Goal: Task Accomplishment & Management: Manage account settings

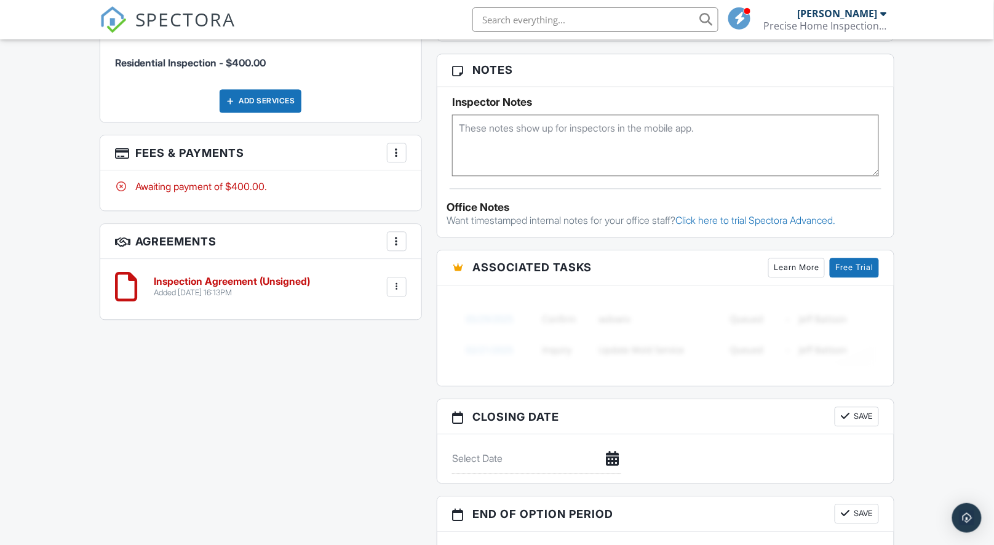
click at [391, 286] on div at bounding box center [397, 287] width 12 height 12
click at [226, 366] on div "All emails and texts are disabled for this inspection! All emails and texts hav…" at bounding box center [497, 77] width 810 height 1031
click at [237, 278] on h6 "Inspection Agreement (Unsigned)" at bounding box center [232, 281] width 156 height 11
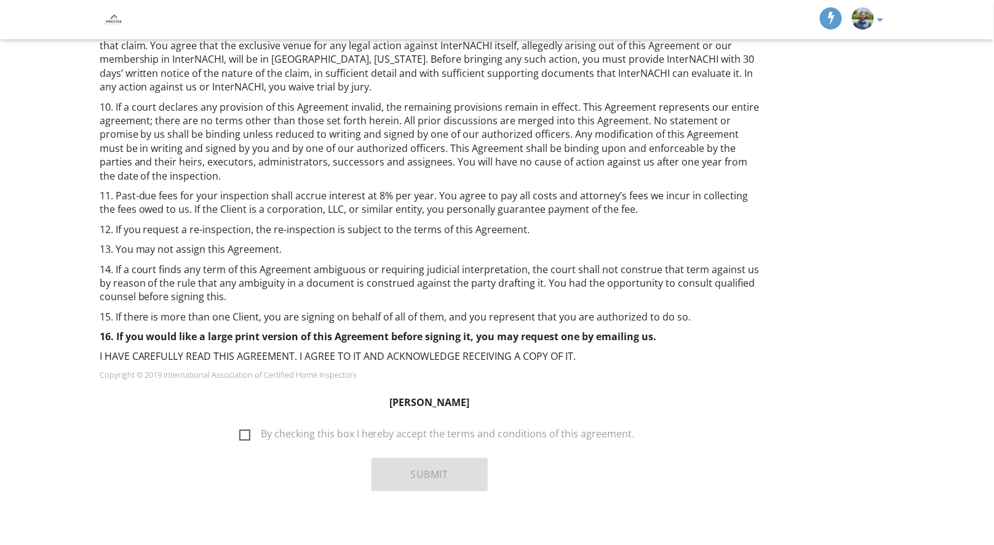
scroll to position [763, 0]
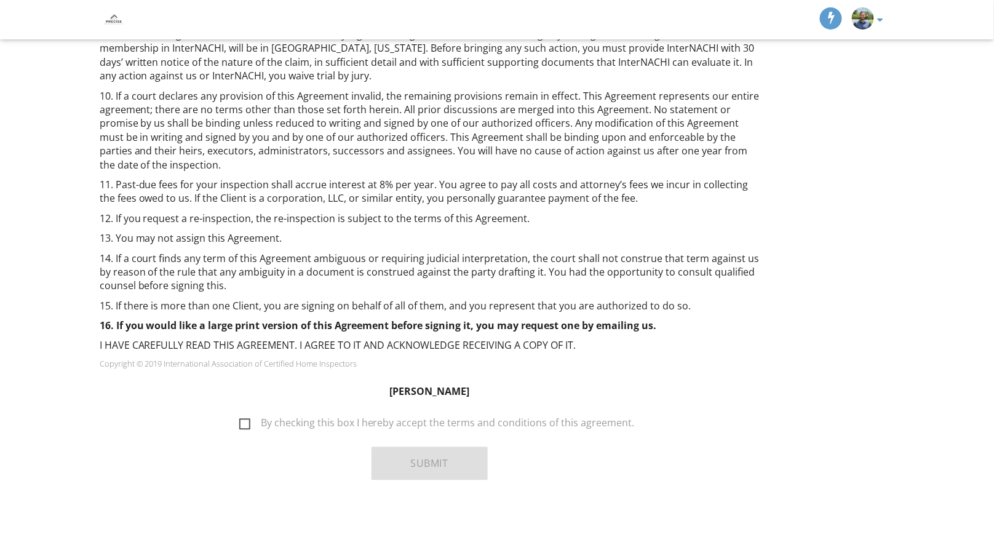
click at [289, 423] on label "By checking this box I hereby accept the terms and conditions of this agreement." at bounding box center [437, 424] width 396 height 15
click at [240, 421] on input "By checking this box I hereby accept the terms and conditions of this agreement." at bounding box center [236, 417] width 8 height 8
checkbox input "true"
click at [417, 465] on button "Submit" at bounding box center [430, 463] width 116 height 33
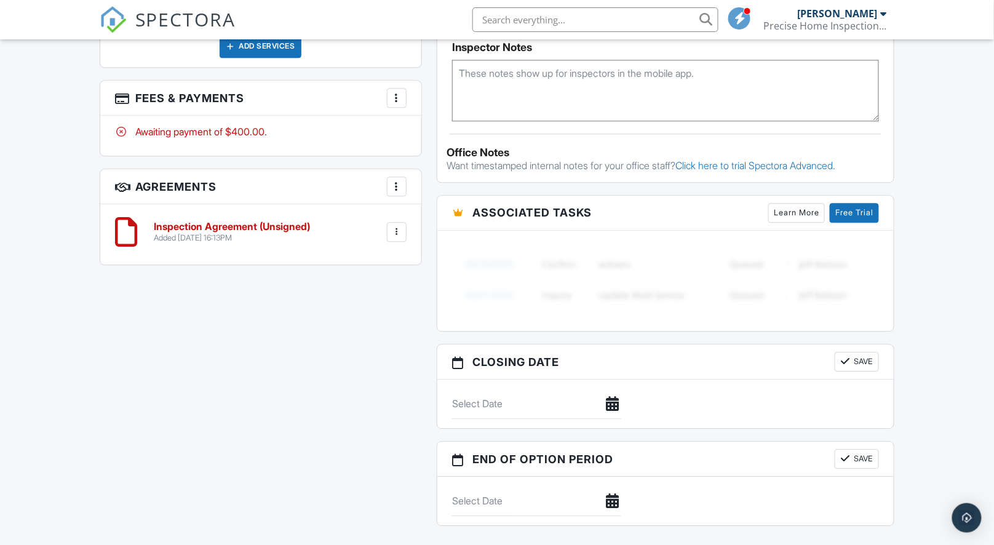
scroll to position [1024, 0]
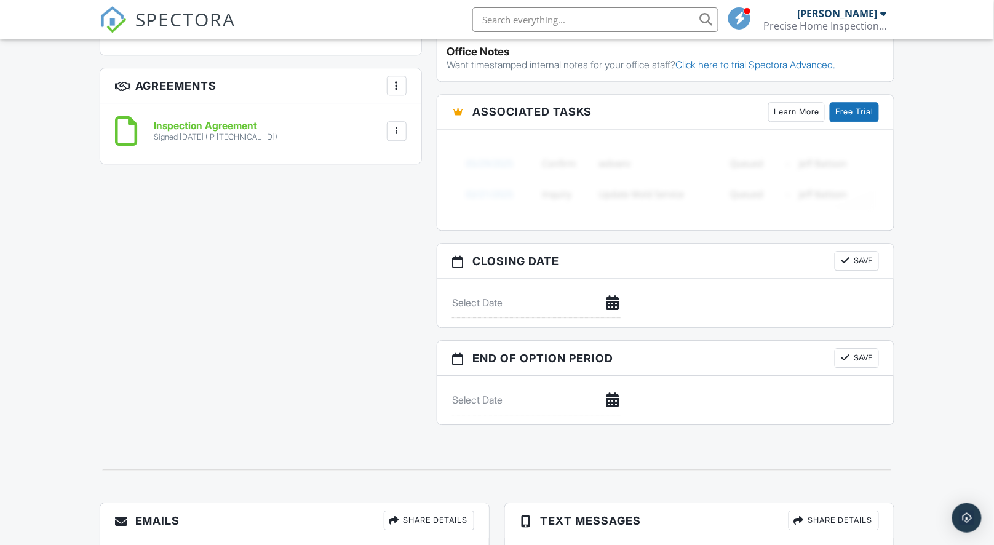
scroll to position [897, 0]
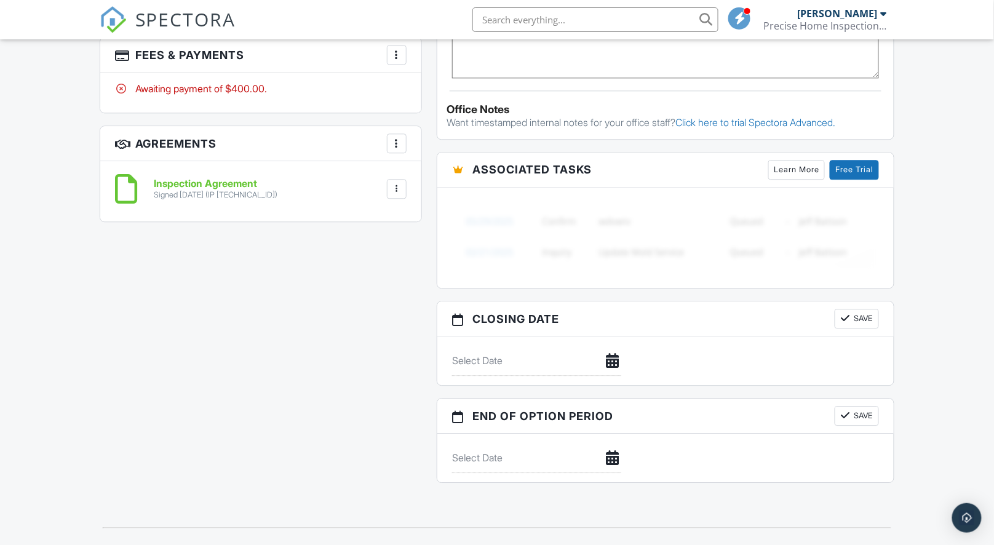
click at [401, 54] on div at bounding box center [397, 55] width 12 height 12
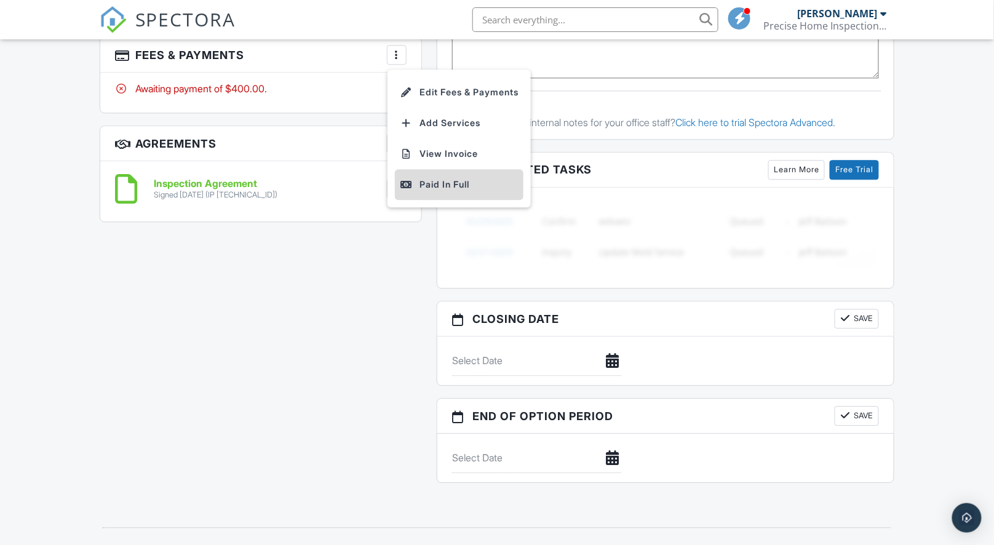
click at [430, 177] on div "Paid In Full" at bounding box center [459, 184] width 119 height 15
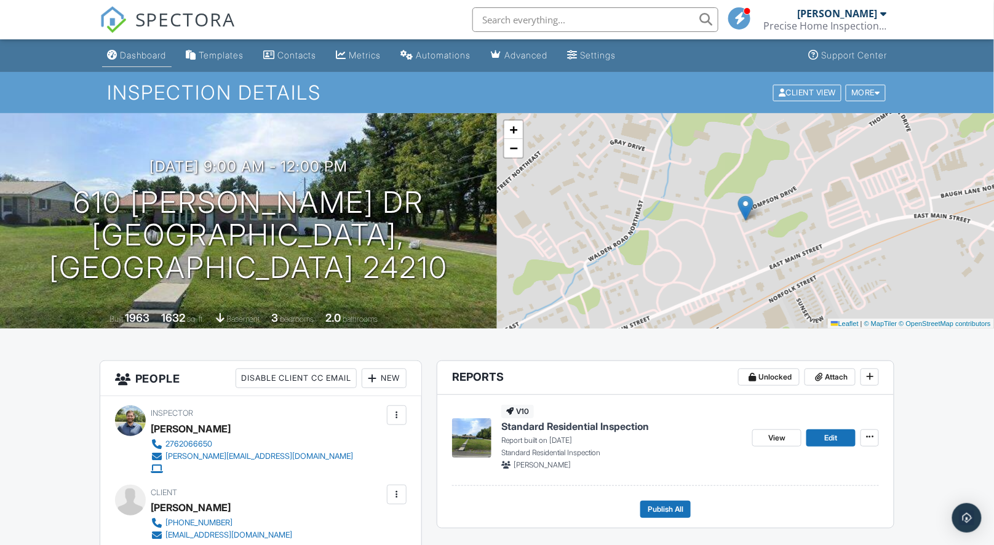
click at [140, 57] on div "Dashboard" at bounding box center [143, 55] width 47 height 10
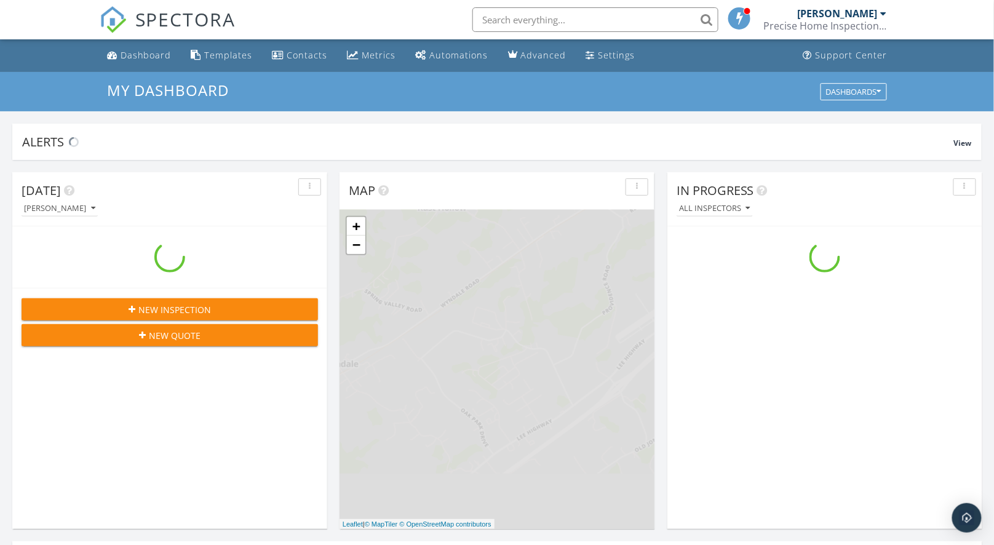
scroll to position [1142, 1016]
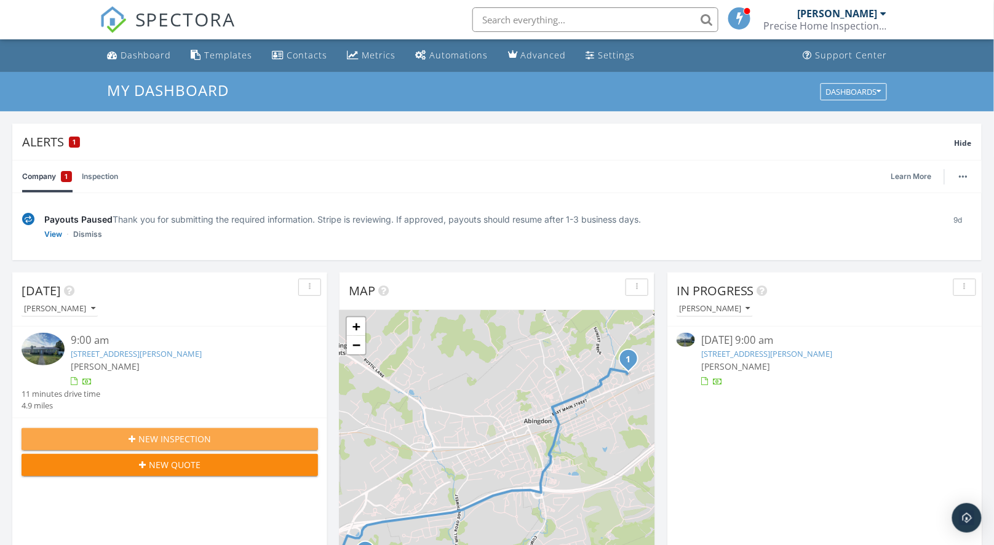
click at [252, 428] on button "New Inspection" at bounding box center [170, 439] width 297 height 22
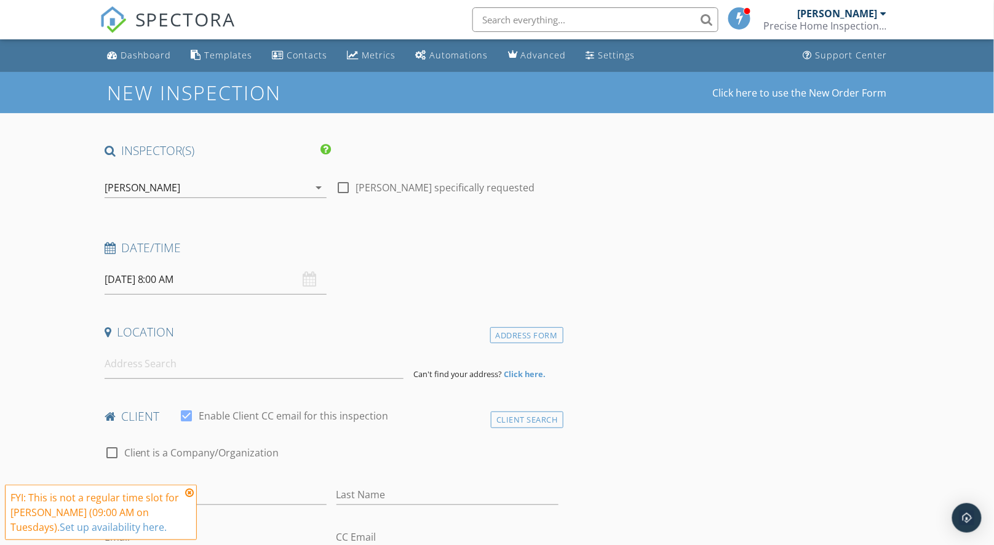
scroll to position [28, 0]
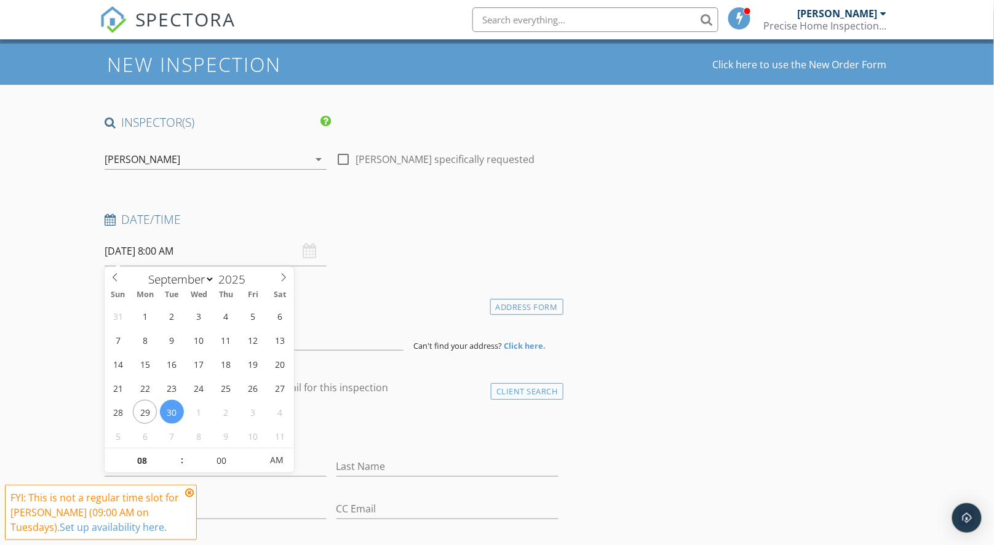
click at [197, 257] on input "09/30/2025 8:00 AM" at bounding box center [216, 251] width 222 height 30
select select "9"
type input "10/07/2025 8:00 AM"
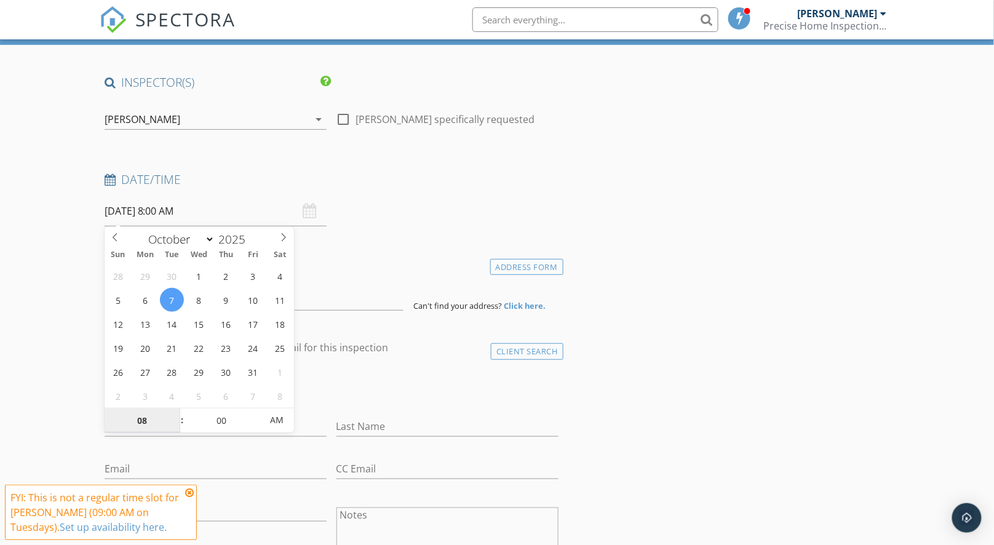
scroll to position [283, 0]
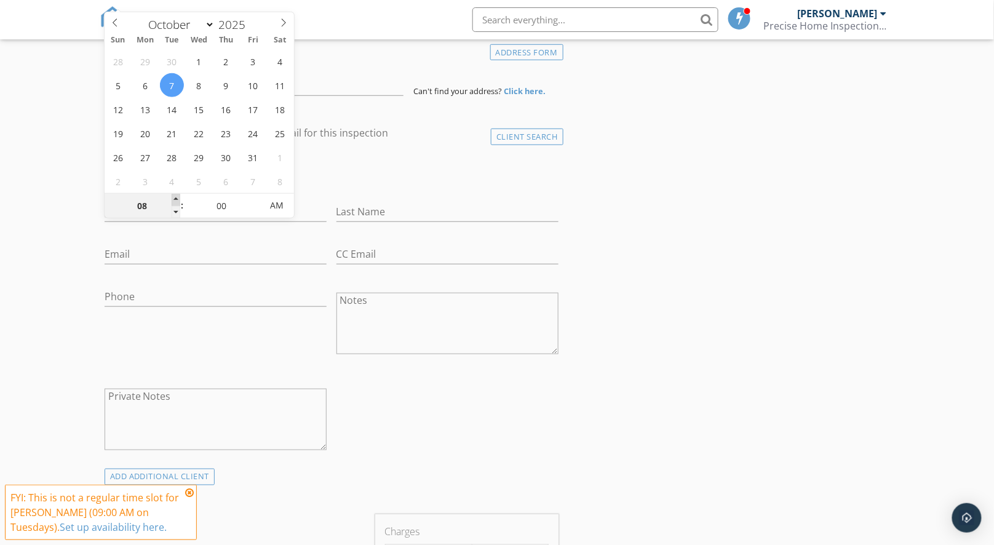
type input "09"
type input "10/07/2025 9:00 AM"
click at [176, 198] on span at bounding box center [176, 200] width 9 height 12
type input "05"
type input "10/07/2025 9:05 AM"
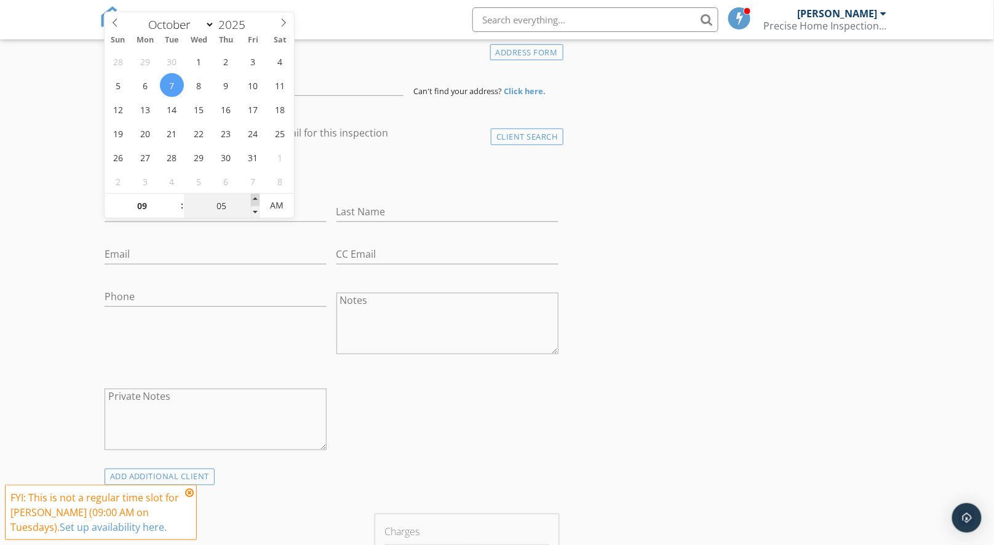
click at [255, 198] on span at bounding box center [255, 200] width 9 height 12
type input "10"
type input "10/07/2025 9:10 AM"
click at [255, 198] on span at bounding box center [255, 200] width 9 height 12
type input "15"
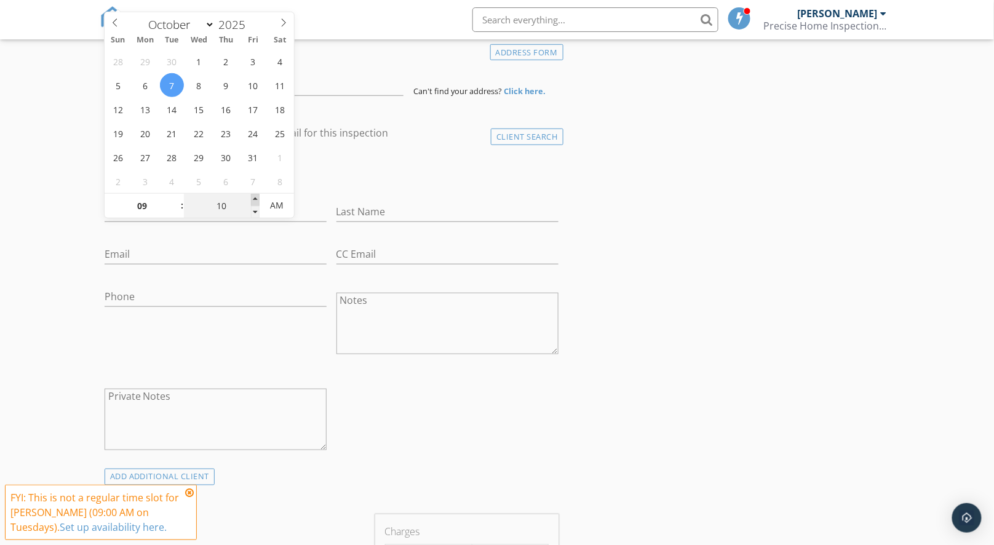
type input "10/07/2025 9:15 AM"
click at [255, 198] on span at bounding box center [255, 200] width 9 height 12
type input "20"
type input "10/07/2025 9:20 AM"
click at [255, 198] on span at bounding box center [255, 200] width 9 height 12
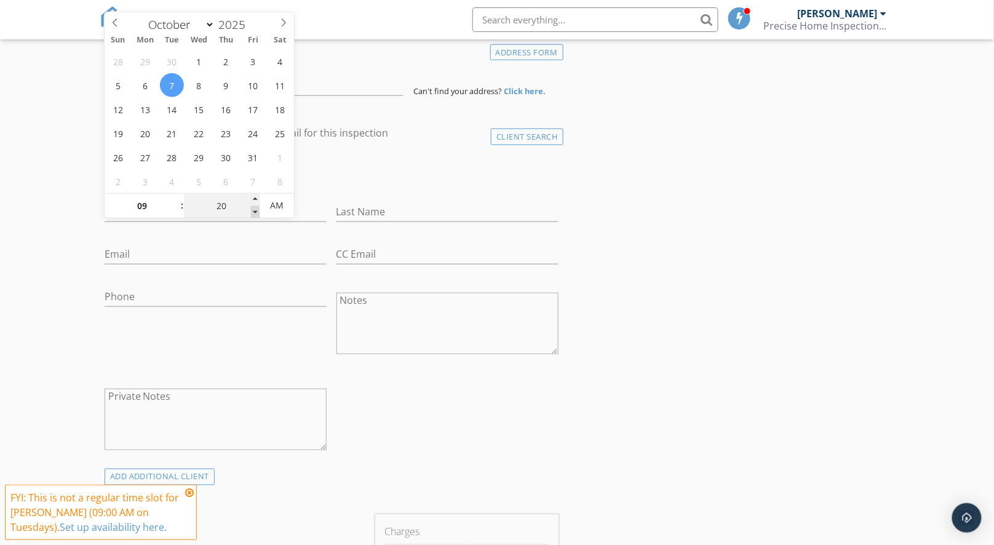
type input "15"
type input "10/07/2025 9:15 AM"
click at [255, 211] on span at bounding box center [255, 212] width 9 height 12
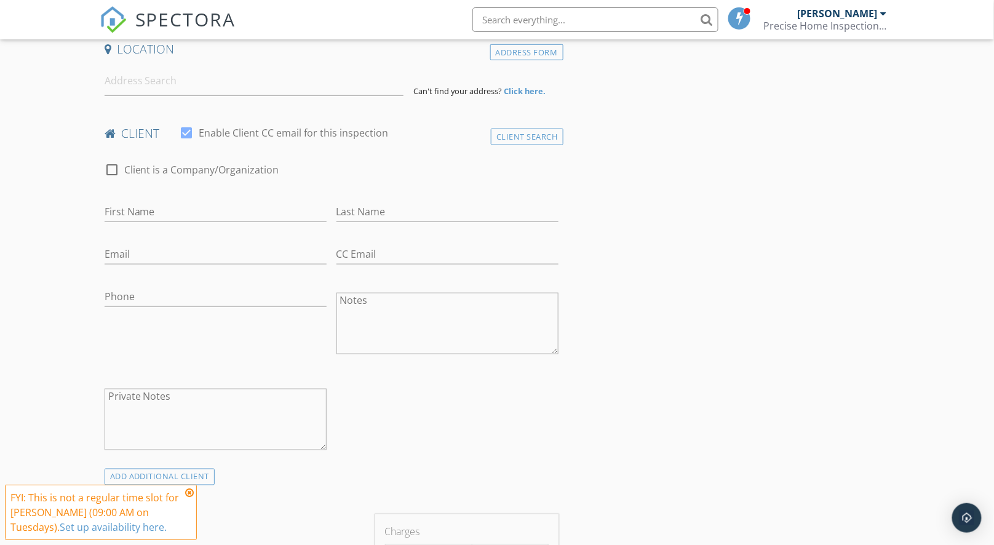
click at [253, 230] on div at bounding box center [216, 230] width 222 height 7
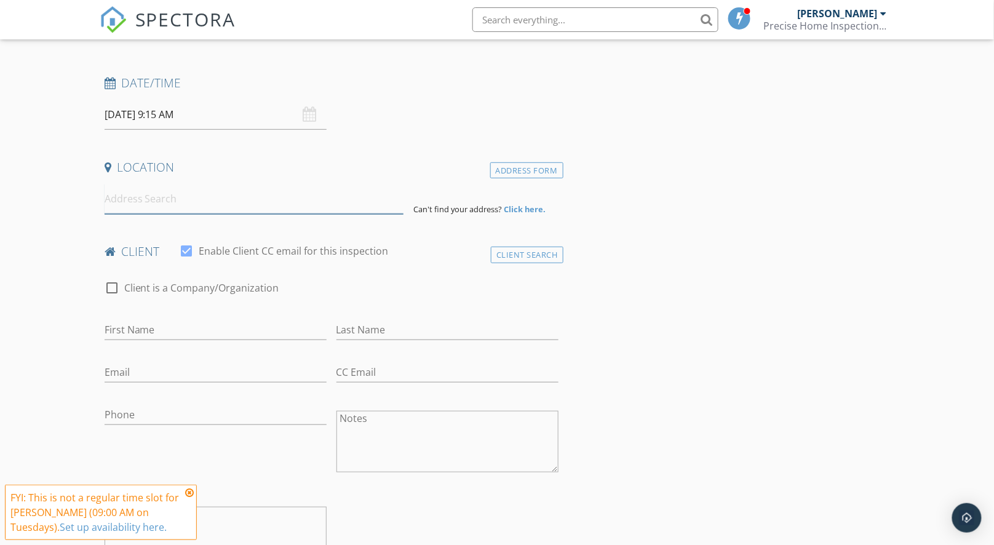
click at [195, 194] on input at bounding box center [255, 199] width 300 height 30
paste input "806 Tipton St, Elizabethton, TN 37643"
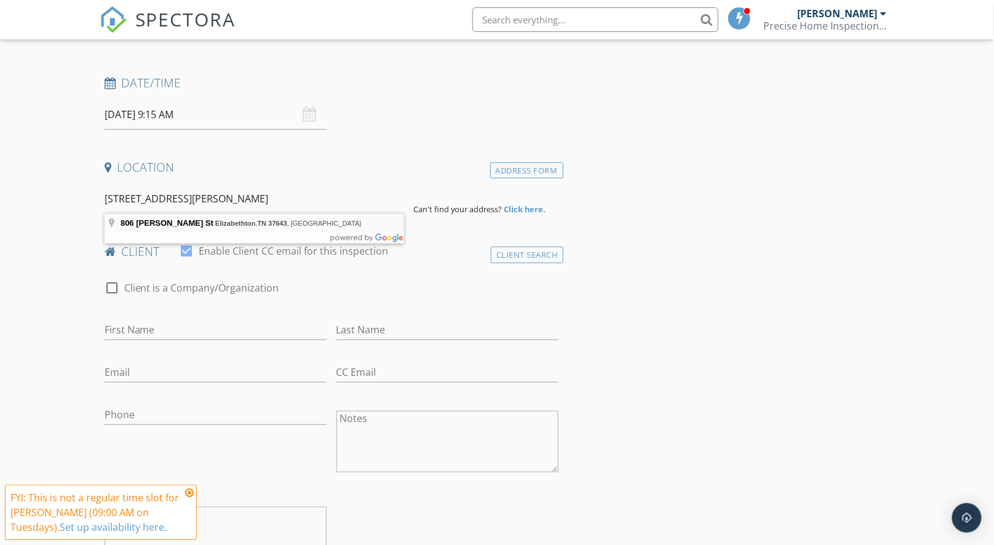
type input "806 Tipton St, Elizabethton, TN 37643, USA"
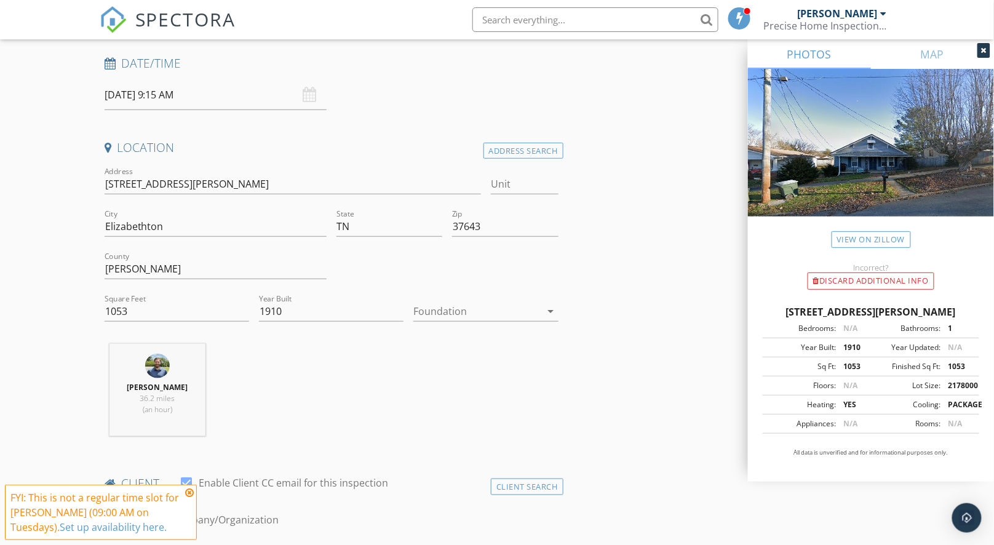
scroll to position [186, 0]
click at [422, 313] on div at bounding box center [477, 310] width 127 height 20
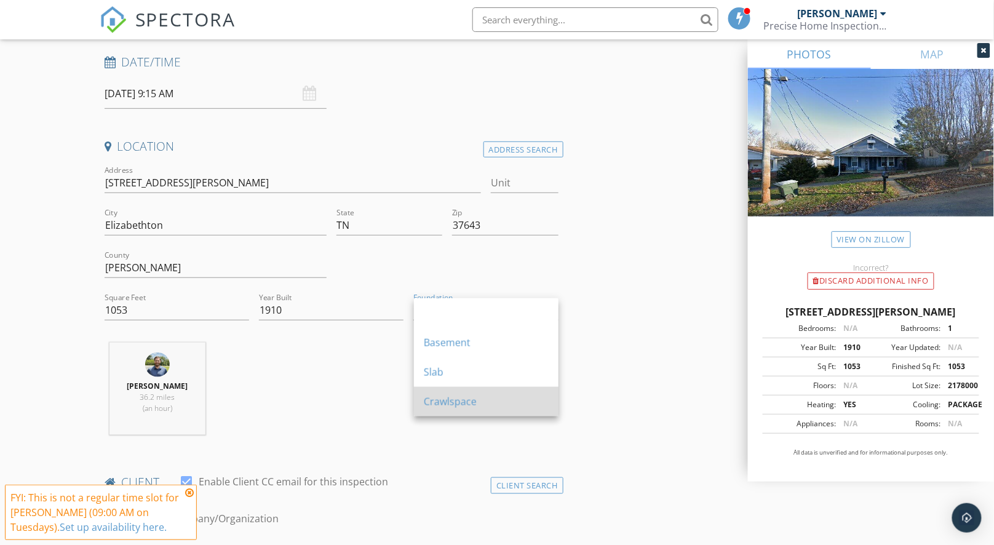
click at [462, 408] on div "Crawlspace" at bounding box center [486, 401] width 125 height 15
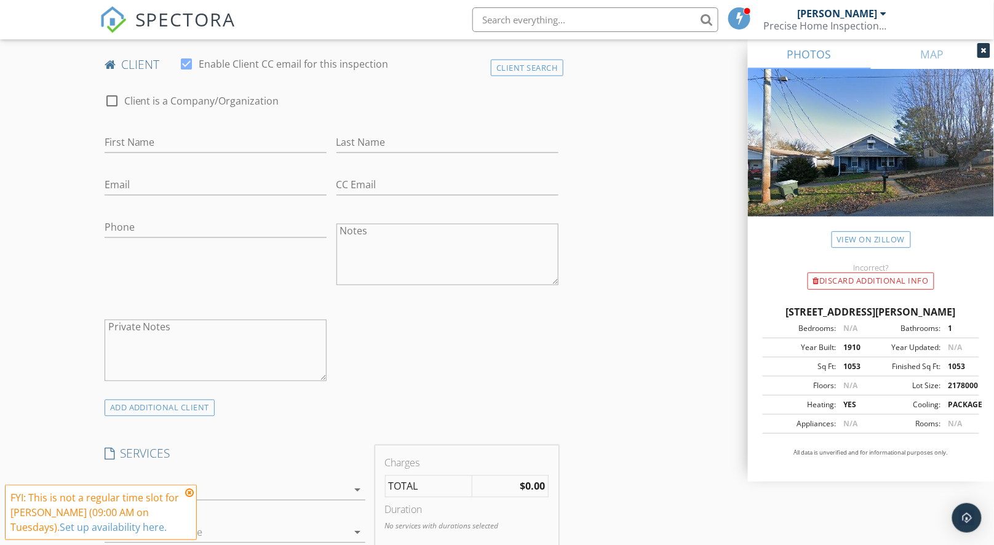
scroll to position [777, 0]
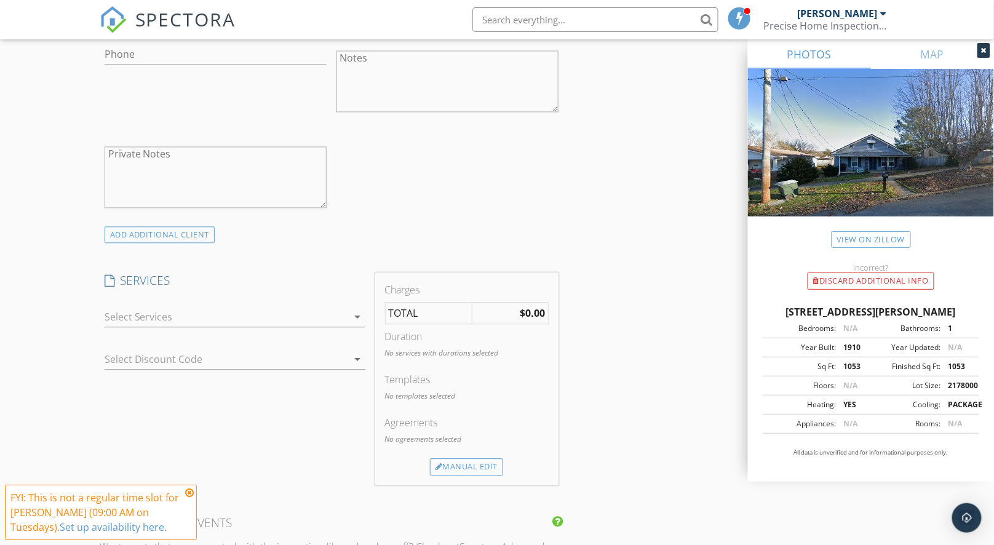
click at [299, 314] on div at bounding box center [227, 317] width 244 height 20
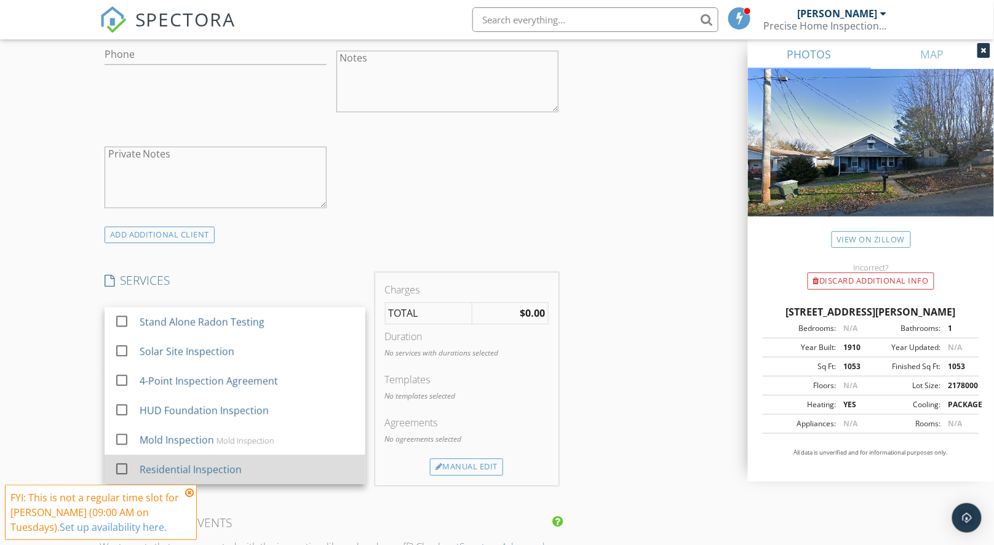
click at [300, 460] on div "Residential Inspection" at bounding box center [247, 469] width 216 height 25
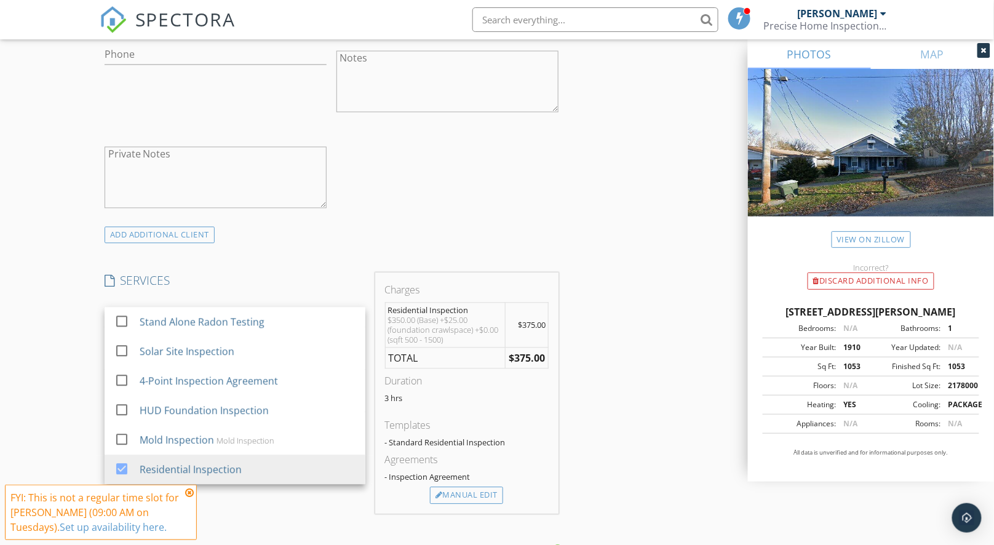
click at [608, 394] on div "INSPECTOR(S) check_box Thomas Jones PRIMARY Thomas Jones arrow_drop_down check_…" at bounding box center [498, 389] width 796 height 2046
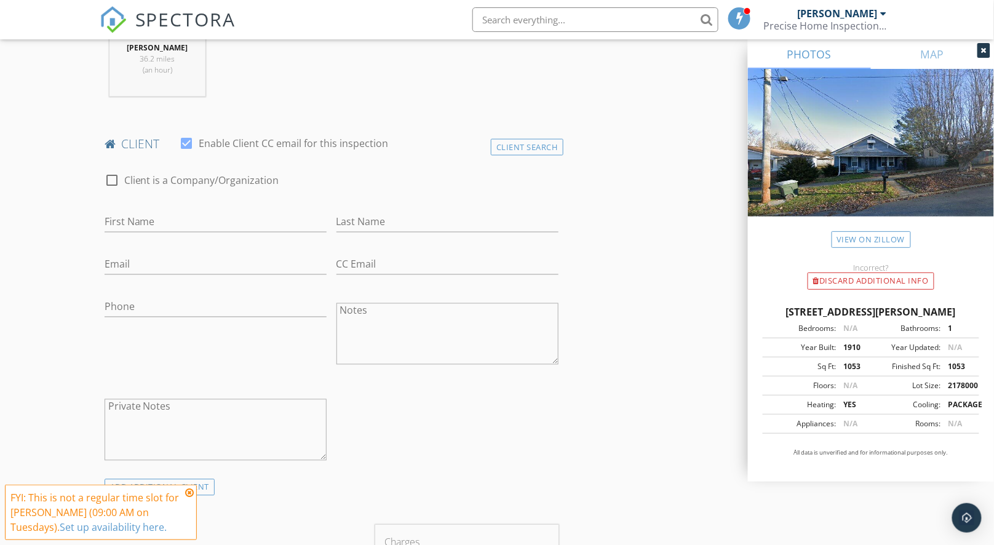
scroll to position [515, 0]
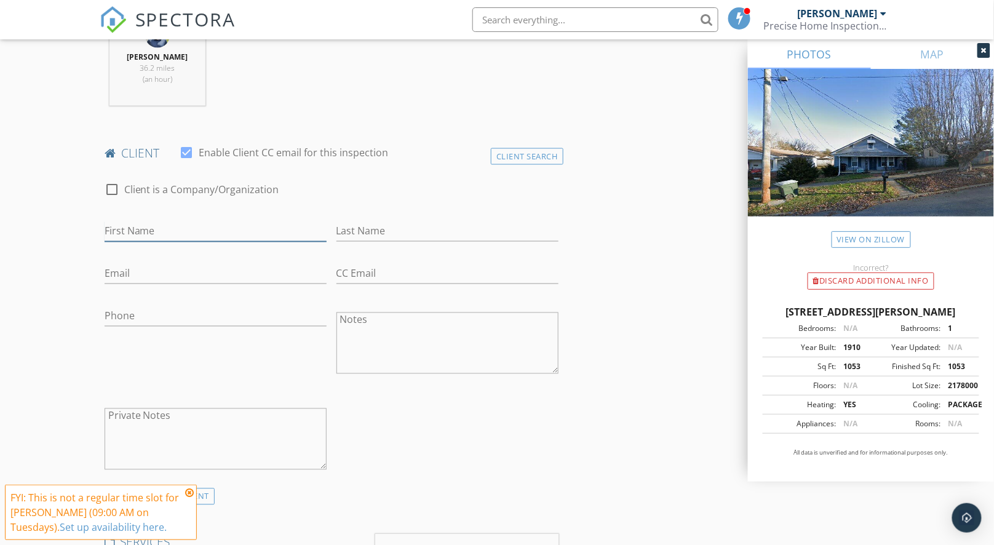
click at [160, 235] on input "First Name" at bounding box center [216, 232] width 222 height 20
type input "Joyce"
type input "Repass"
type input "h"
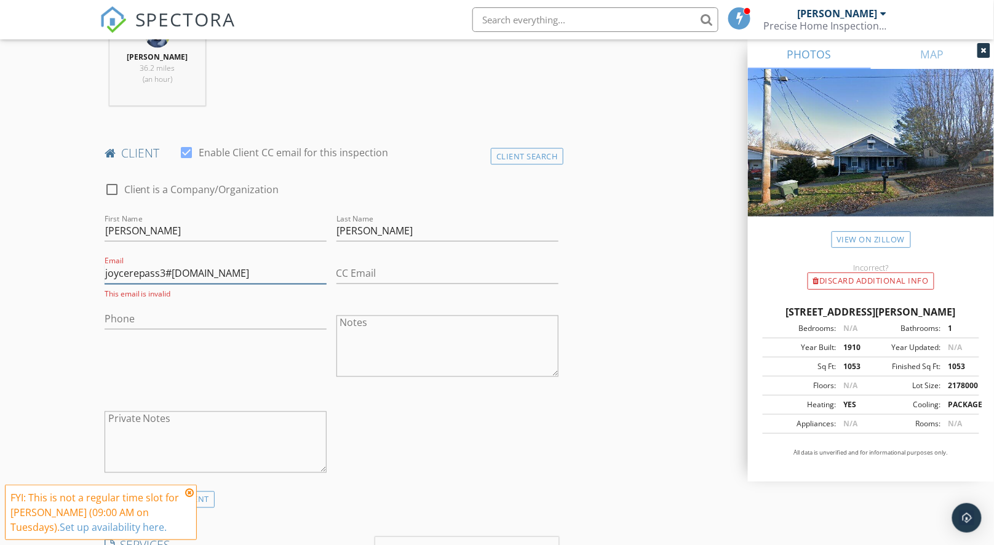
type input "joycerepass3#gmail.com"
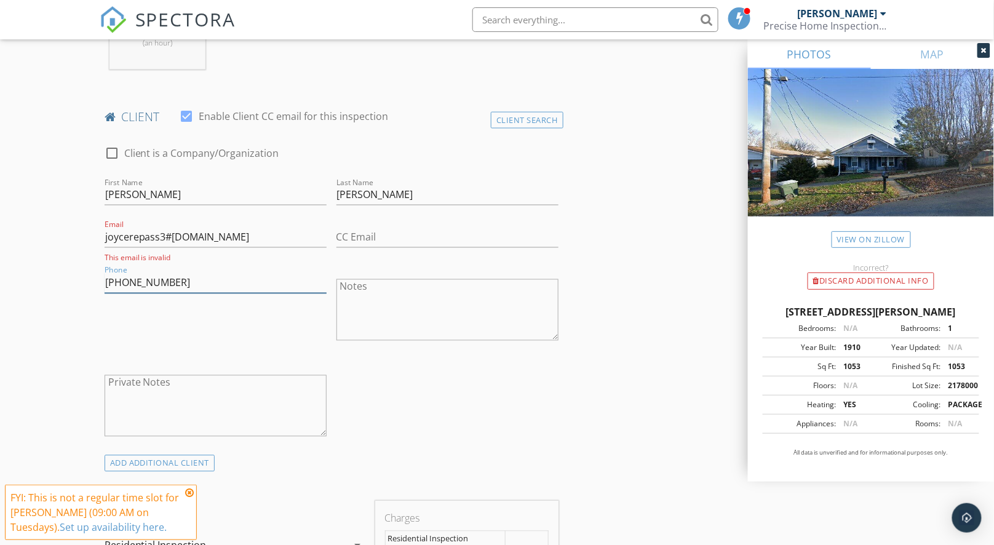
scroll to position [720, 0]
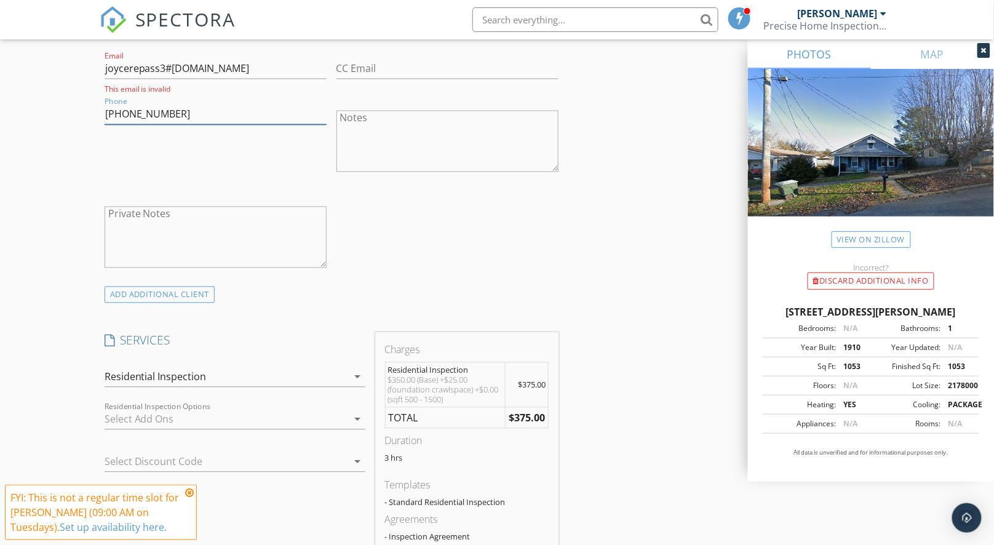
type input "423-723-7052"
click at [171, 66] on input "joycerepass3#gmail.com" at bounding box center [216, 69] width 222 height 20
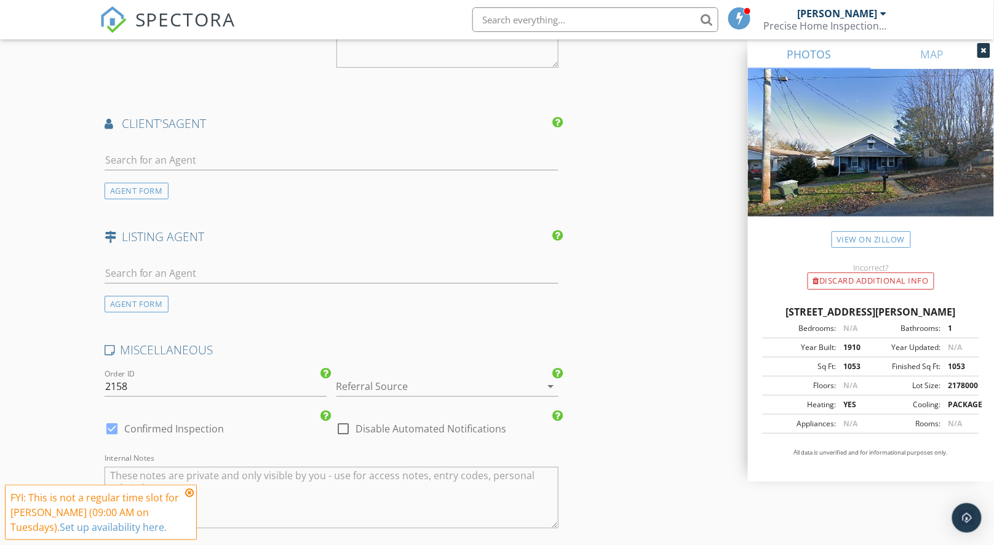
scroll to position [1419, 0]
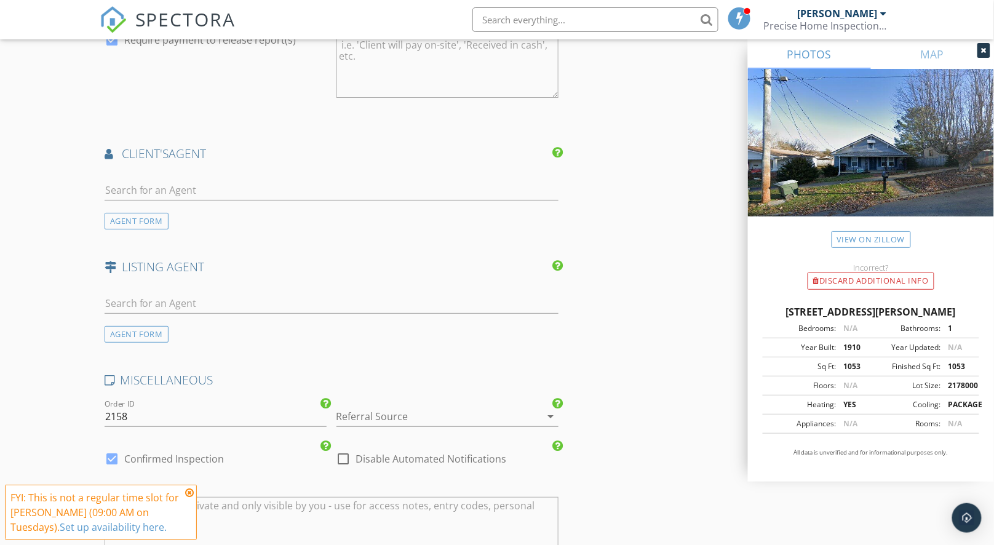
type input "joycerepass3@gmail.com"
click at [207, 180] on input "text" at bounding box center [332, 190] width 454 height 20
paste input "Michelle Davis"
type input "Michelle Davis"
click at [246, 218] on div "No results found. Click to add a new Agent" at bounding box center [202, 217] width 185 height 15
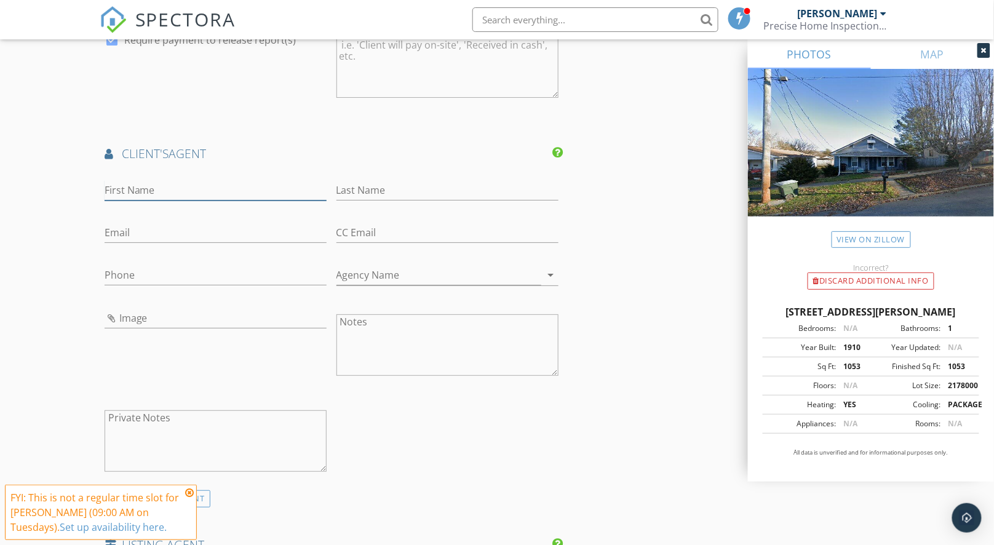
click at [207, 185] on input "First Name" at bounding box center [216, 190] width 222 height 20
paste input "Michelle Davis"
click at [160, 188] on input "Michelle Davis" at bounding box center [216, 190] width 222 height 20
type input "Michelle"
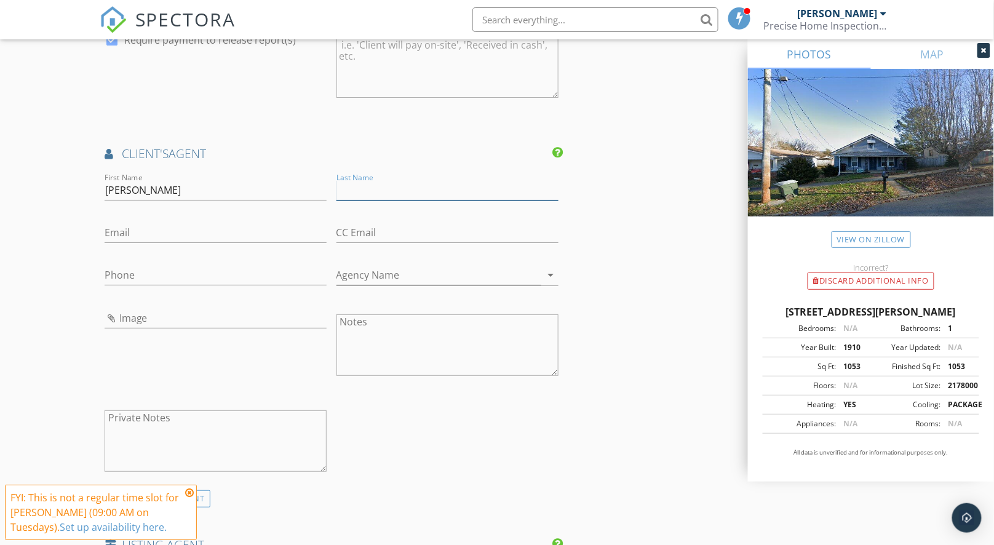
paste input "Michelle Davis"
drag, startPoint x: 380, startPoint y: 185, endPoint x: 305, endPoint y: 188, distance: 75.1
click at [305, 188] on div "First Name Michelle Last Name Michelle Davis Email CC Email Phone Agency Name a…" at bounding box center [332, 330] width 464 height 320
type input "Davis"
click at [231, 278] on input "Phone" at bounding box center [216, 275] width 222 height 20
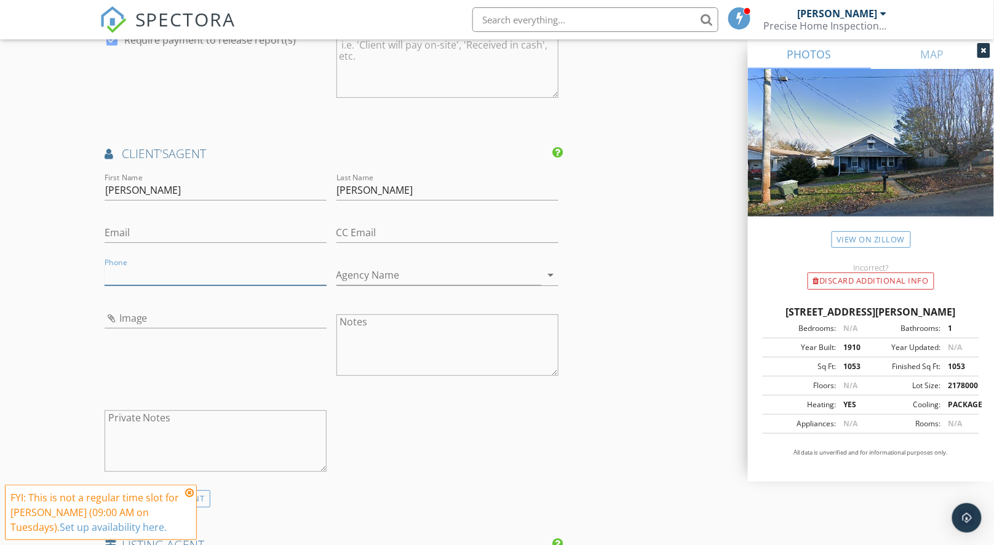
paste input "423-341-6605"
type input "423-341-6605"
click at [375, 274] on input "Agency Name" at bounding box center [439, 275] width 205 height 20
paste input "CENTURY 21 Legacy"
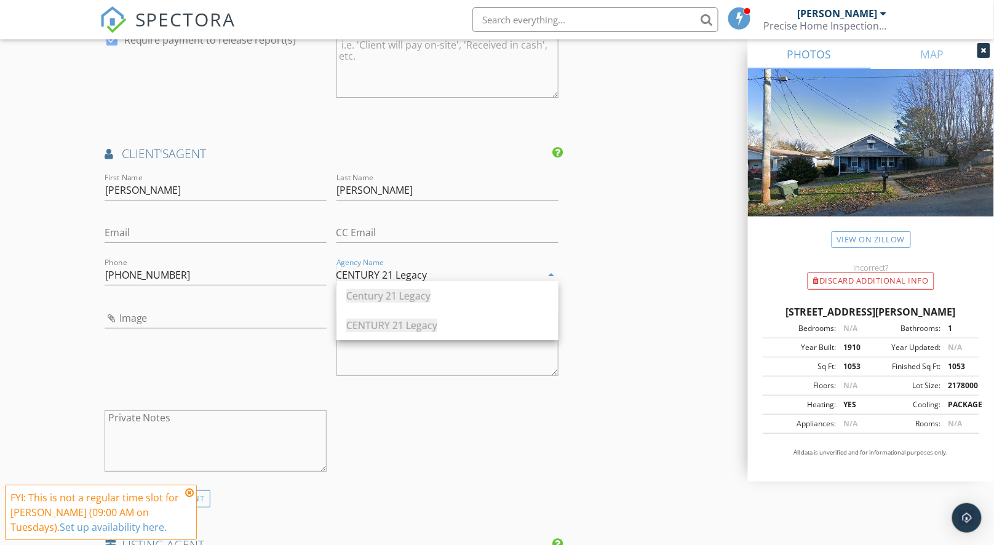
type input "CENTURY 21 Legacy"
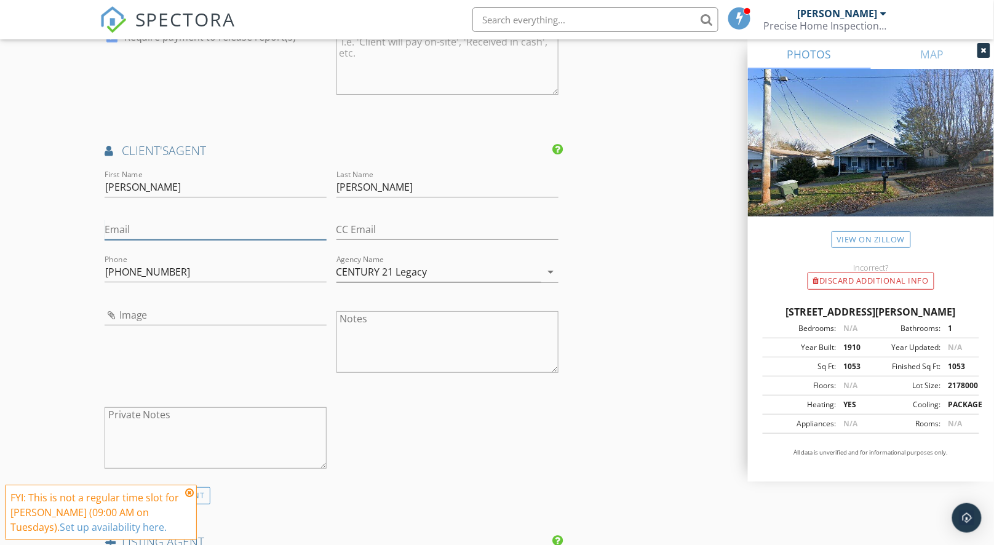
click at [196, 226] on input "Email" at bounding box center [216, 230] width 222 height 20
paste input "marymichelledavis75@gmail.com"
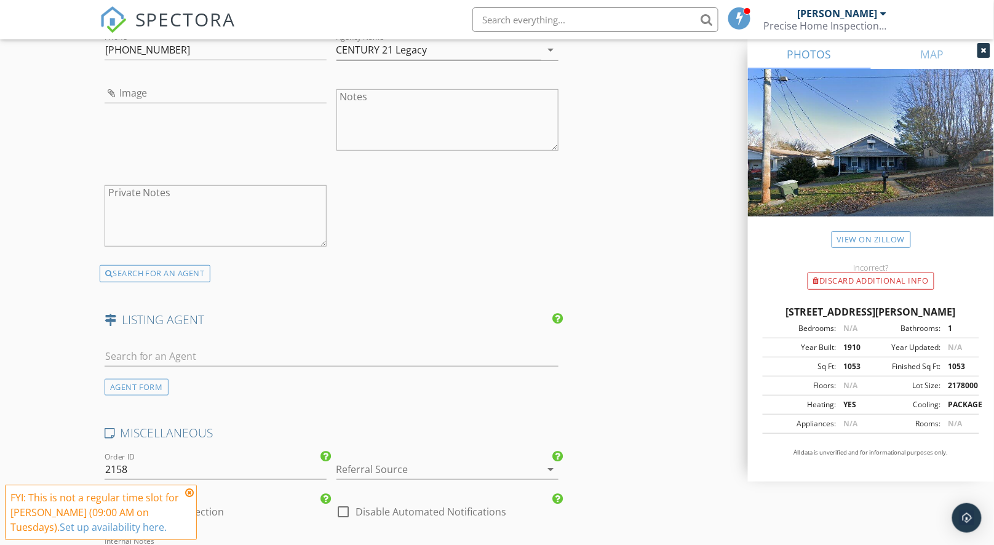
scroll to position [1718, 0]
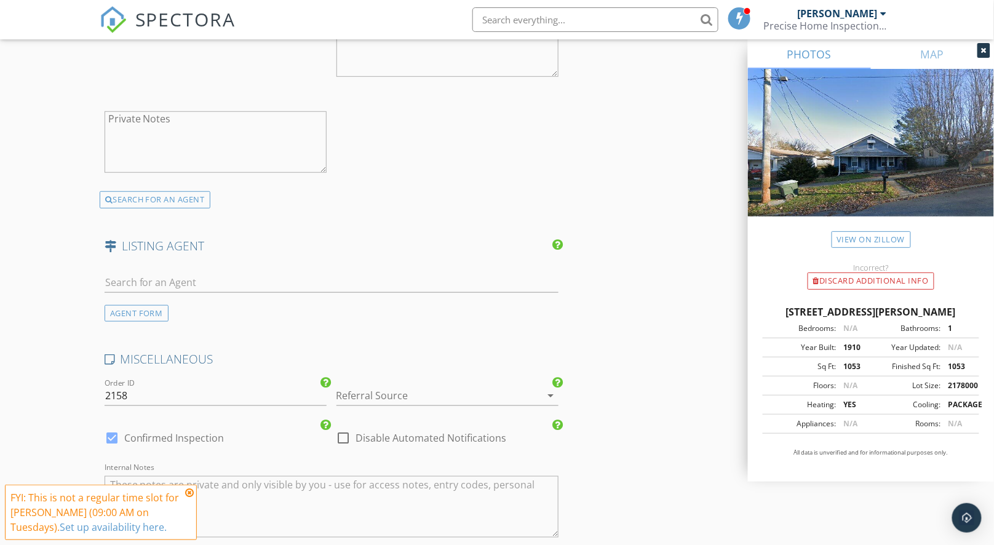
type input "marymichelledavis75@gmail.com"
click at [187, 495] on icon at bounding box center [189, 493] width 9 height 10
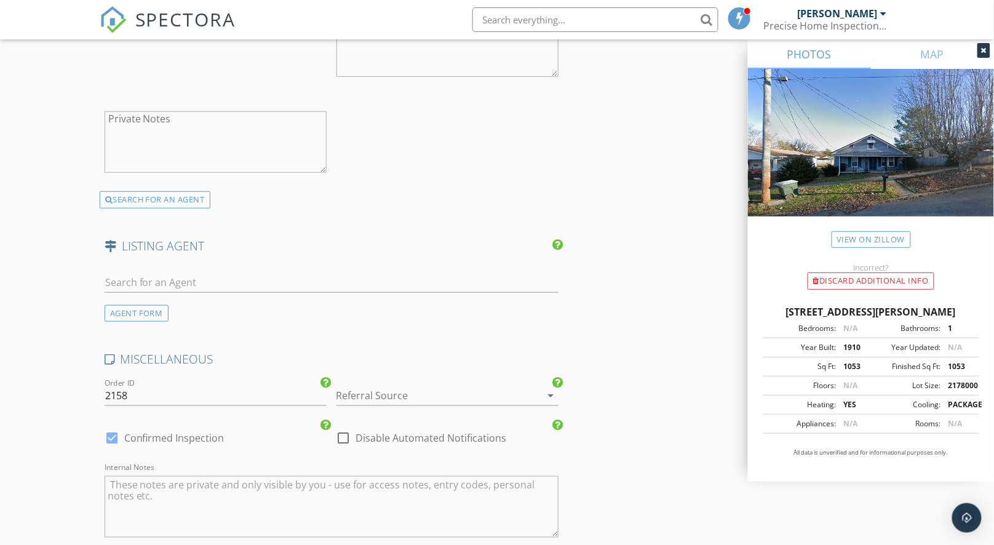
click at [363, 392] on div at bounding box center [431, 396] width 188 height 20
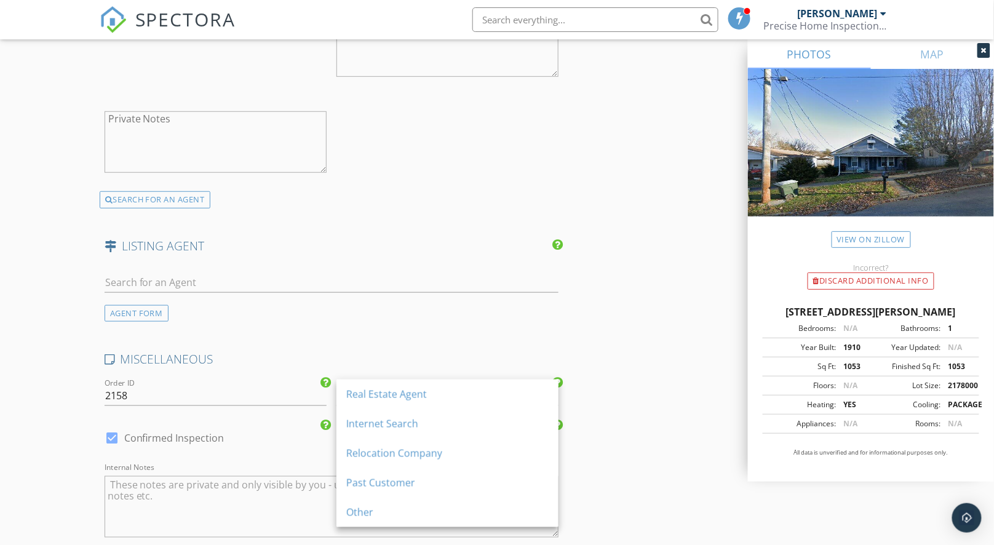
click at [407, 490] on div "Past Customer" at bounding box center [447, 483] width 202 height 30
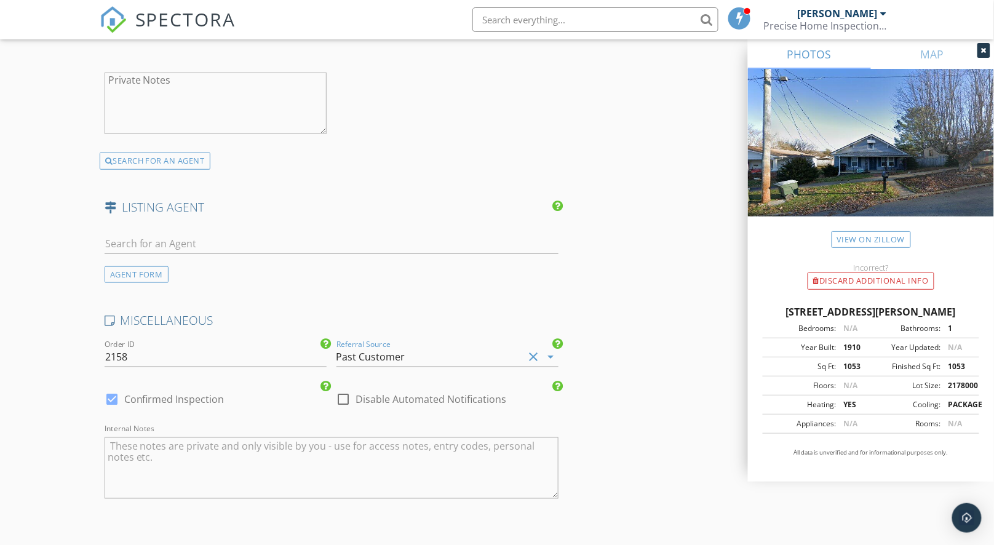
scroll to position [1756, 0]
click at [146, 267] on div "AGENT FORM" at bounding box center [137, 275] width 64 height 17
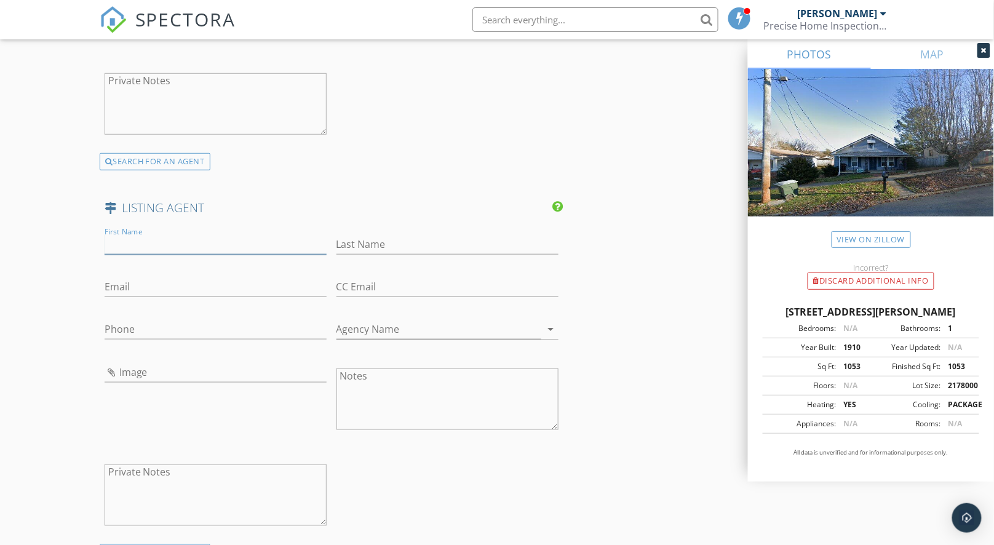
click at [146, 242] on input "First Name" at bounding box center [216, 244] width 222 height 20
paste input "Olivia Dorrance"
click at [159, 238] on input "Olivia Dorrance" at bounding box center [216, 244] width 222 height 20
type input "Olivia"
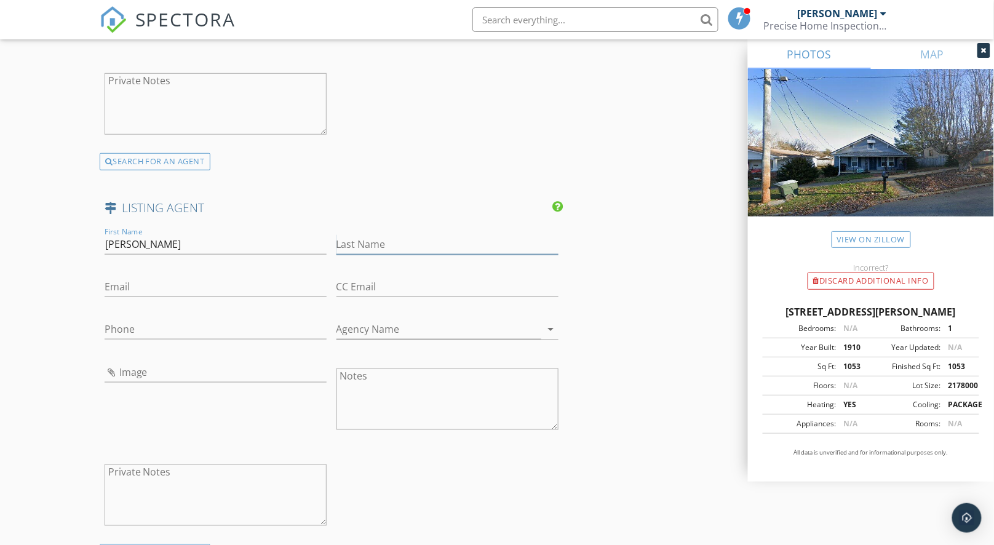
click at [364, 238] on input "Last Name" at bounding box center [448, 244] width 222 height 20
paste input "Dorrance"
type input "Dorrance"
click at [202, 285] on input "Email" at bounding box center [216, 287] width 222 height 20
click at [398, 321] on input "Agency Name" at bounding box center [439, 329] width 205 height 20
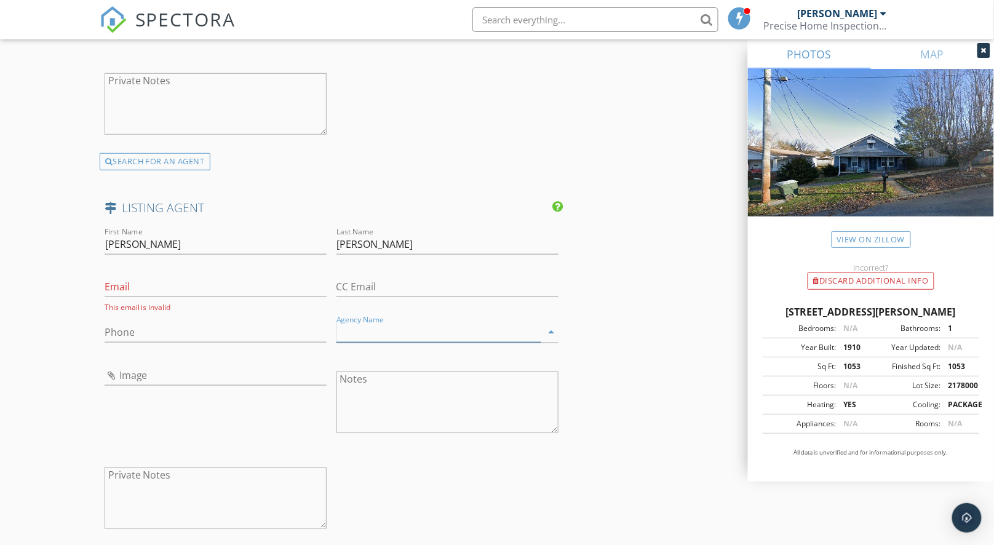
paste input "Hurd Realty, LLC"
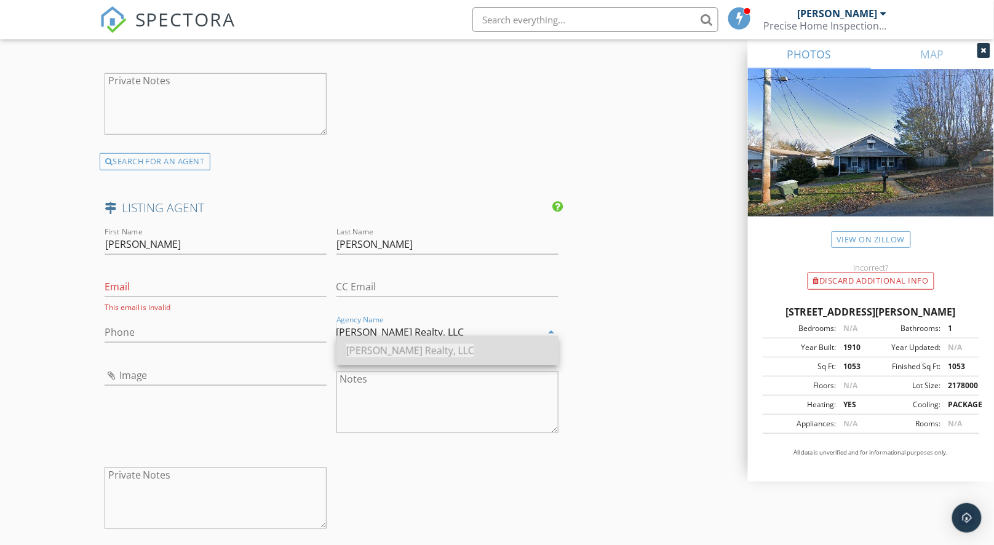
click at [398, 348] on span "Hurd Realty, LLC" at bounding box center [410, 351] width 128 height 14
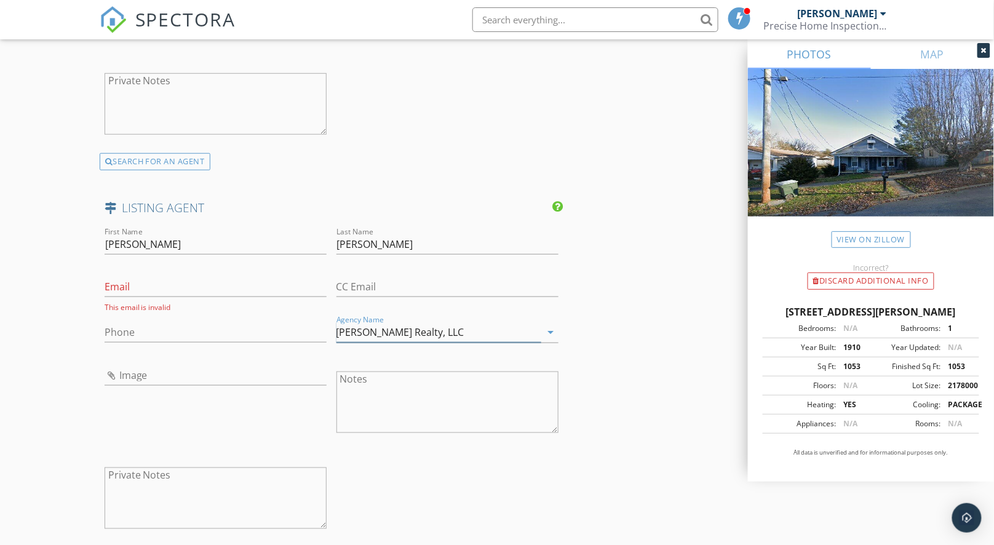
type input "Hurd Realty, LLC"
click at [193, 329] on input "Phone" at bounding box center [216, 332] width 222 height 20
paste input "[PHONE_NUMBER]"
type input "[PHONE_NUMBER]"
click at [244, 284] on input "Email" at bounding box center [216, 287] width 222 height 20
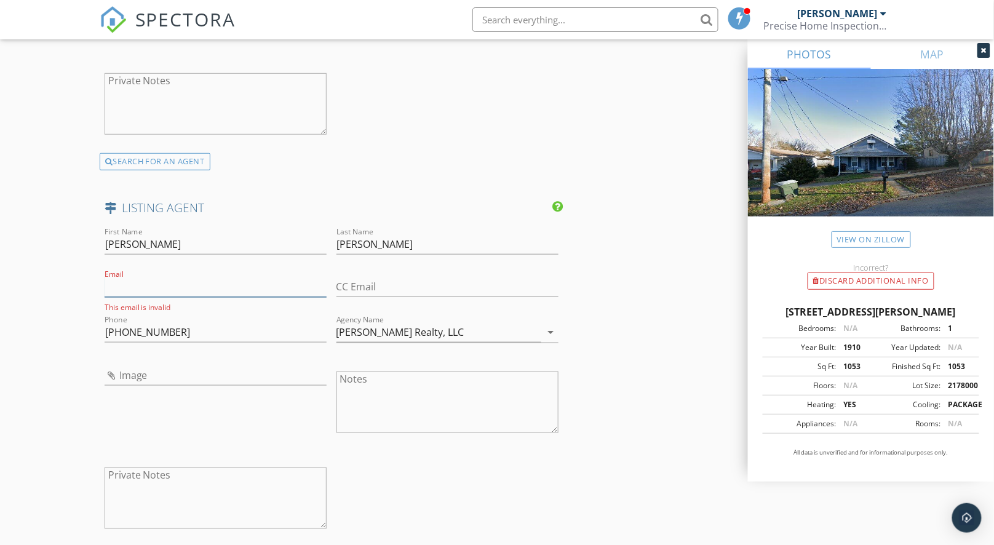
paste input "olivia@hurdrealtytn.com"
type input "olivia@hurdrealtytn.com"
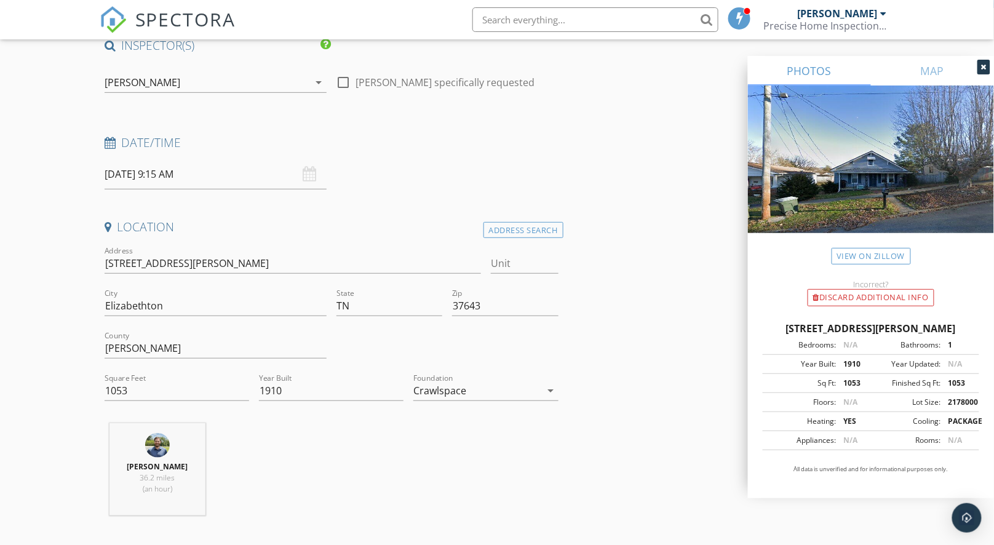
scroll to position [15, 0]
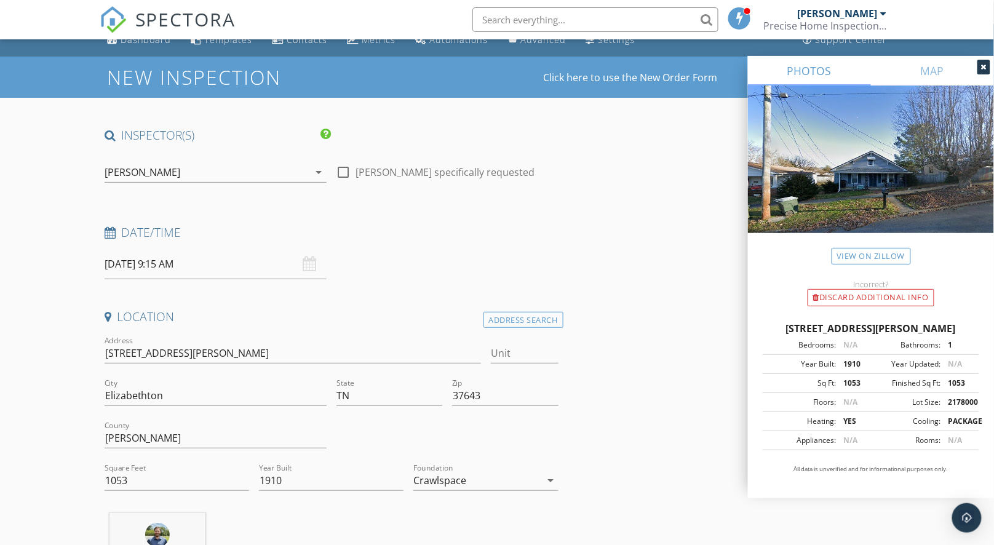
click at [162, 266] on input "10/07/2025 9:15 AM" at bounding box center [216, 264] width 222 height 30
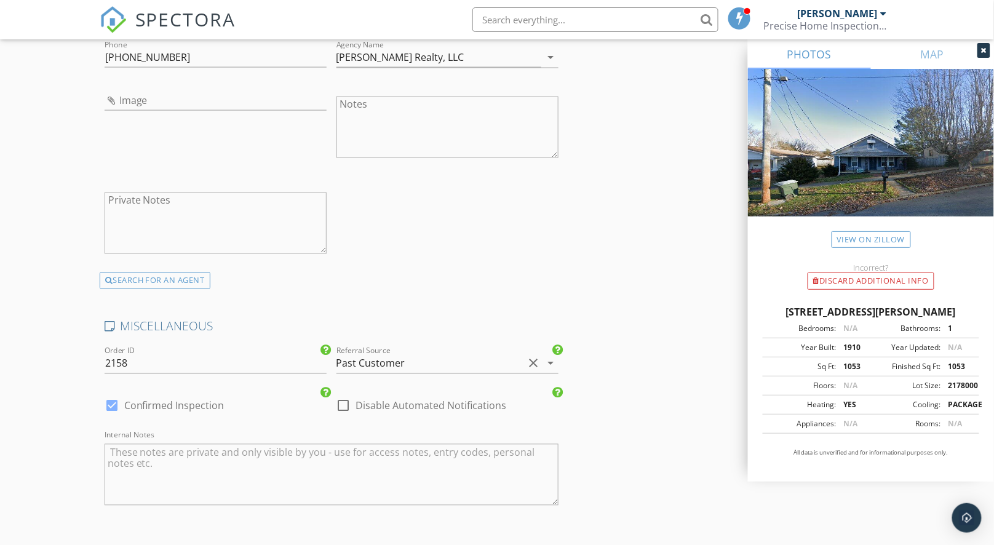
scroll to position [2221, 0]
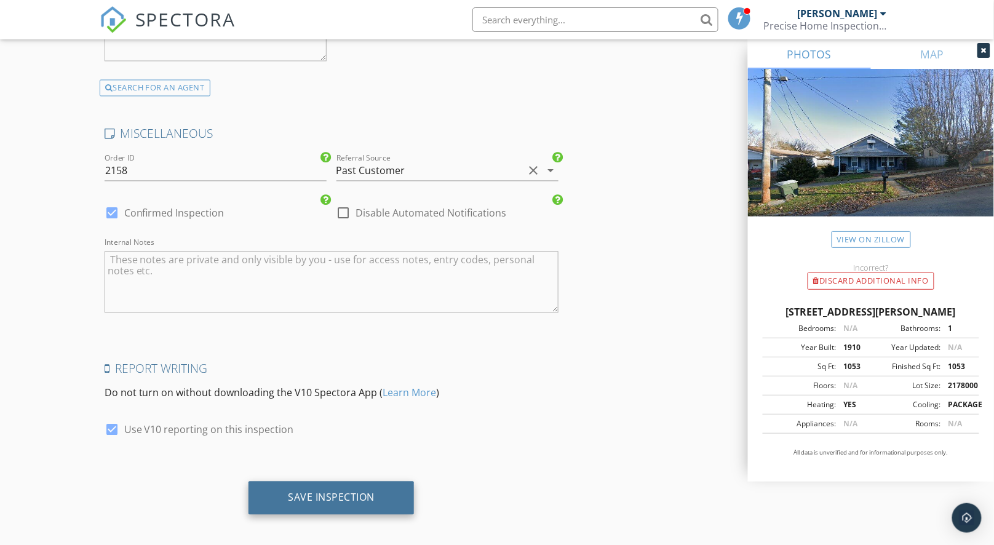
click at [347, 497] on div "Save Inspection" at bounding box center [332, 498] width 166 height 33
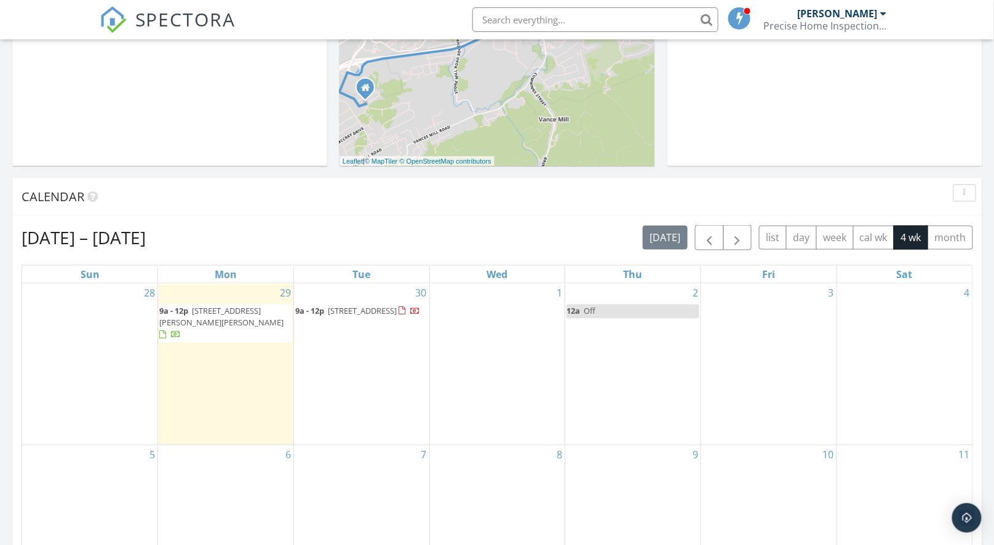
scroll to position [527, 0]
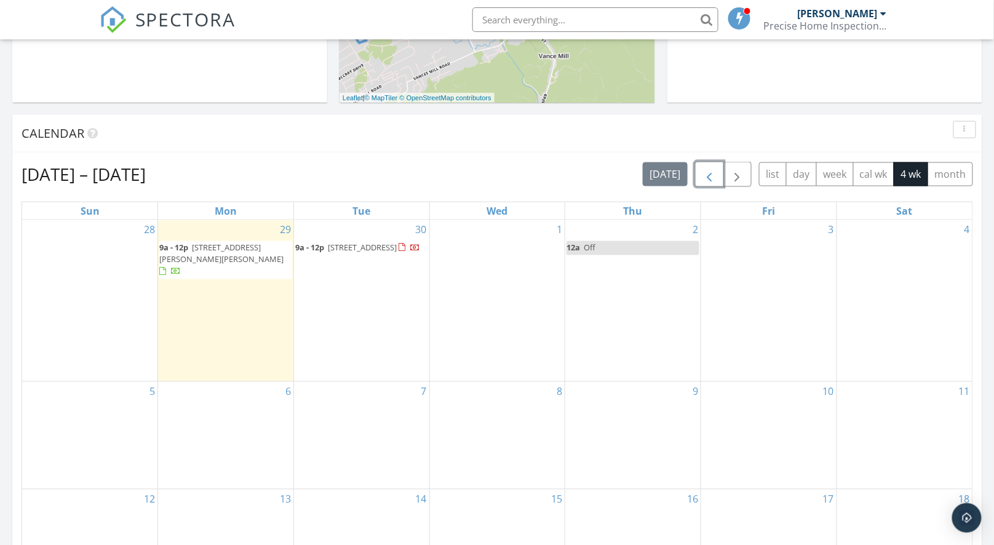
click at [712, 177] on span "button" at bounding box center [709, 174] width 15 height 15
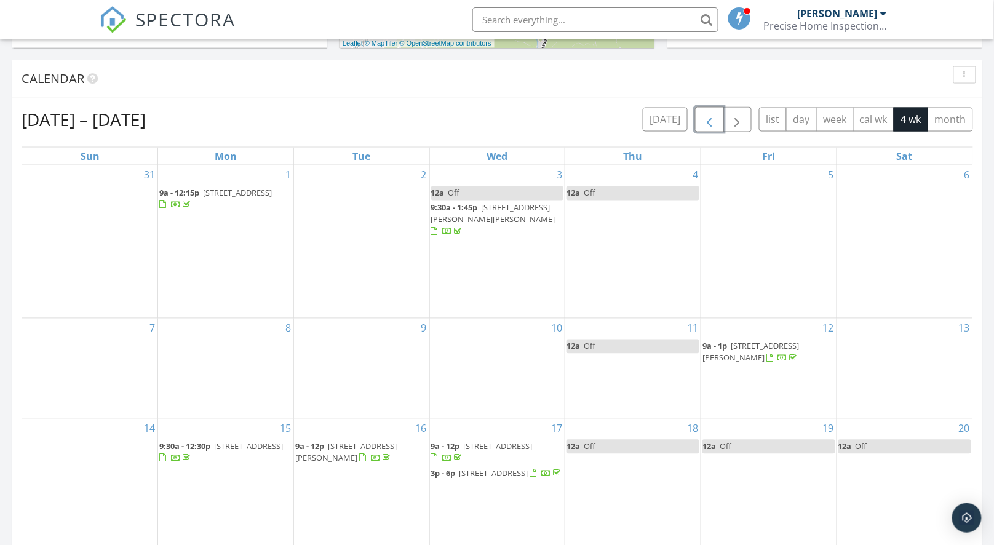
scroll to position [776, 0]
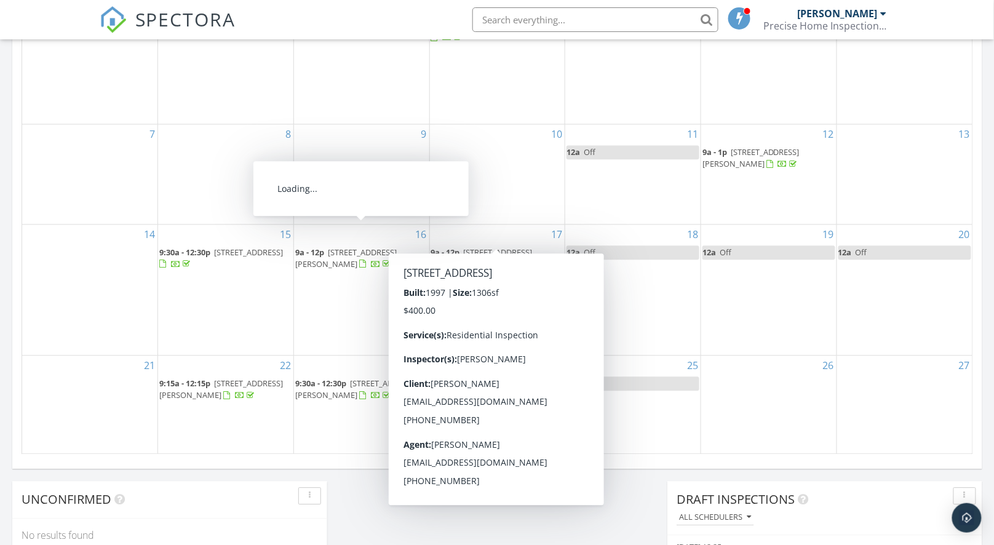
click at [368, 247] on span "[STREET_ADDRESS][PERSON_NAME]" at bounding box center [346, 258] width 102 height 23
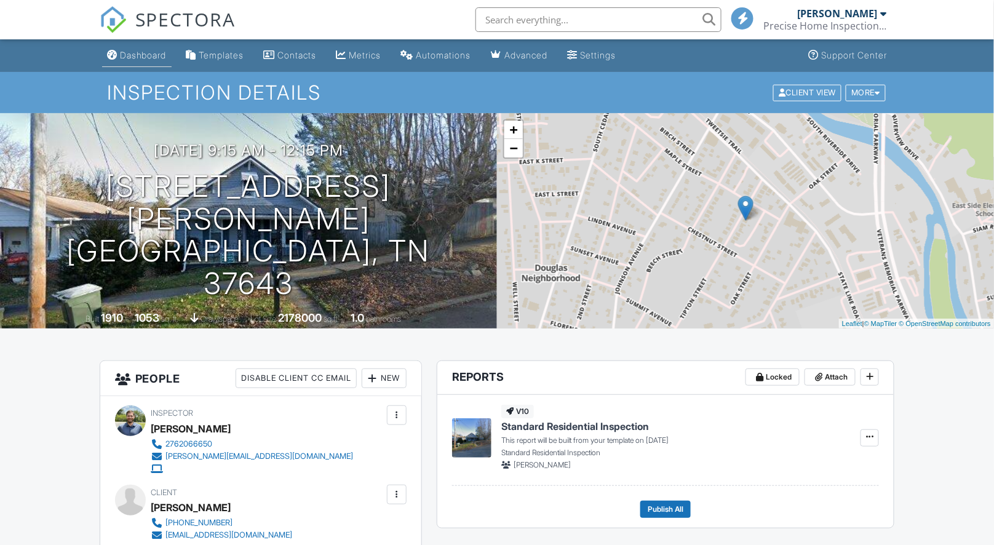
click at [156, 58] on div "Dashboard" at bounding box center [143, 55] width 47 height 10
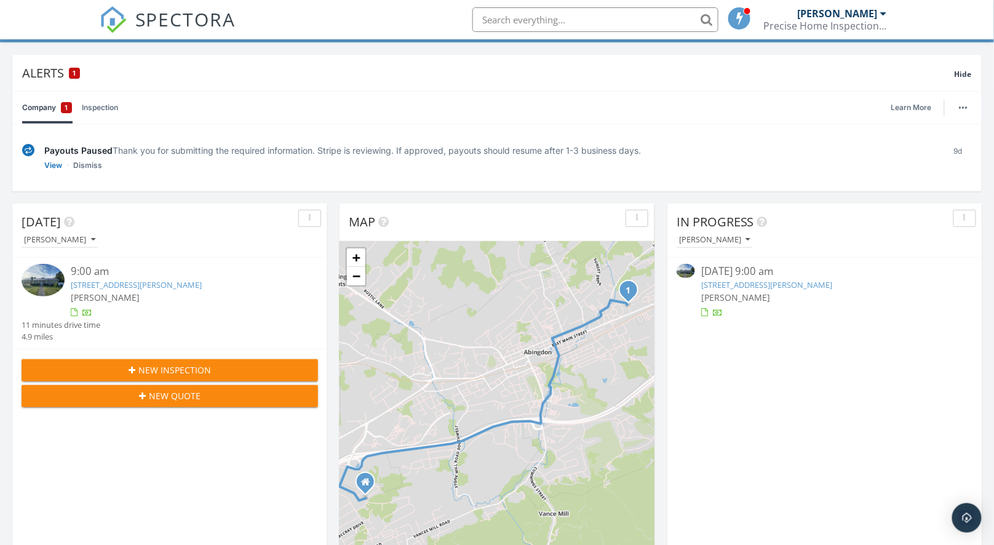
scroll to position [85, 0]
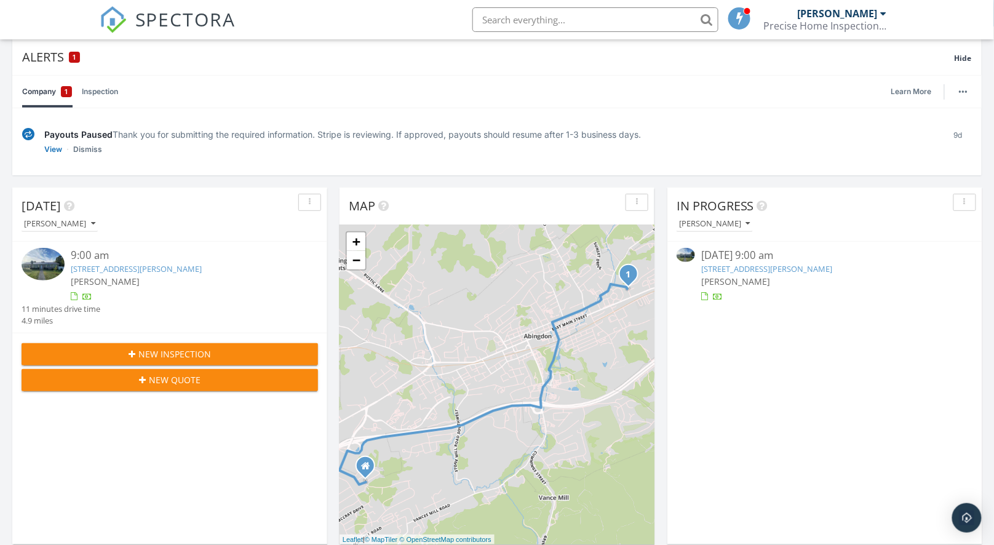
click at [202, 348] on span "New Inspection" at bounding box center [174, 354] width 73 height 13
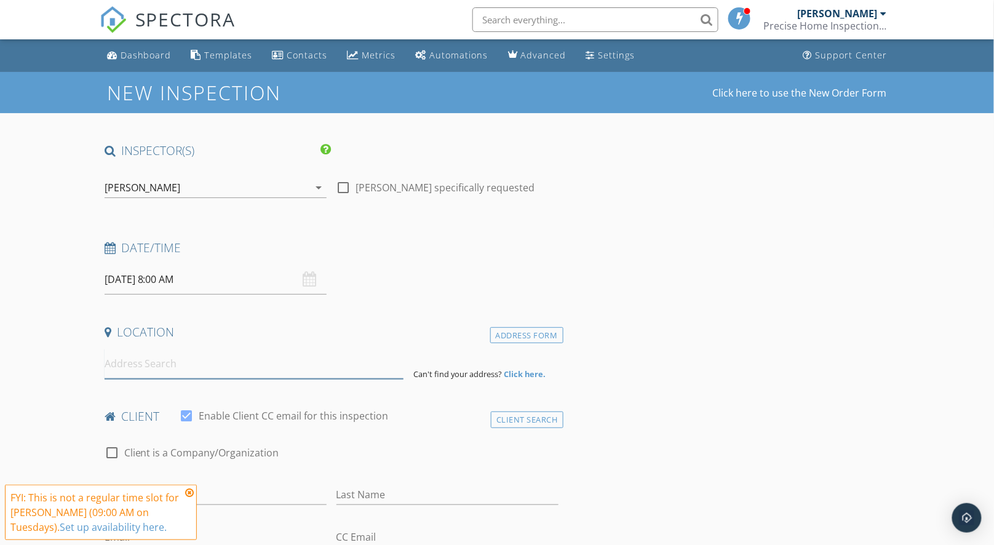
click at [158, 366] on input at bounding box center [255, 364] width 300 height 30
paste input "[STREET_ADDRESS]"
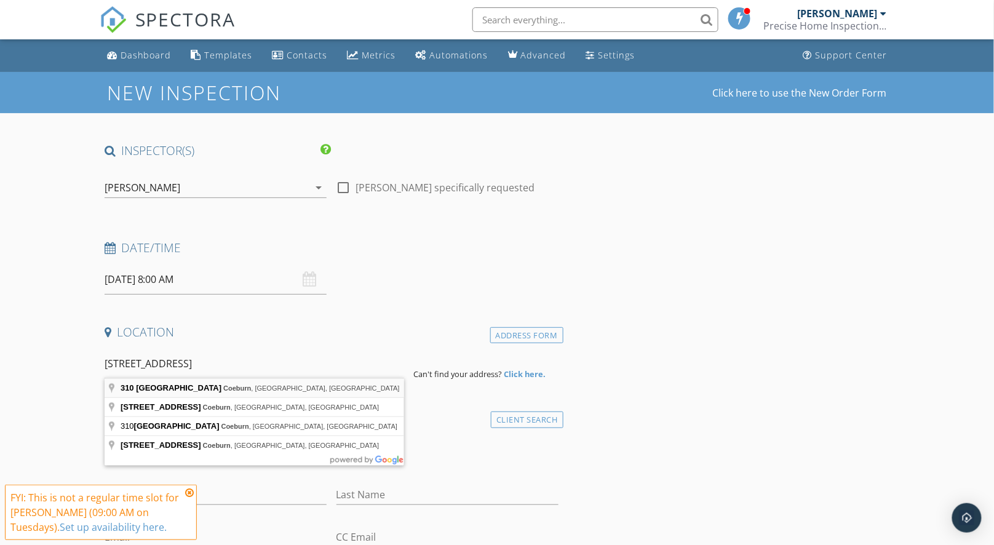
type input "[STREET_ADDRESS]"
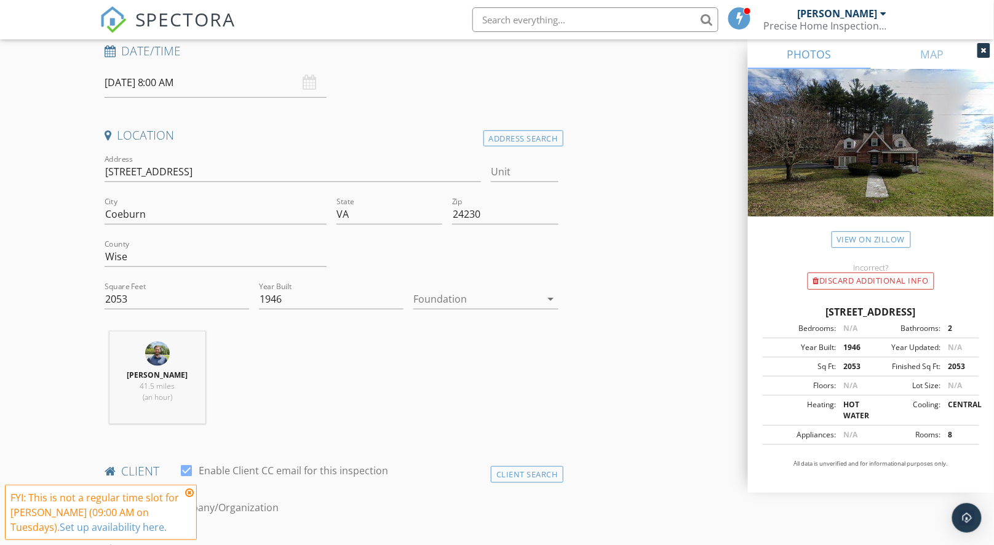
scroll to position [209, 0]
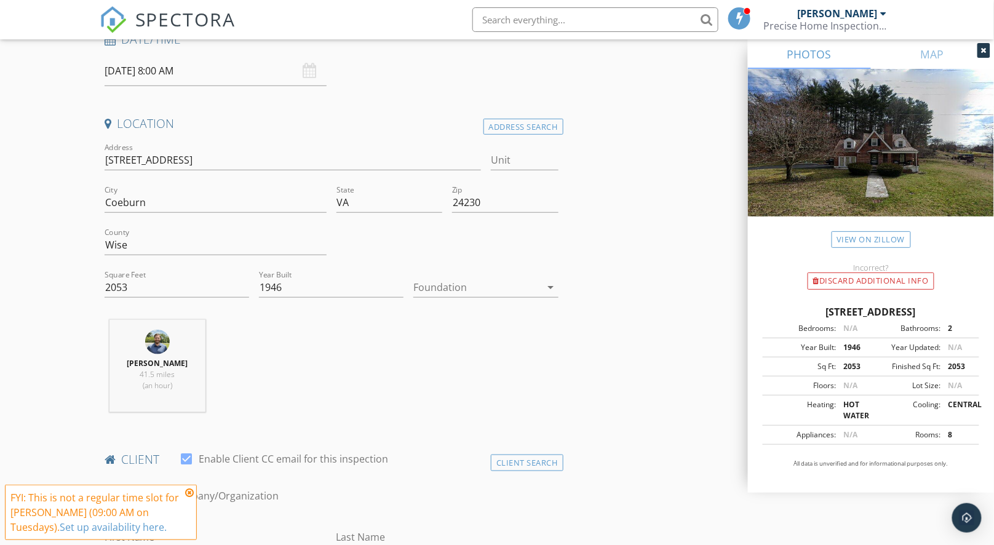
click at [442, 288] on div at bounding box center [477, 288] width 127 height 20
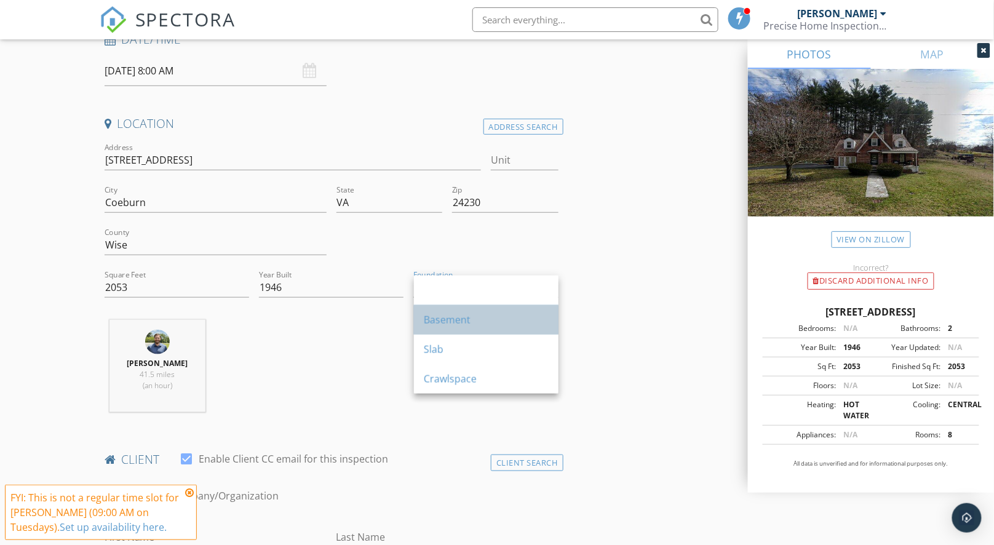
click at [467, 324] on div "Basement" at bounding box center [486, 320] width 125 height 15
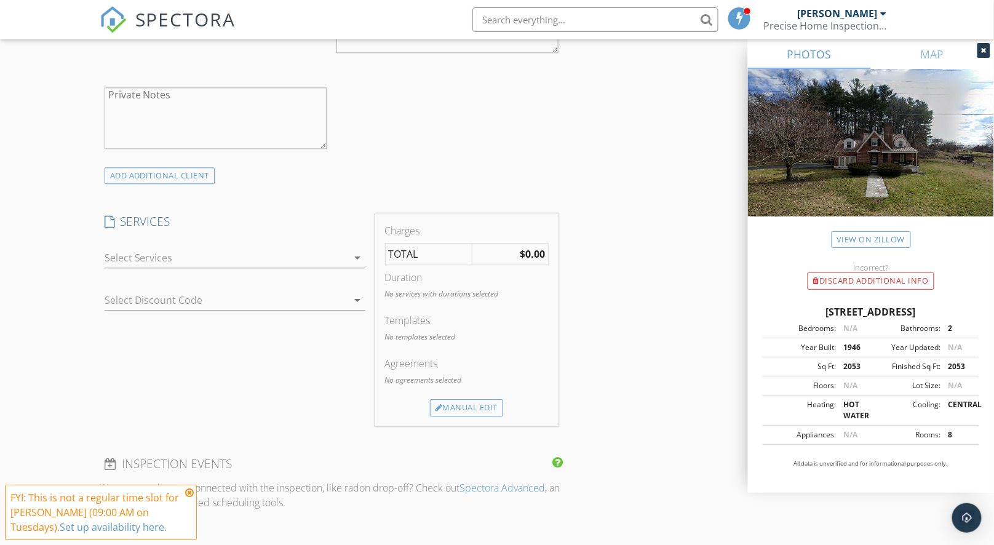
scroll to position [915, 0]
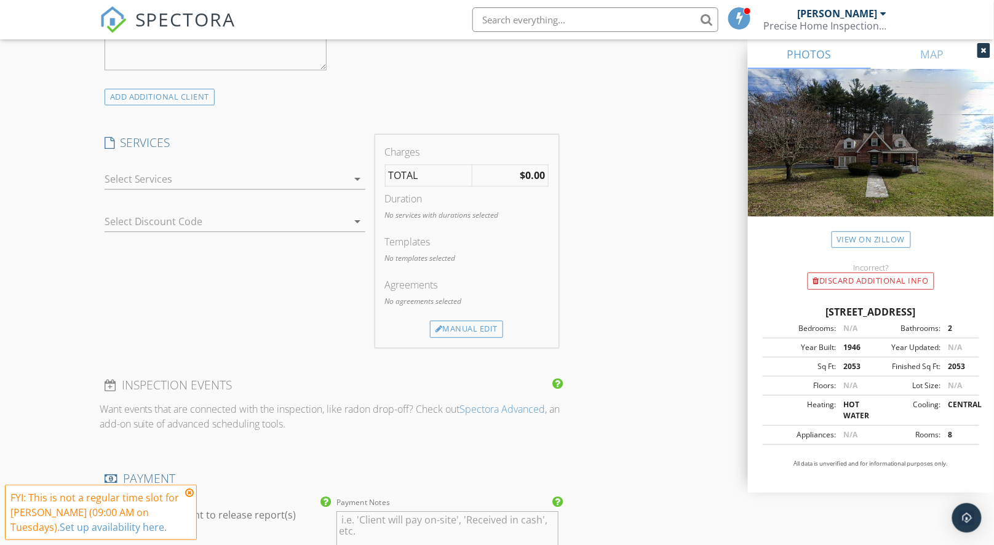
click at [264, 175] on div at bounding box center [227, 179] width 244 height 20
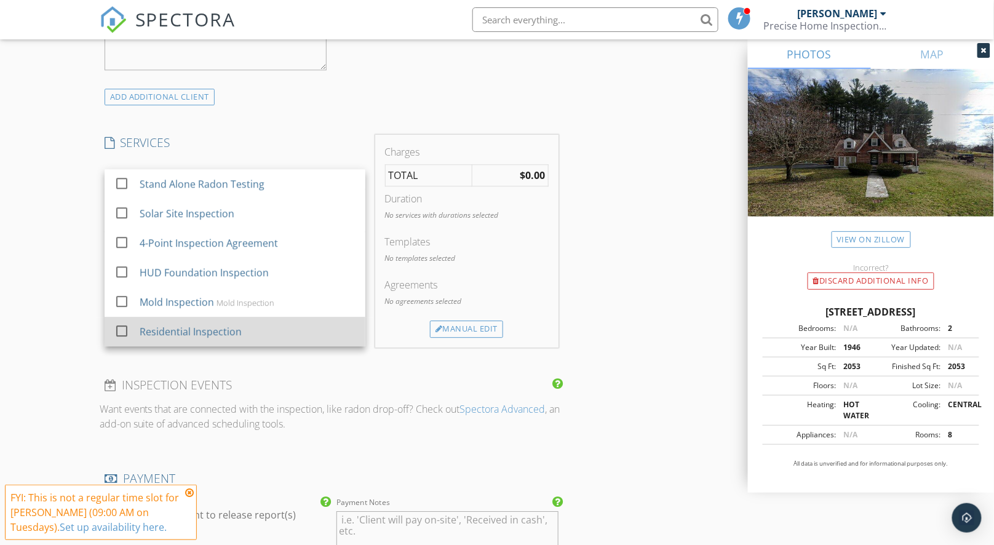
click at [265, 330] on div "Residential Inspection" at bounding box center [247, 331] width 216 height 25
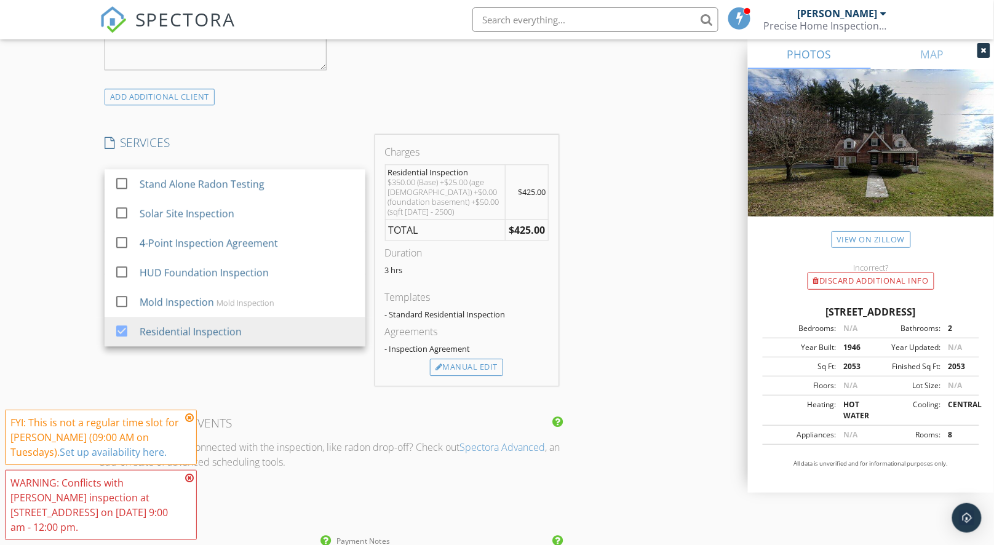
click at [645, 237] on div "INSPECTOR(S) check_box [PERSON_NAME] PRIMARY [PERSON_NAME] arrow_drop_down chec…" at bounding box center [498, 256] width 796 height 2056
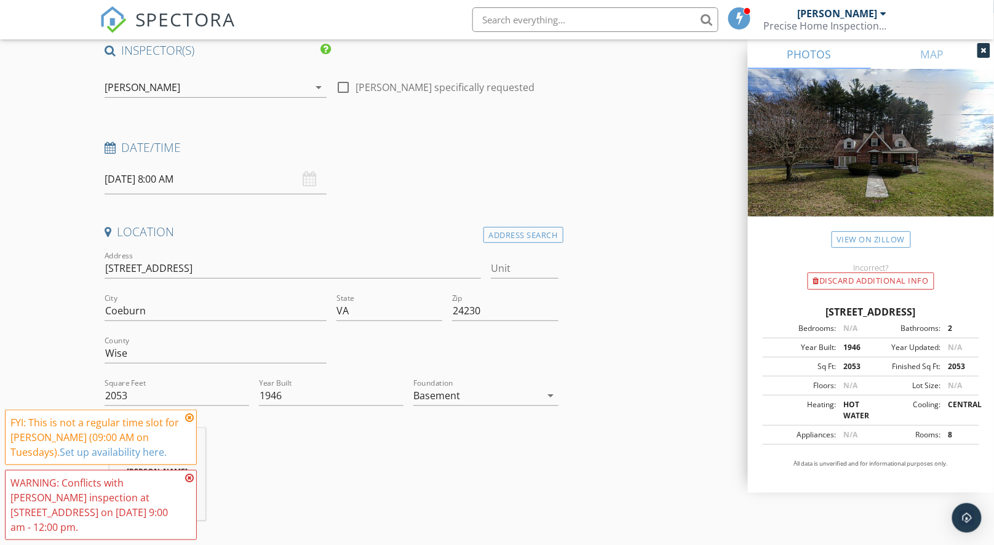
scroll to position [134, 0]
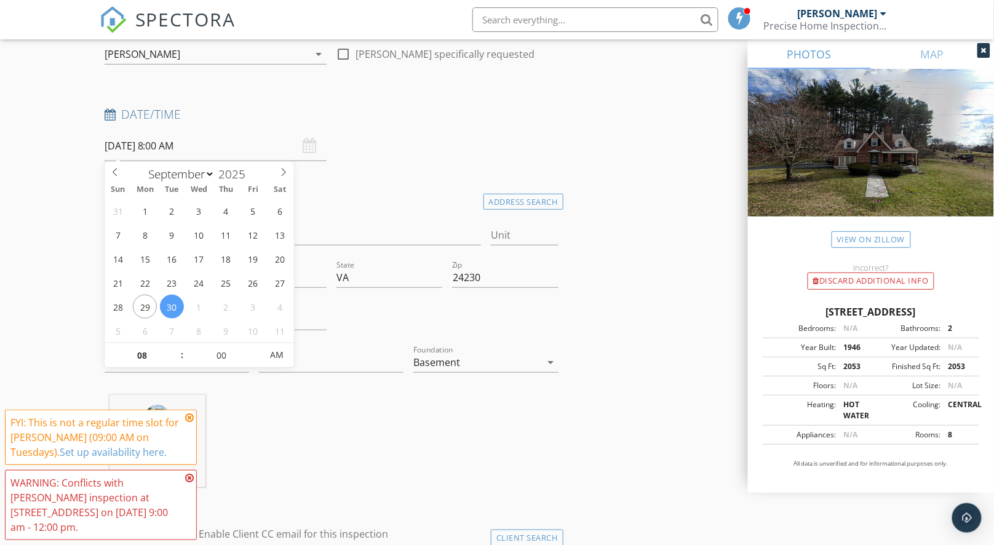
click at [146, 149] on input "[DATE] 8:00 AM" at bounding box center [216, 146] width 222 height 30
select select "9"
type input "[DATE] 8:00 AM"
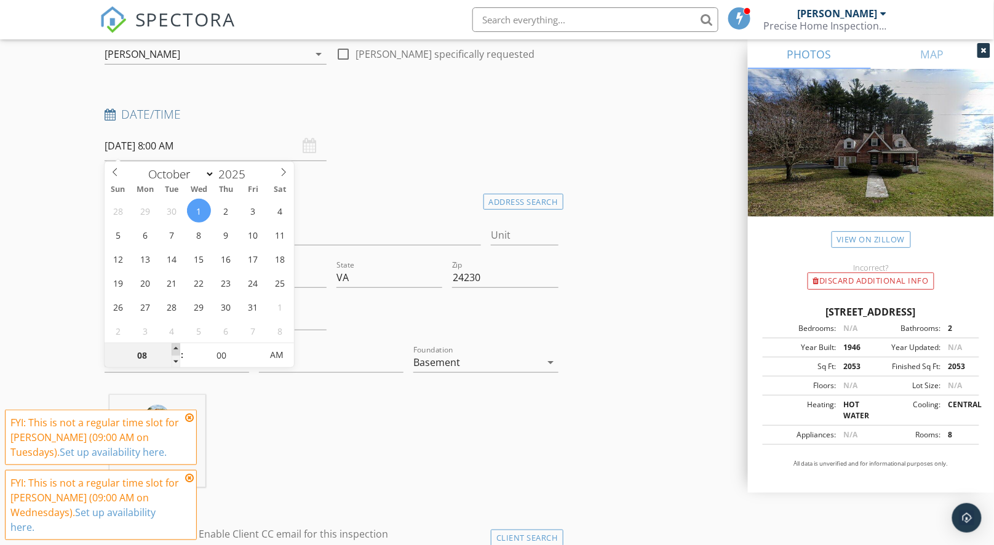
type input "09"
type input "10/01/2025 9:00 AM"
click at [177, 348] on span at bounding box center [176, 349] width 9 height 12
type input "05"
type input "10/01/2025 9:05 AM"
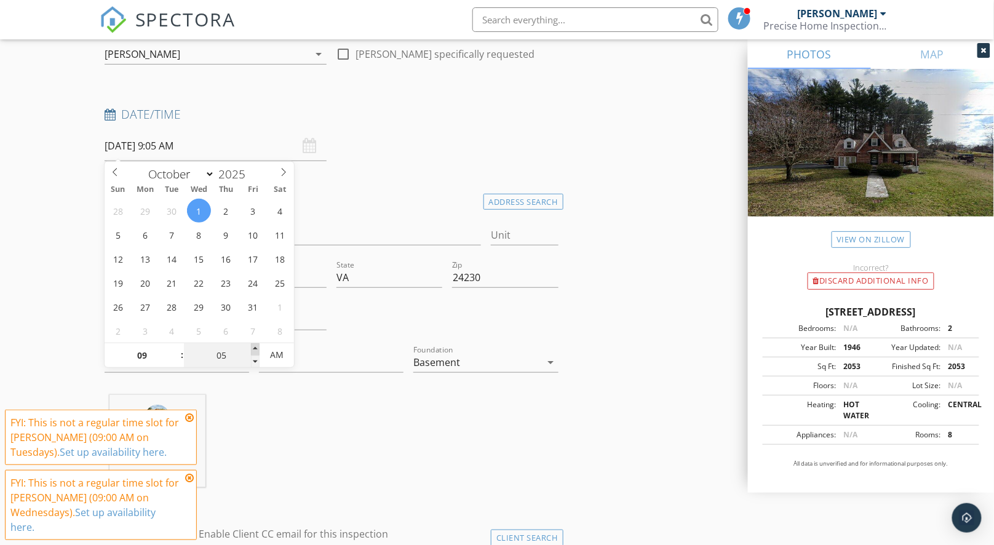
click at [256, 348] on span at bounding box center [255, 349] width 9 height 12
type input "10"
type input "10/01/2025 9:10 AM"
click at [256, 348] on span at bounding box center [255, 349] width 9 height 12
type input "15"
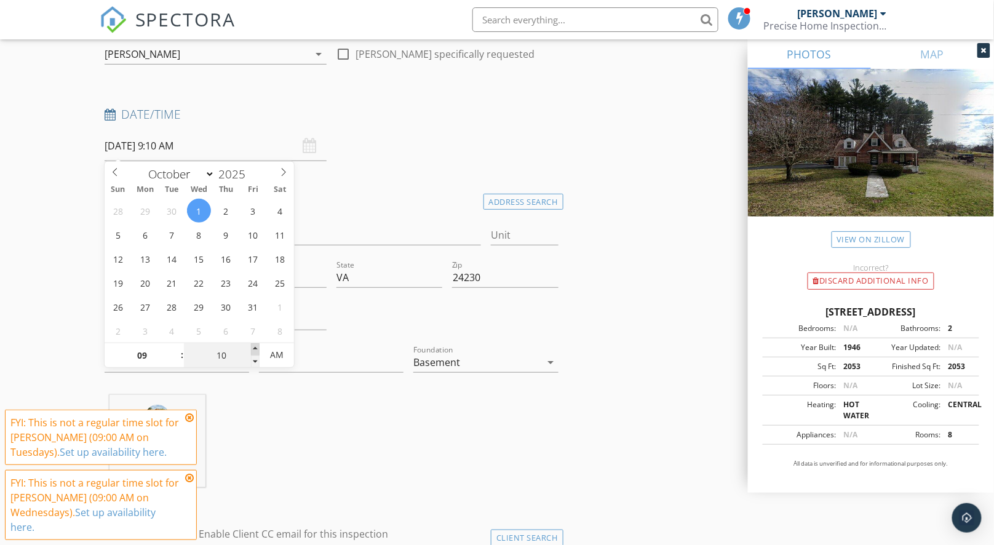
type input "10/01/2025 9:15 AM"
click at [256, 348] on span at bounding box center [255, 349] width 9 height 12
type input "20"
type input "10/01/2025 9:20 AM"
click at [256, 348] on span at bounding box center [255, 349] width 9 height 12
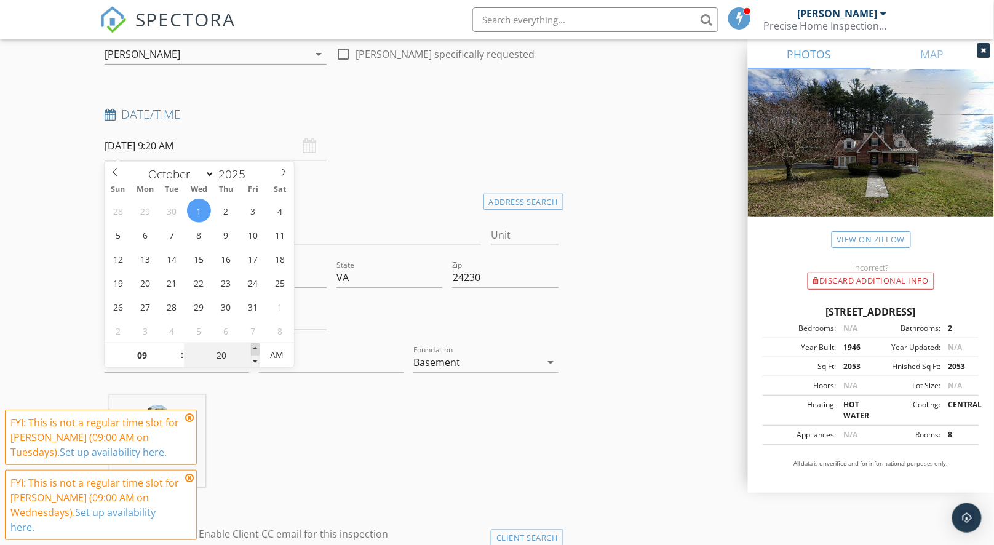
type input "25"
type input "10/01/2025 9:25 AM"
click at [256, 348] on span at bounding box center [255, 349] width 9 height 12
type input "30"
type input "[DATE] 9:30 AM"
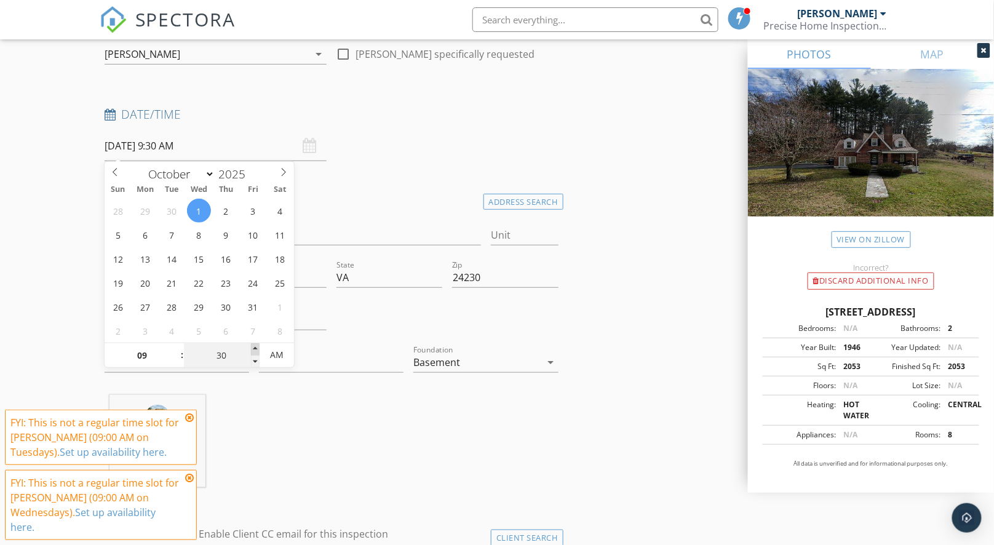
click at [256, 348] on span at bounding box center [255, 349] width 9 height 12
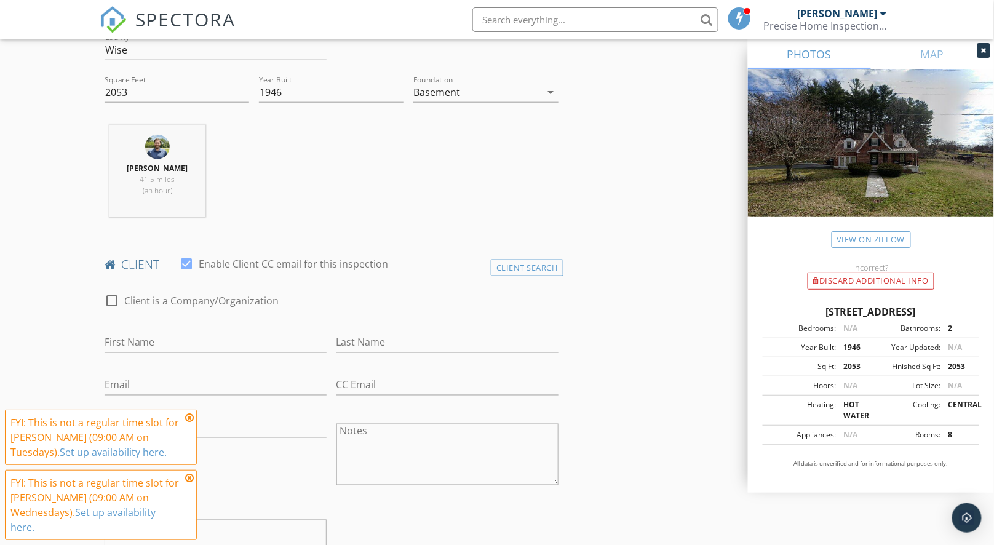
scroll to position [422, 0]
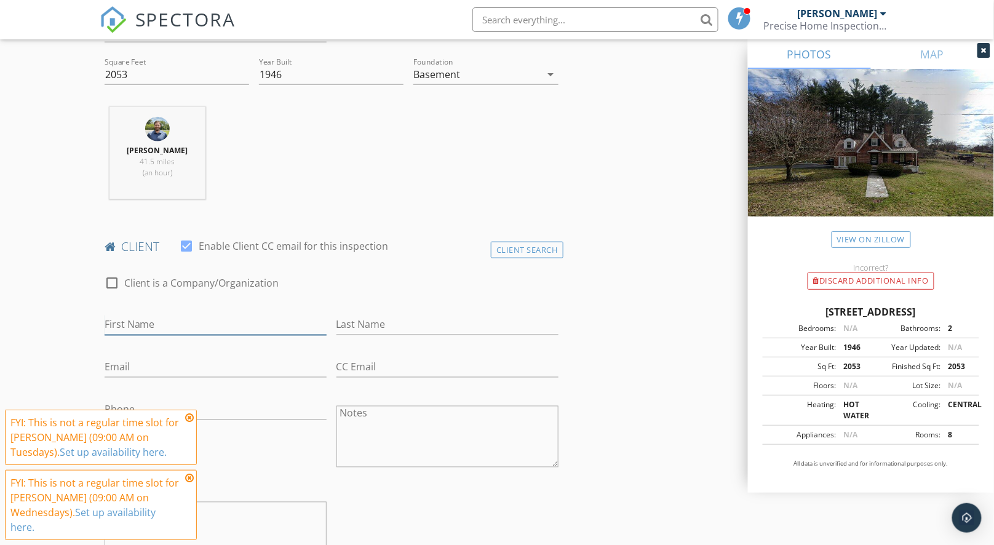
click at [132, 319] on input "First Name" at bounding box center [216, 325] width 222 height 20
type input "Haley"
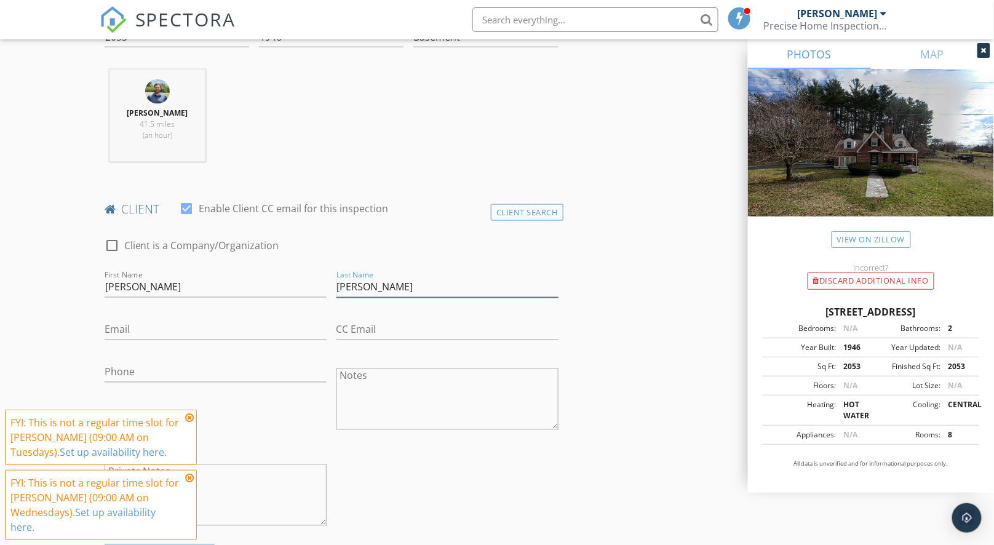
scroll to position [474, 0]
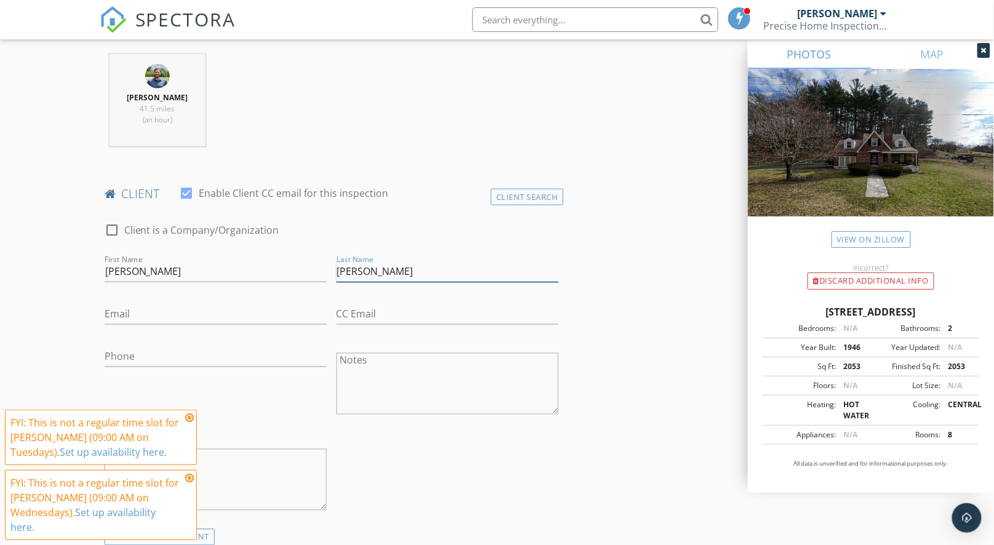
type input "Wagner"
click at [190, 420] on icon at bounding box center [189, 418] width 9 height 10
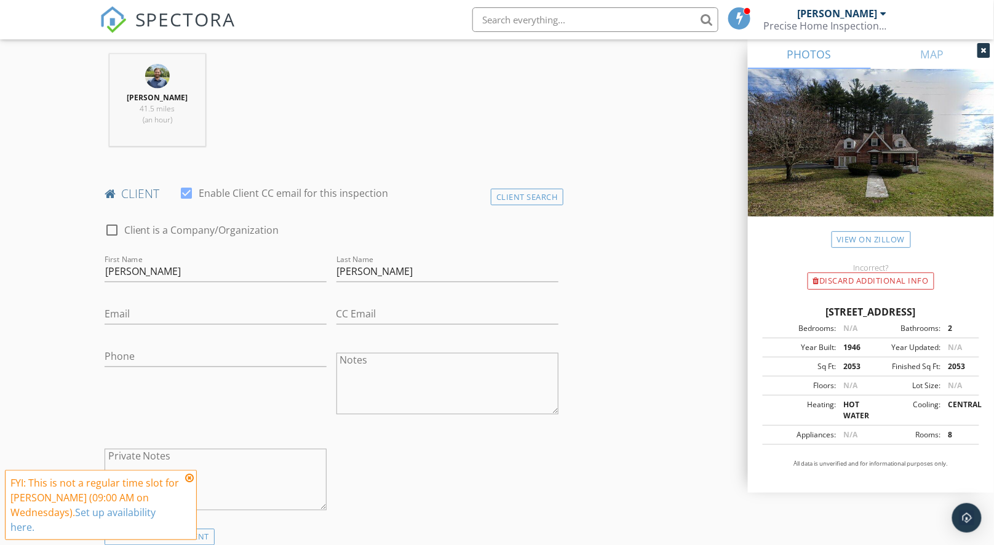
click at [191, 479] on icon at bounding box center [189, 478] width 9 height 10
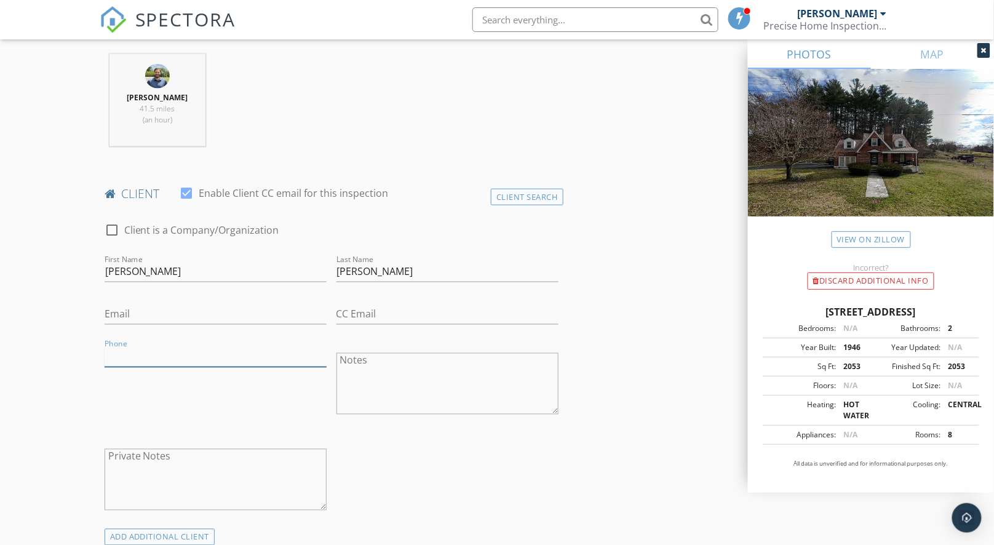
click at [177, 358] on input "Phone" at bounding box center [216, 357] width 222 height 20
click at [160, 354] on input "Phone" at bounding box center [216, 357] width 222 height 20
paste input "276-639-2358"
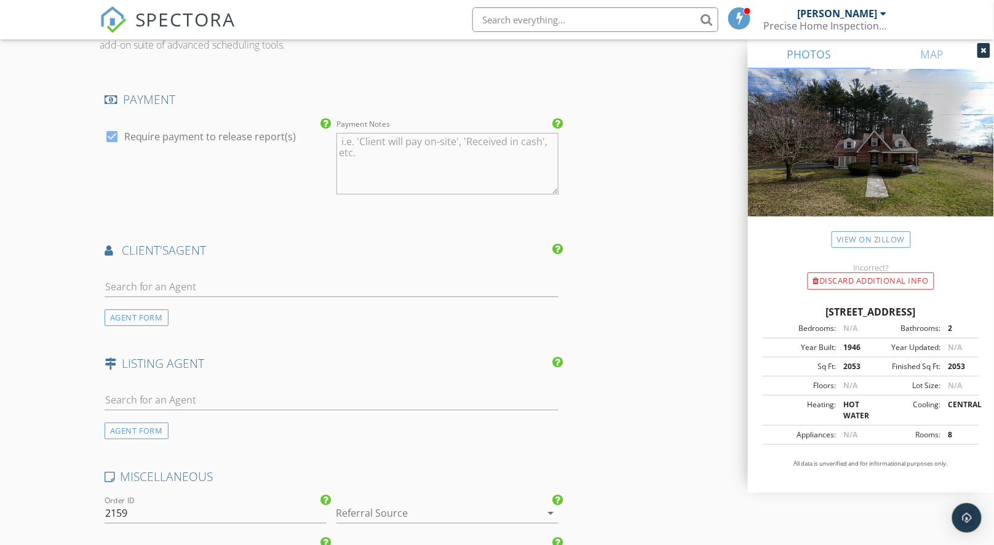
scroll to position [1393, 0]
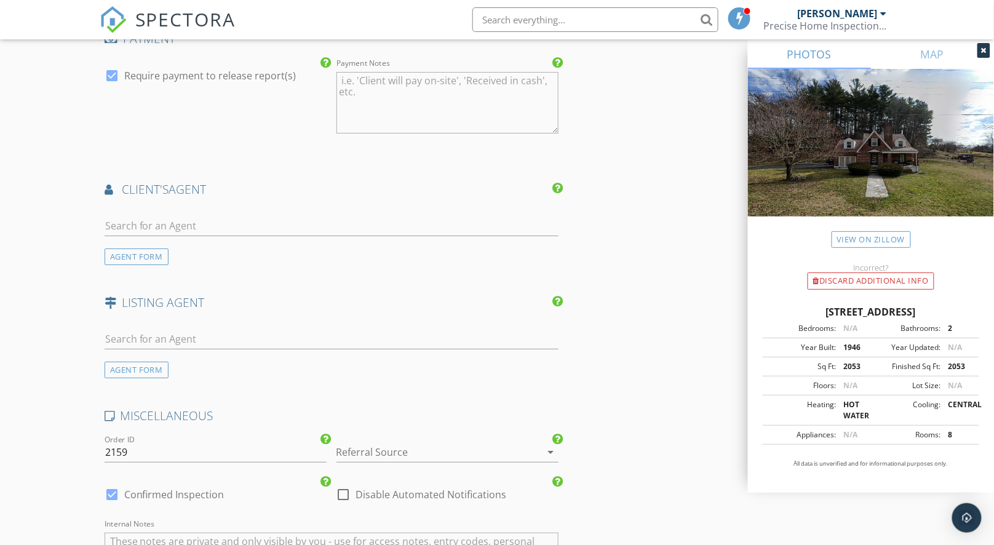
type input "276-639-2358"
click at [161, 222] on input "text" at bounding box center [332, 226] width 454 height 20
type input "pat"
click at [191, 249] on div "Patience Evans" at bounding box center [178, 248] width 76 height 15
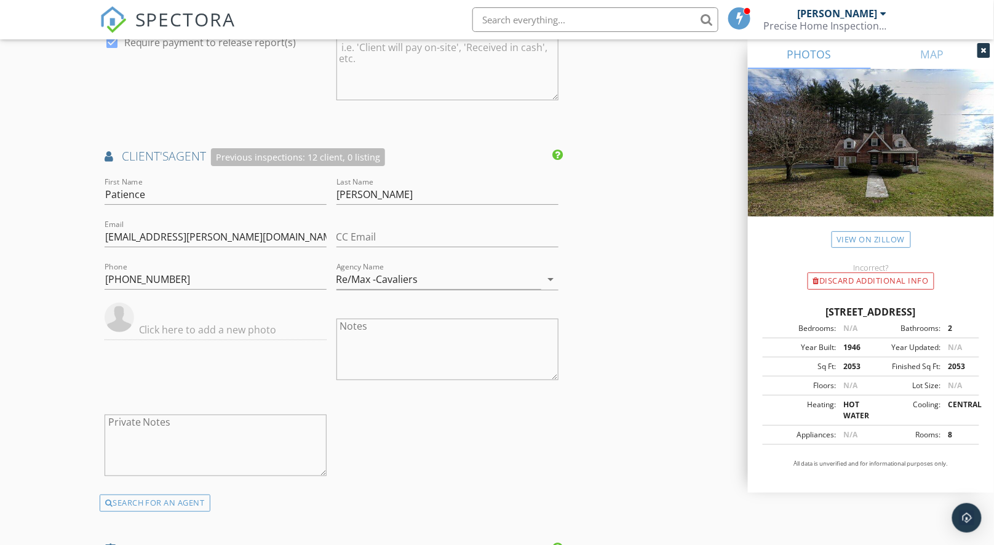
scroll to position [1631, 0]
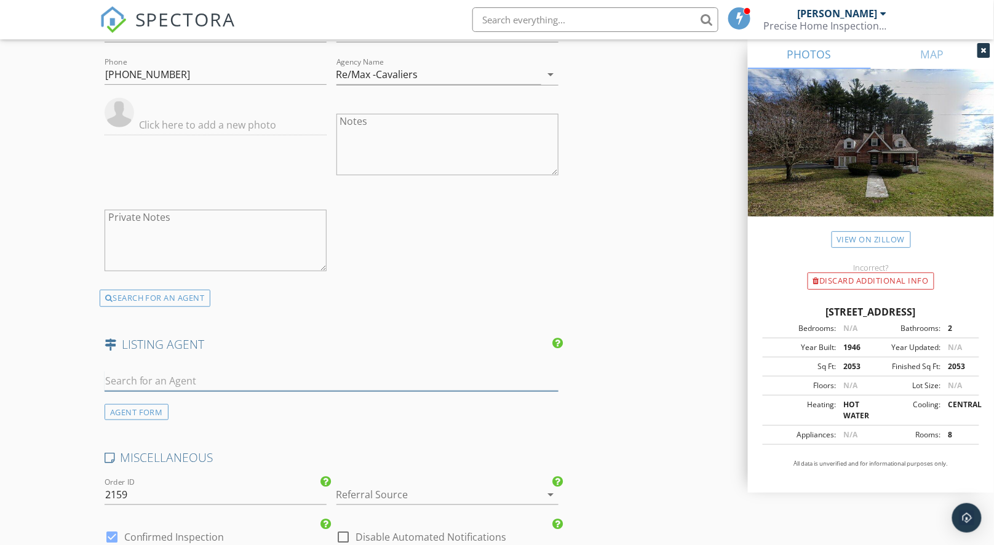
click at [193, 374] on input "text" at bounding box center [332, 381] width 454 height 20
paste input "Laura Potter"
type input "Laura Potter"
click at [185, 399] on div "Laura Potter" at bounding box center [178, 403] width 76 height 15
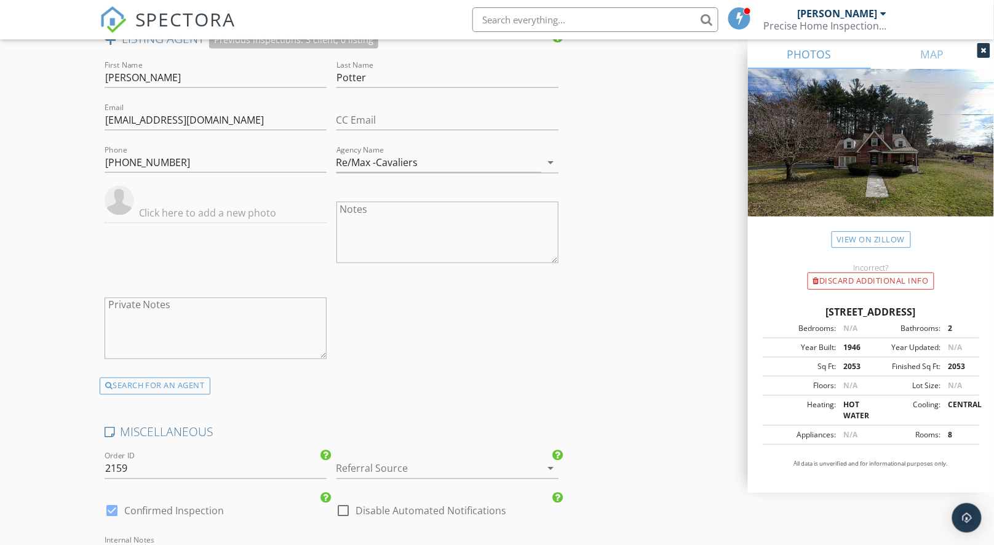
scroll to position [2059, 0]
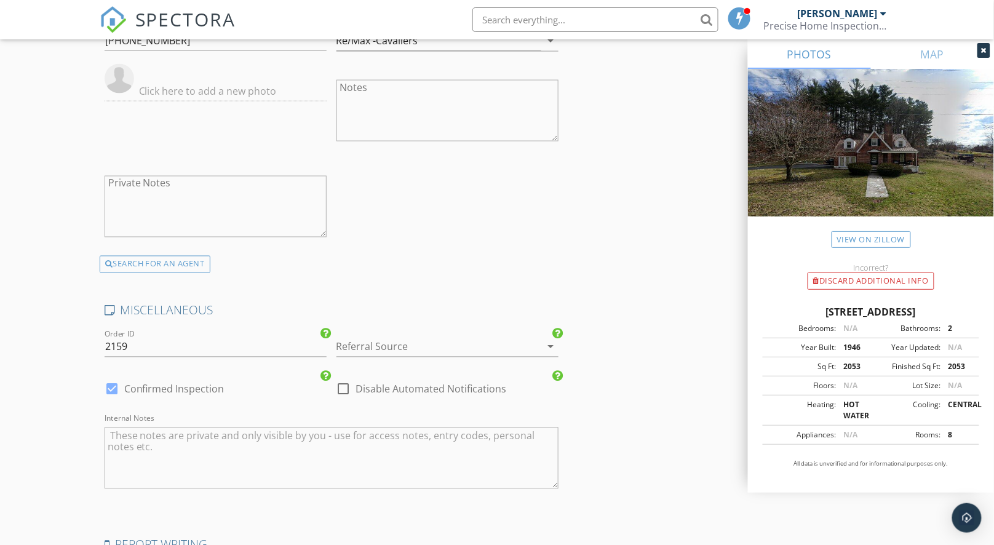
click at [389, 339] on div at bounding box center [431, 347] width 188 height 20
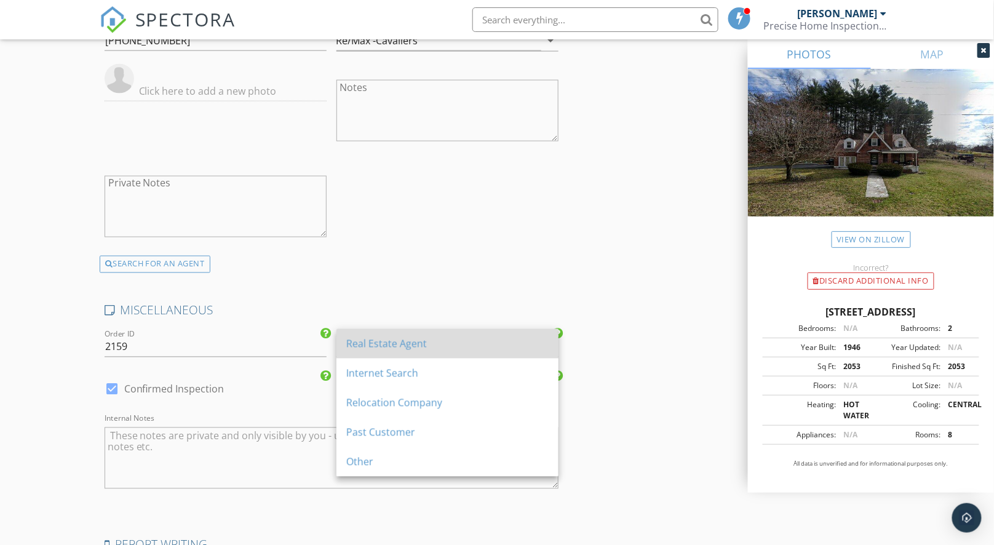
click at [393, 337] on div "Real Estate Agent" at bounding box center [447, 344] width 202 height 15
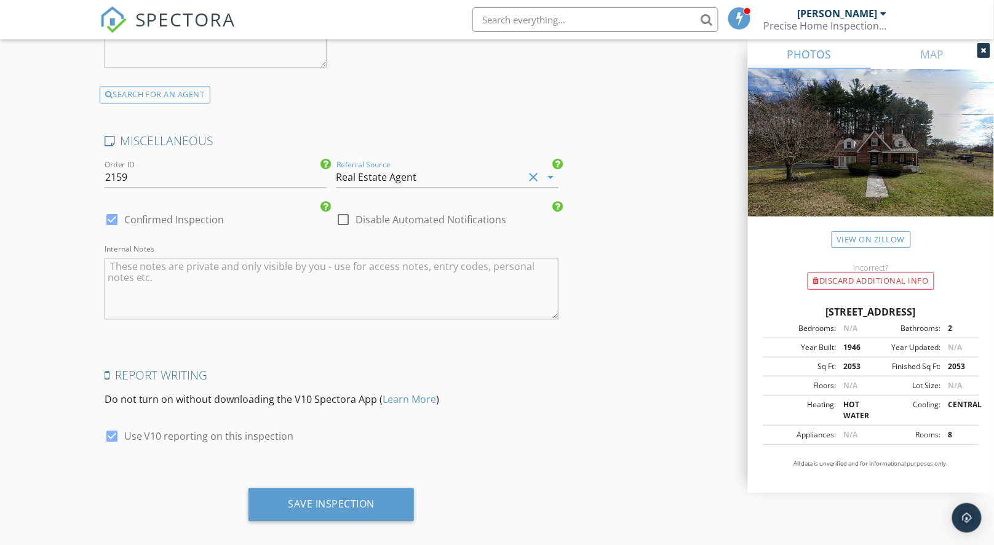
scroll to position [2234, 0]
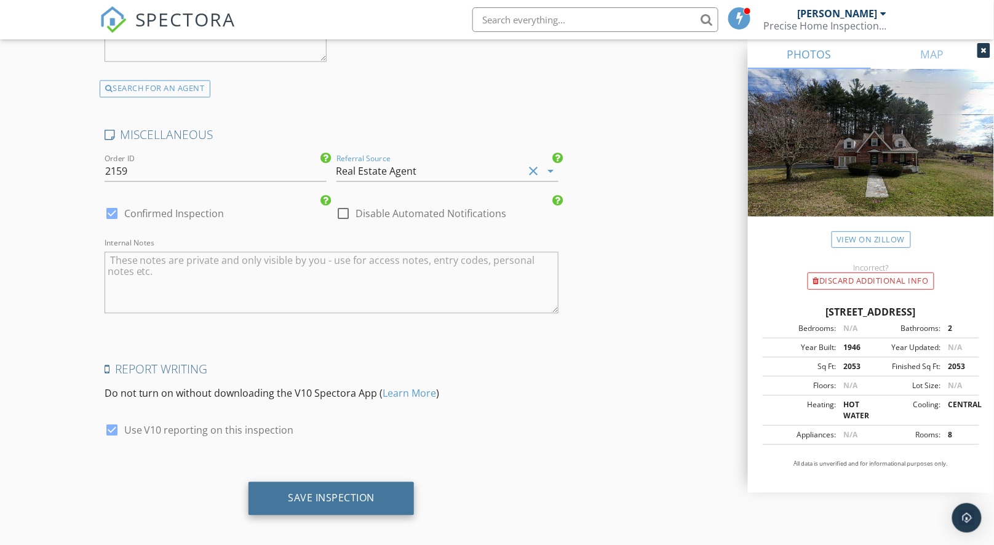
click at [354, 492] on div "Save Inspection" at bounding box center [331, 498] width 87 height 12
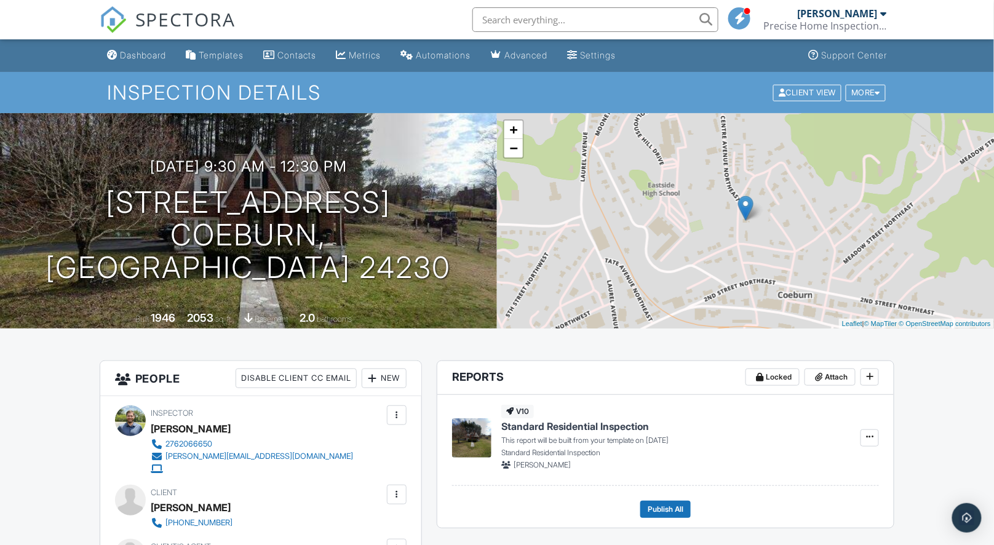
click at [134, 54] on div "Dashboard" at bounding box center [143, 55] width 47 height 10
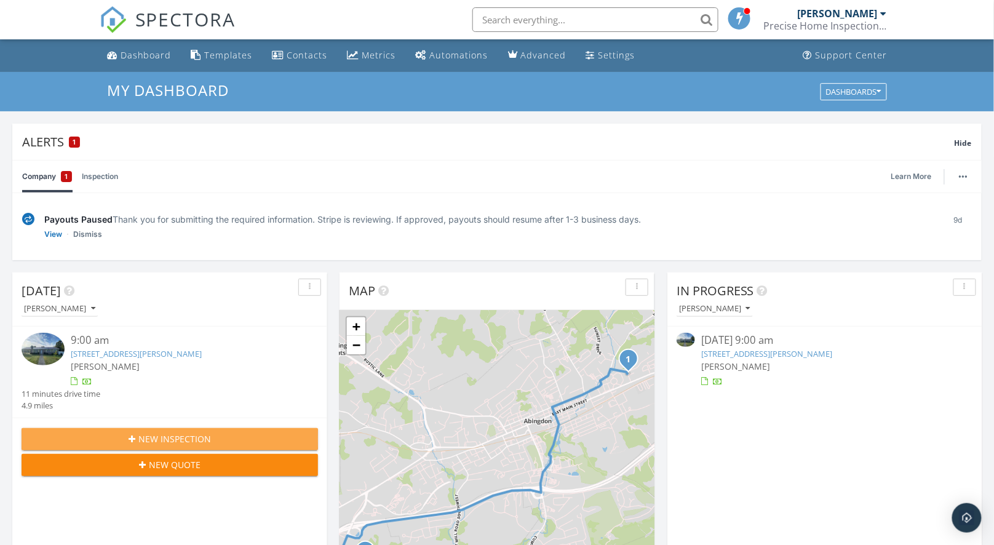
click at [216, 434] on div "New Inspection" at bounding box center [169, 439] width 277 height 13
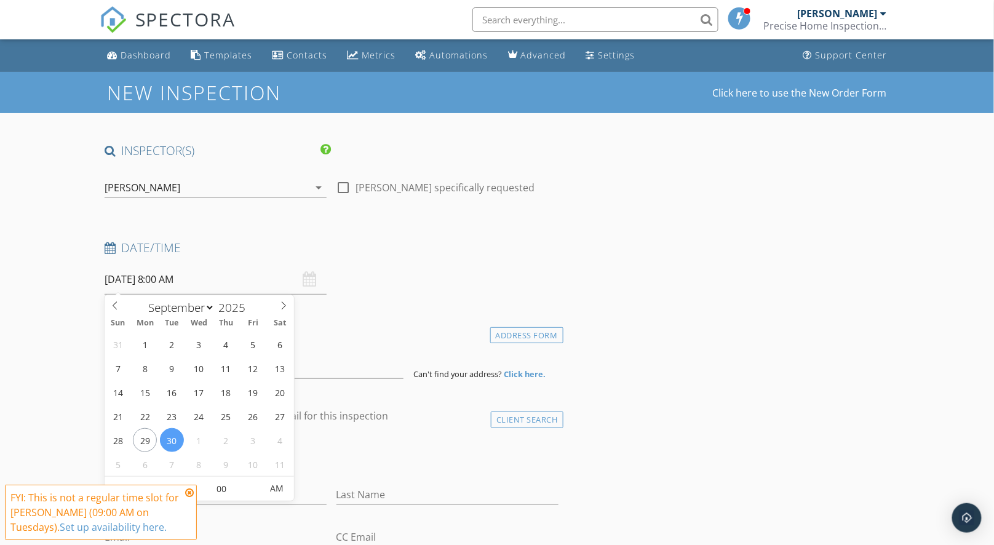
click at [161, 287] on input "[DATE] 8:00 AM" at bounding box center [216, 280] width 222 height 30
select select "9"
type input "[DATE] 8:00 AM"
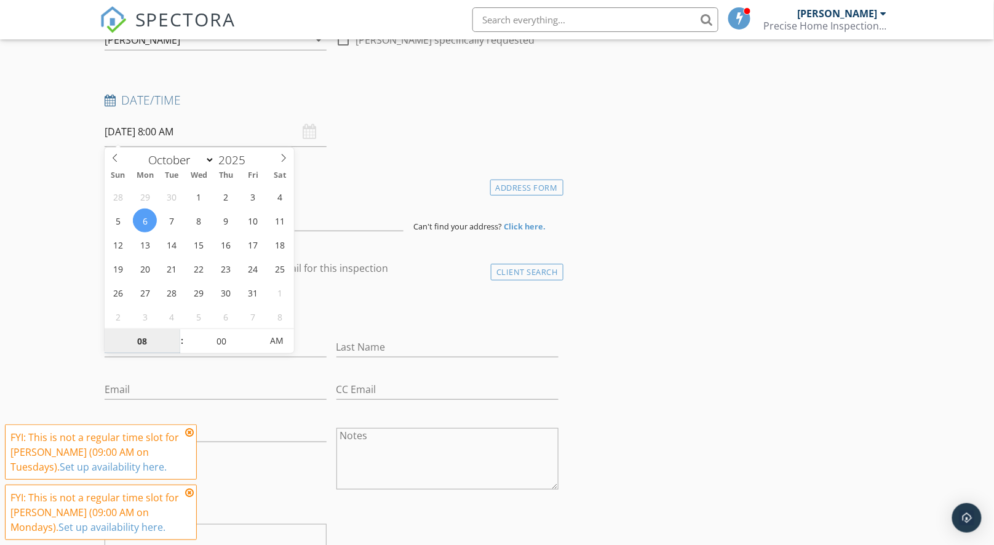
scroll to position [220, 0]
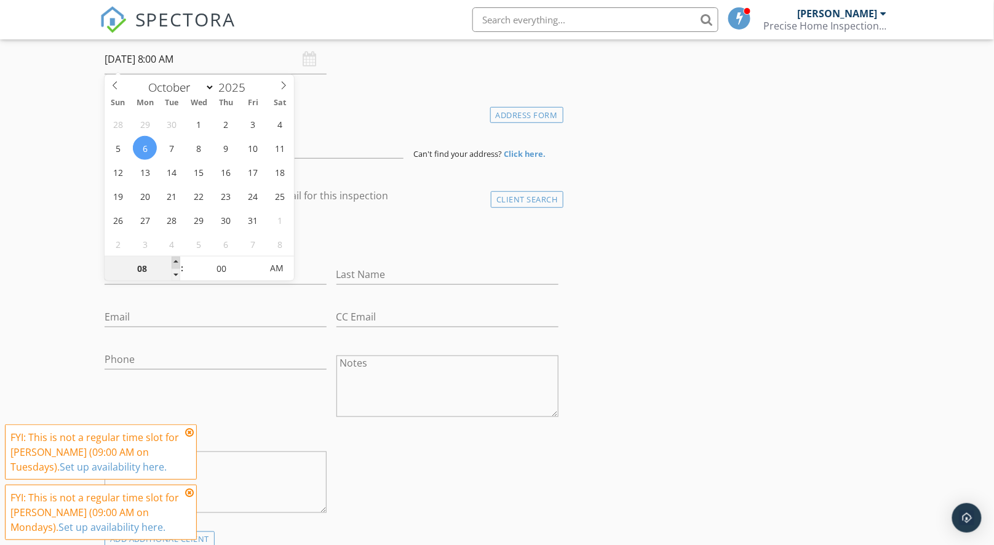
type input "09"
type input "[DATE] 9:00 AM"
click at [175, 262] on span at bounding box center [176, 263] width 9 height 12
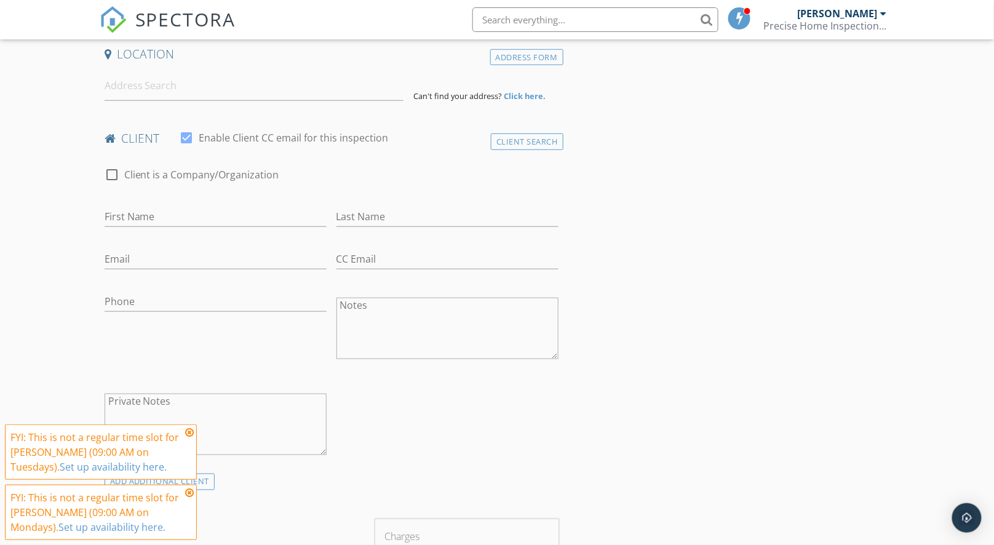
scroll to position [287, 0]
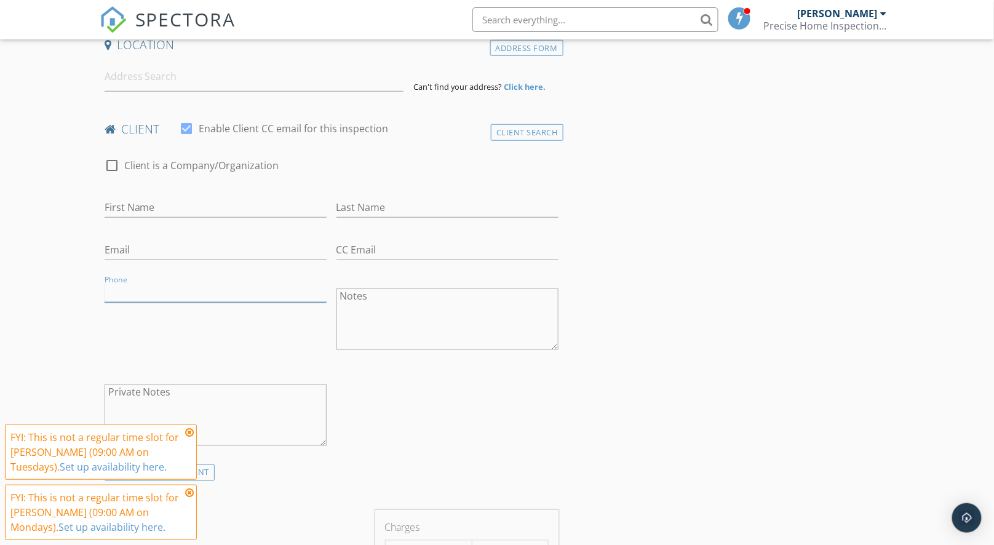
click at [162, 290] on input "Phone" at bounding box center [216, 292] width 222 height 20
type input "[PHONE_NUMBER]"
click at [165, 209] on input "First Name" at bounding box center [216, 208] width 222 height 20
type input "Bart"
type input "[PERSON_NAME]"
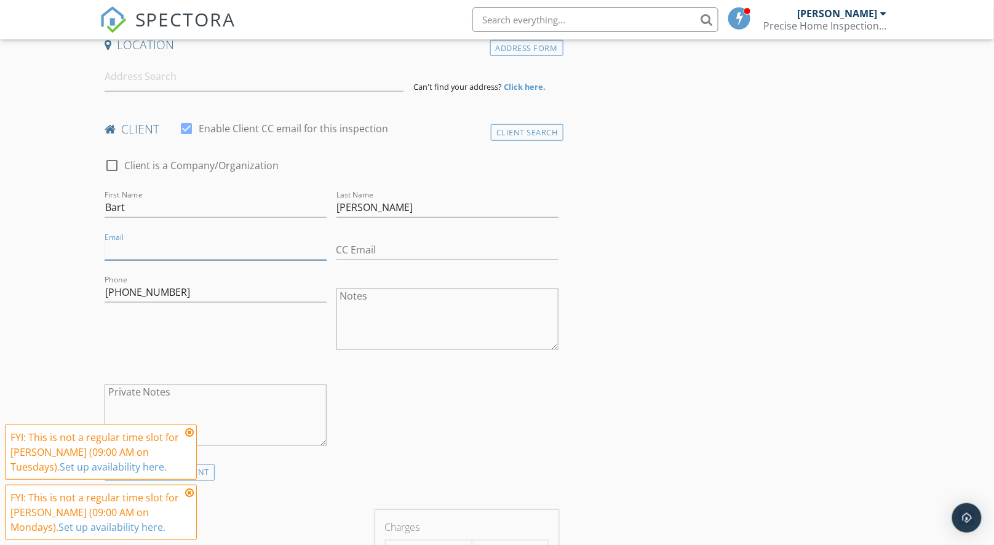
click at [124, 249] on input "Email" at bounding box center [216, 250] width 222 height 20
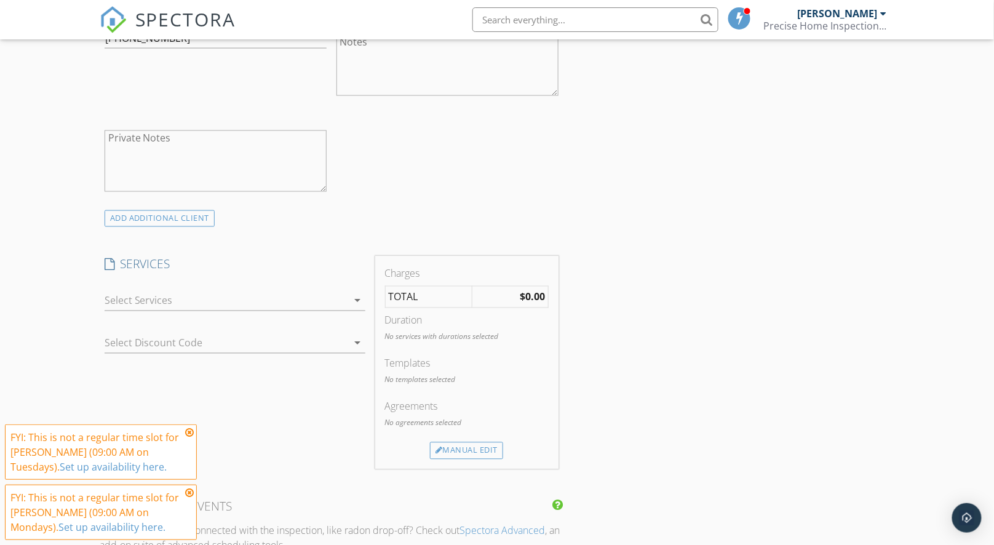
scroll to position [626, 0]
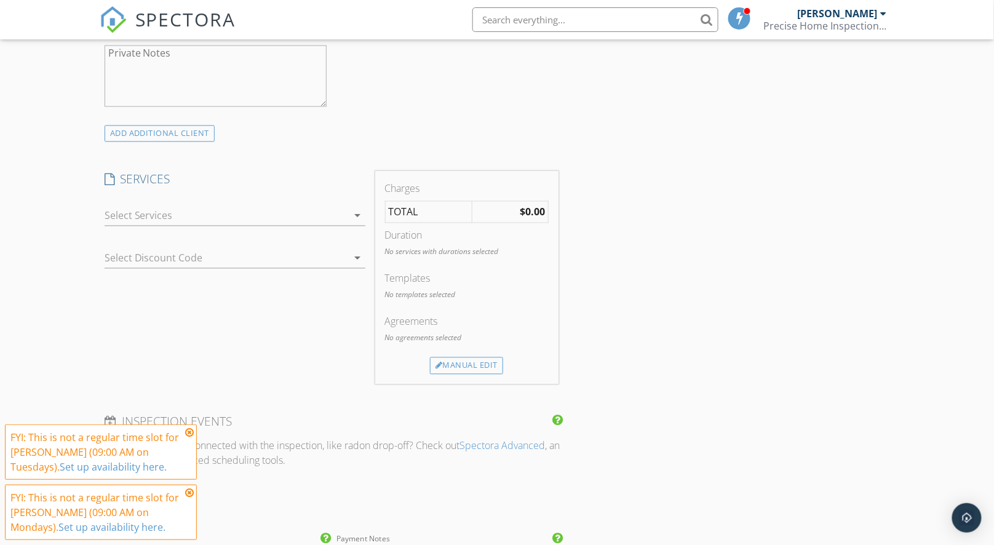
type input "[EMAIL_ADDRESS][DOMAIN_NAME]"
click at [289, 223] on div at bounding box center [227, 216] width 244 height 20
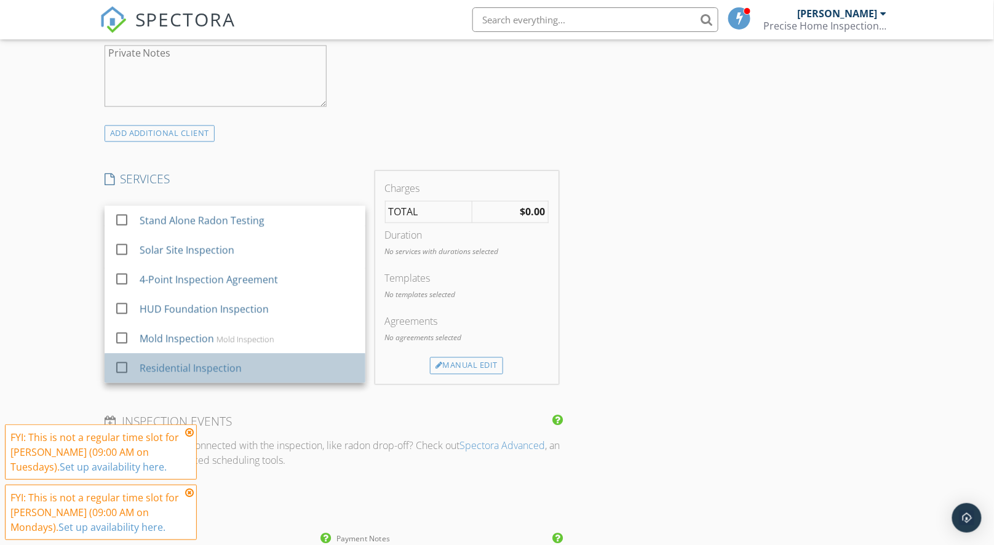
click at [279, 364] on div "Residential Inspection" at bounding box center [247, 368] width 216 height 25
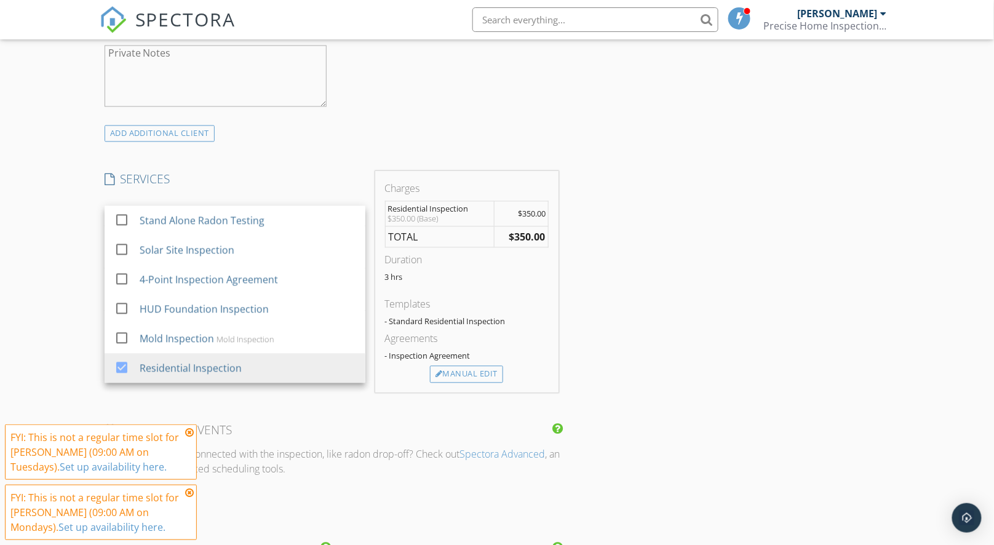
click at [613, 298] on div "INSPECTOR(S) check_box [PERSON_NAME] PRIMARY [PERSON_NAME] arrow_drop_down chec…" at bounding box center [498, 403] width 796 height 1775
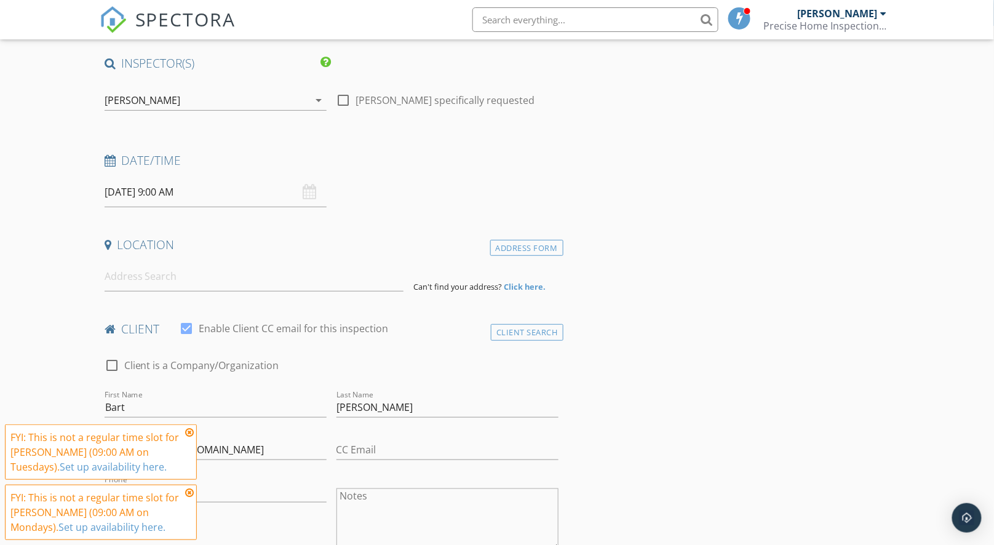
scroll to position [135, 0]
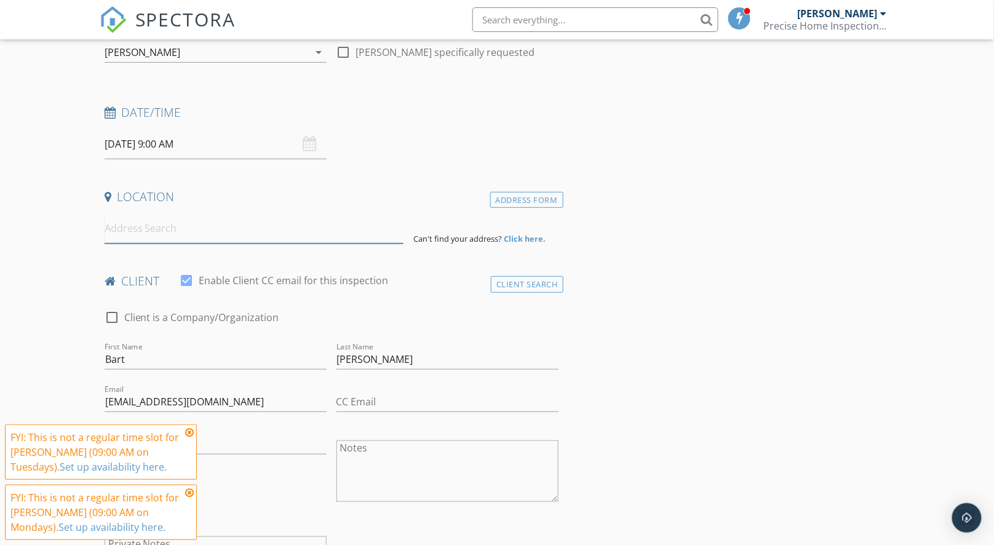
click at [160, 228] on input at bounding box center [255, 229] width 300 height 30
paste input "[STREET_ADDRESS][PERSON_NAME][PERSON_NAME]"
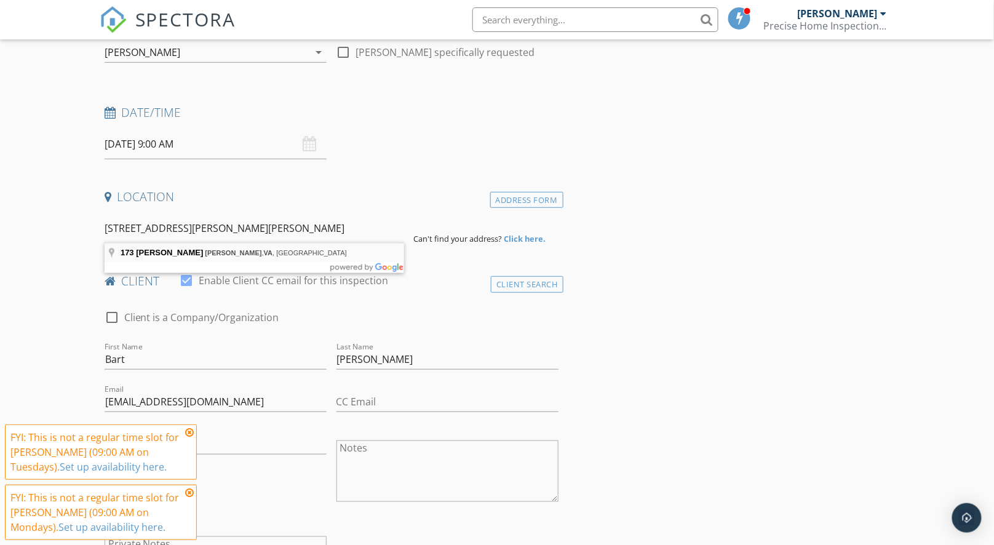
type input "[STREET_ADDRESS][PERSON_NAME][PERSON_NAME]"
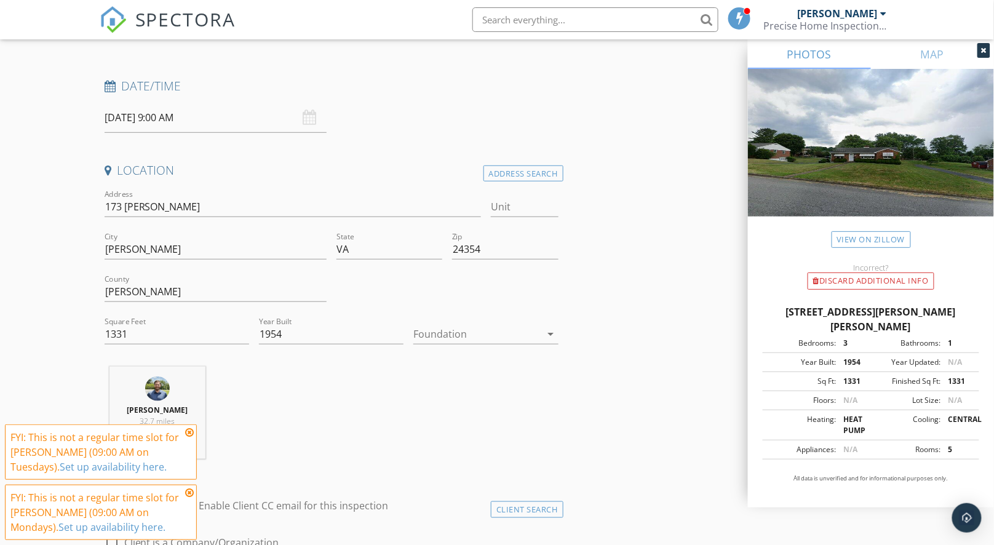
scroll to position [185, 0]
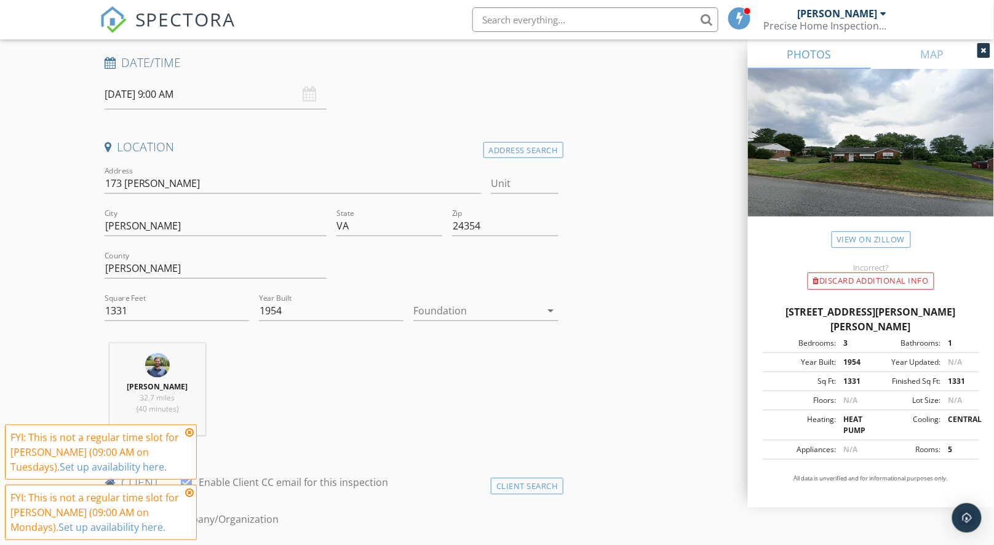
click at [494, 315] on div at bounding box center [477, 311] width 127 height 20
click at [495, 351] on div "Basement" at bounding box center [486, 344] width 125 height 30
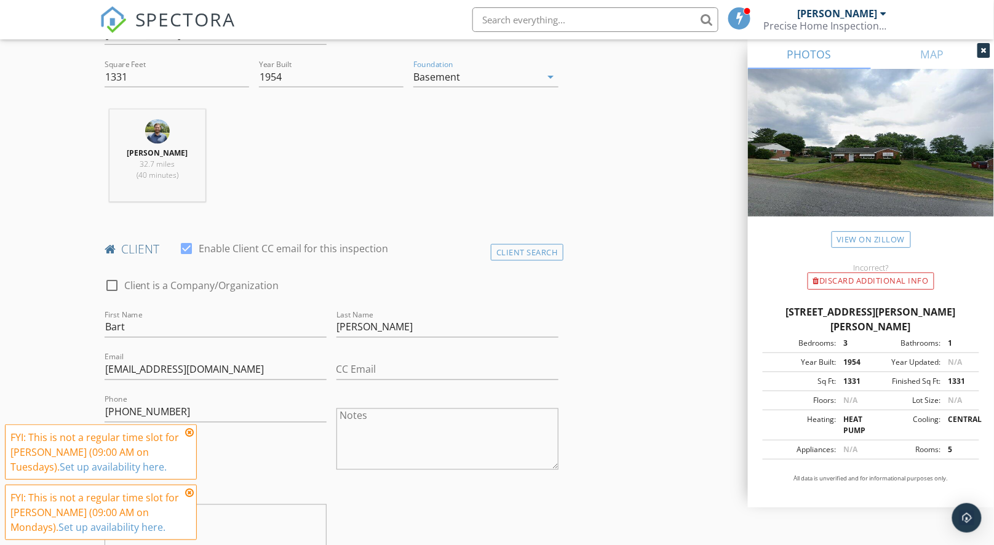
scroll to position [617, 0]
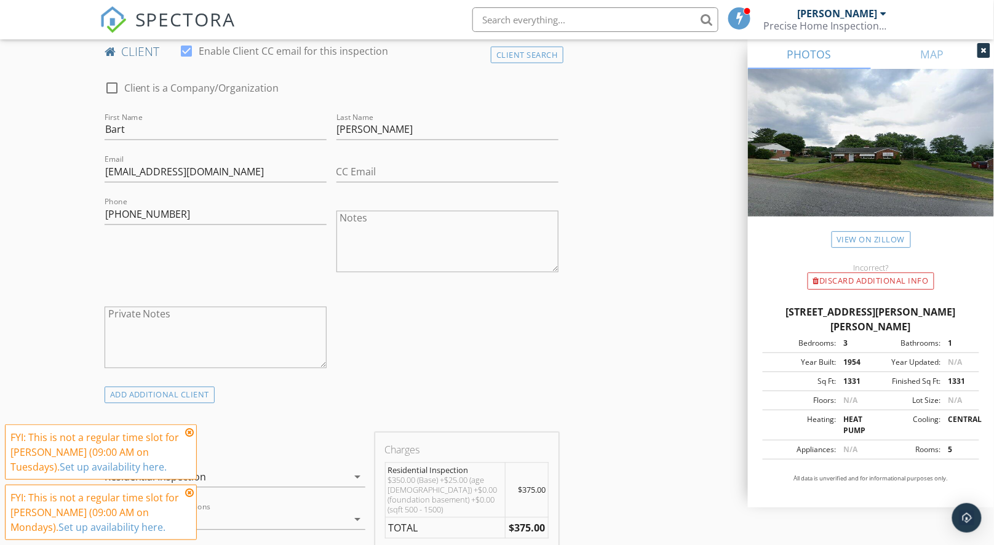
click at [188, 434] on icon at bounding box center [189, 433] width 9 height 10
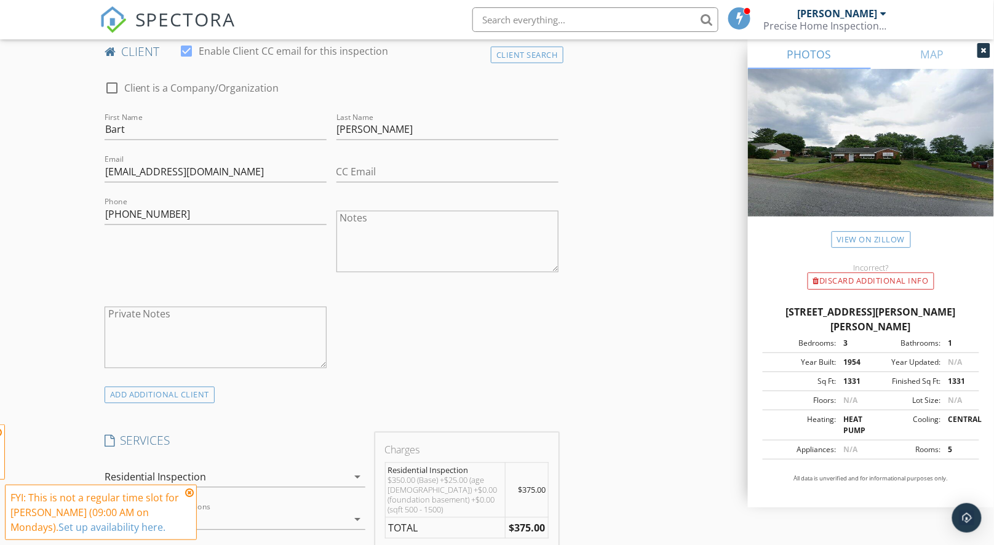
click at [189, 494] on icon at bounding box center [189, 493] width 9 height 10
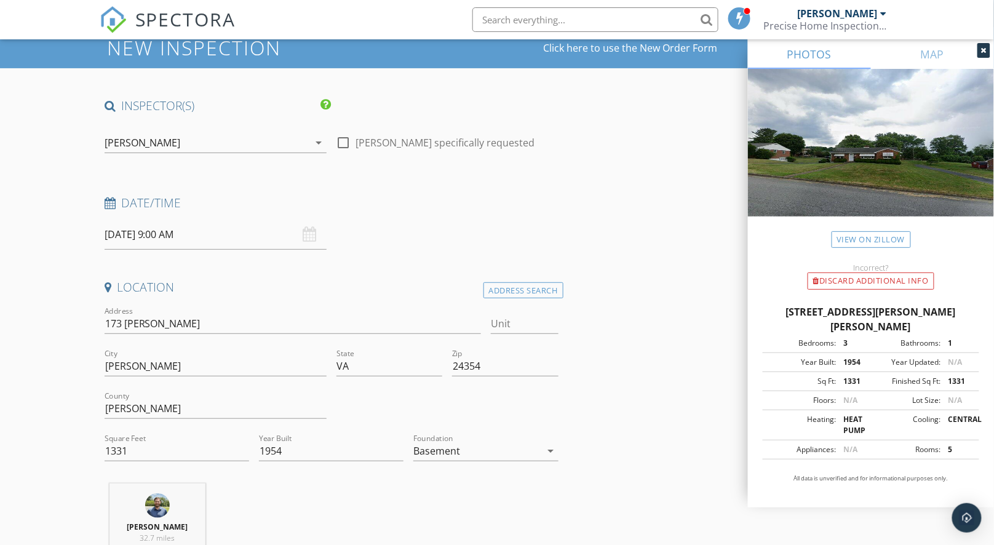
scroll to position [42, 0]
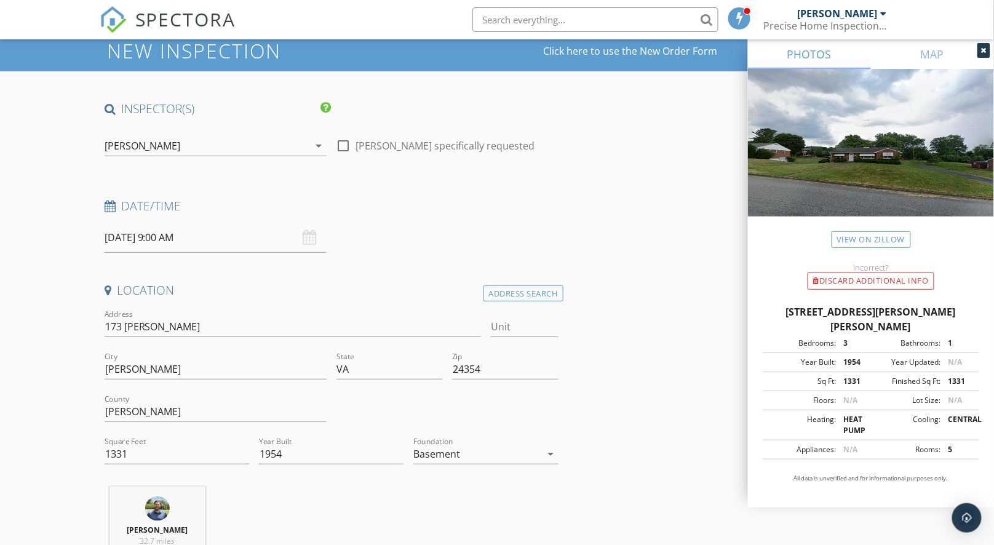
click at [191, 241] on input "[DATE] 9:00 AM" at bounding box center [216, 238] width 222 height 30
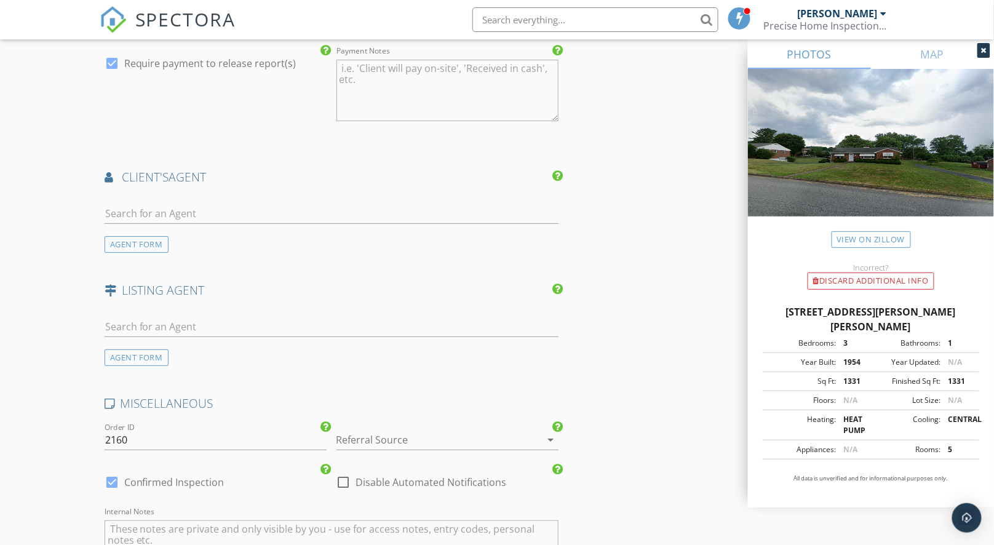
scroll to position [1469, 0]
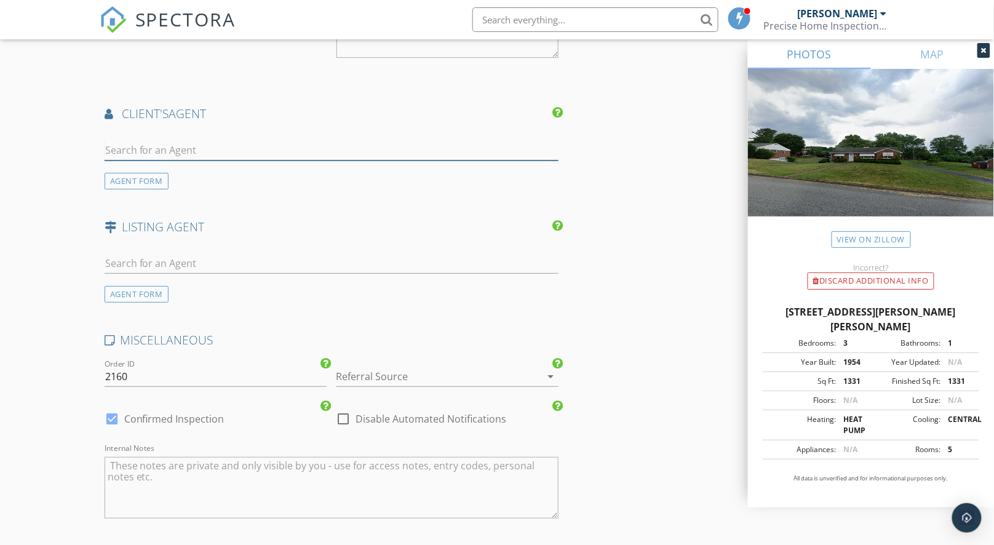
click at [199, 140] on input "text" at bounding box center [332, 150] width 454 height 20
paste input "[PERSON_NAME]"
type input "[PERSON_NAME]"
click at [329, 222] on h4 "LISTING AGENT" at bounding box center [332, 227] width 454 height 16
click at [206, 170] on div "No results found. Click to add a new Agent" at bounding box center [202, 177] width 185 height 15
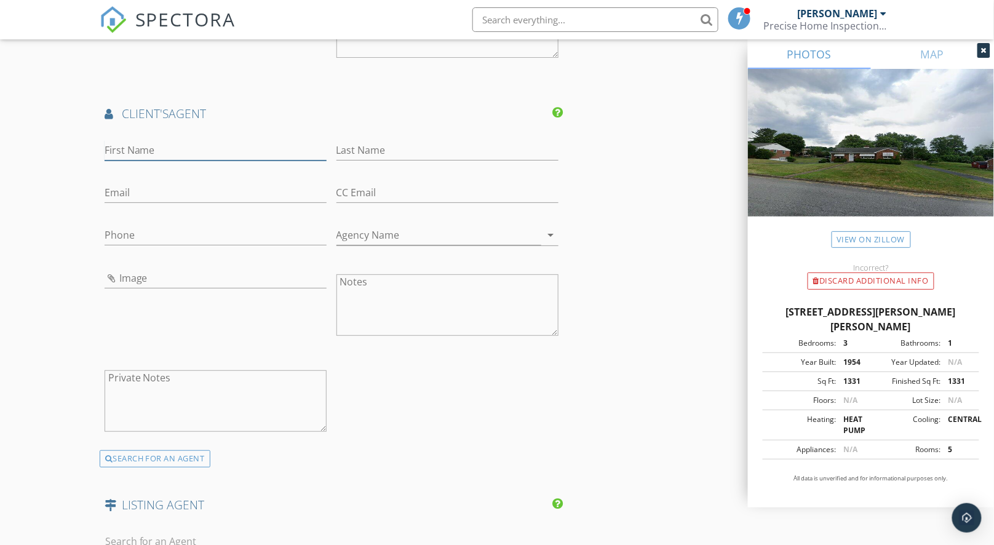
click at [179, 150] on input "First Name" at bounding box center [216, 150] width 222 height 20
paste input "[PERSON_NAME]"
type input "[PERSON_NAME]"
paste input "[PERSON_NAME]"
type input "[PERSON_NAME]"
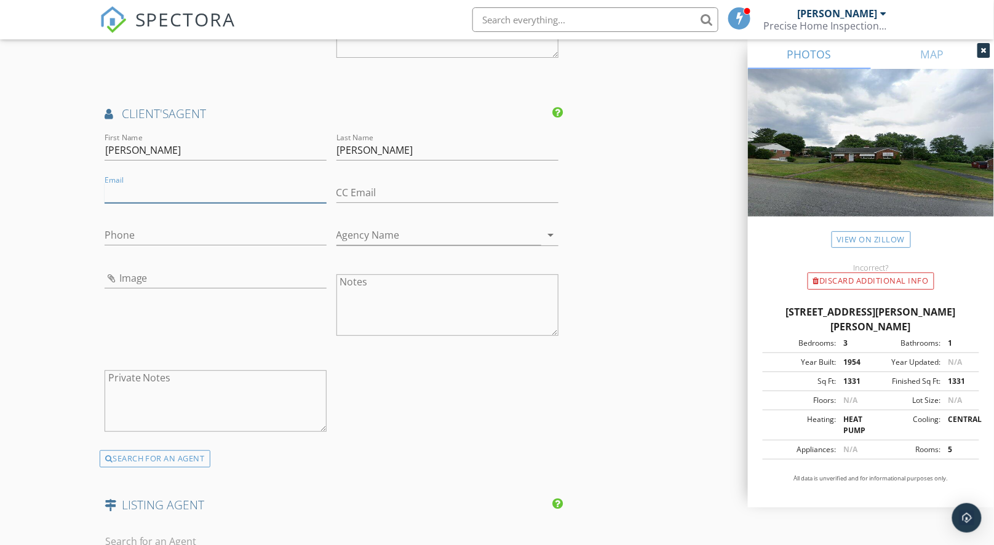
click at [180, 188] on input "Email" at bounding box center [216, 193] width 222 height 20
paste input "[EMAIL_ADDRESS][DOMAIN_NAME]"
type input "[EMAIL_ADDRESS][DOMAIN_NAME]"
click at [222, 238] on input "Phone" at bounding box center [216, 235] width 222 height 20
paste input "[PHONE_NUMBER]"
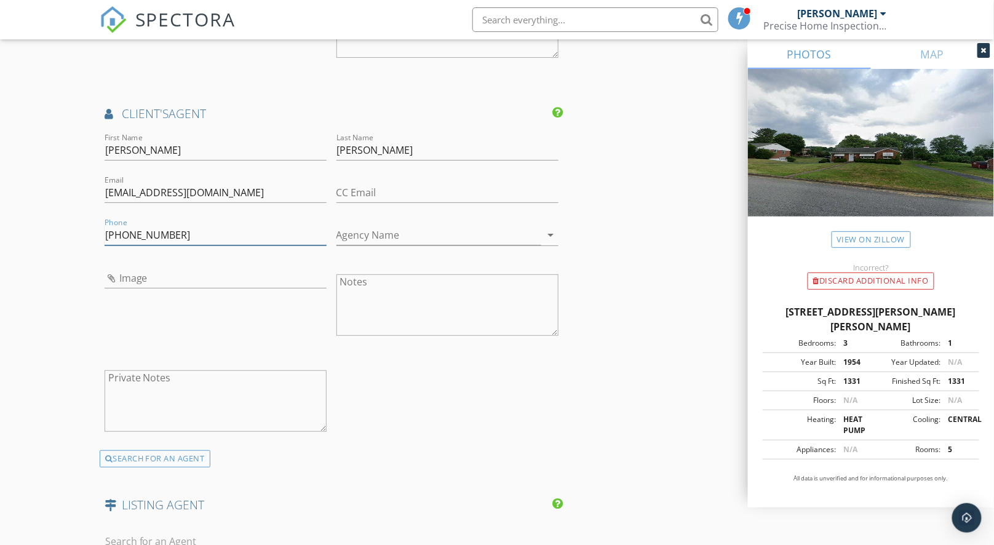
type input "[PHONE_NUMBER]"
click at [450, 227] on input "Agency Name" at bounding box center [439, 235] width 205 height 20
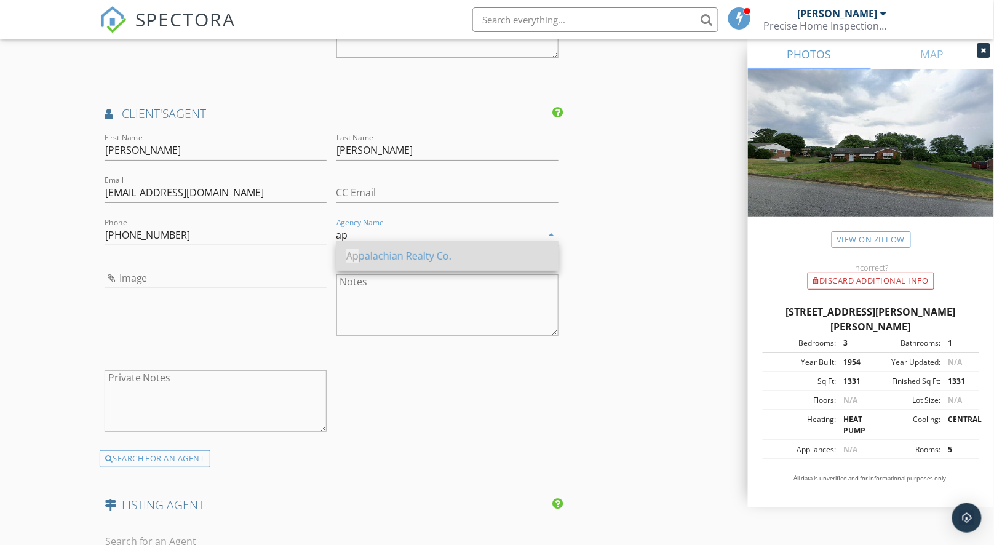
click at [412, 258] on div "Ap palachian Realty Co." at bounding box center [447, 256] width 202 height 15
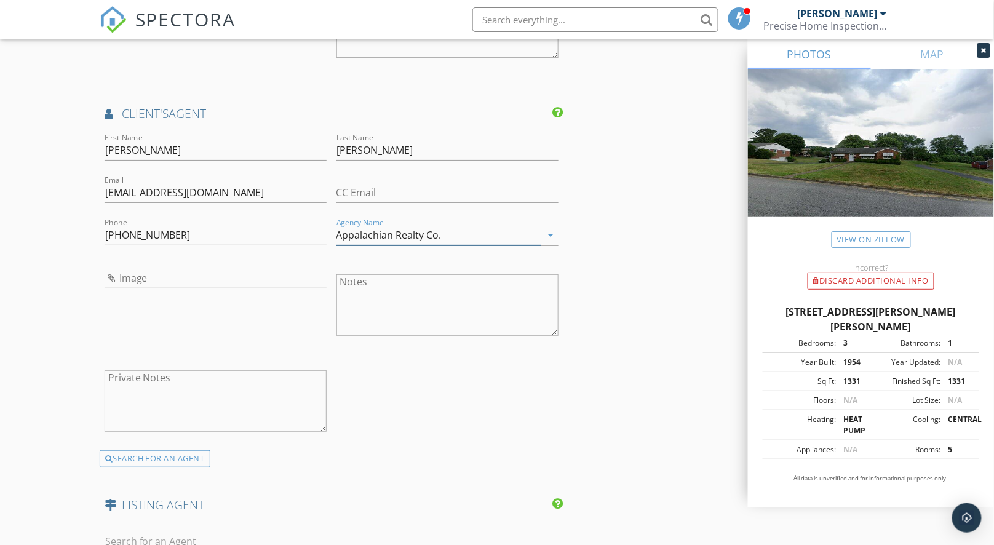
type input "Appalachian Realty Co."
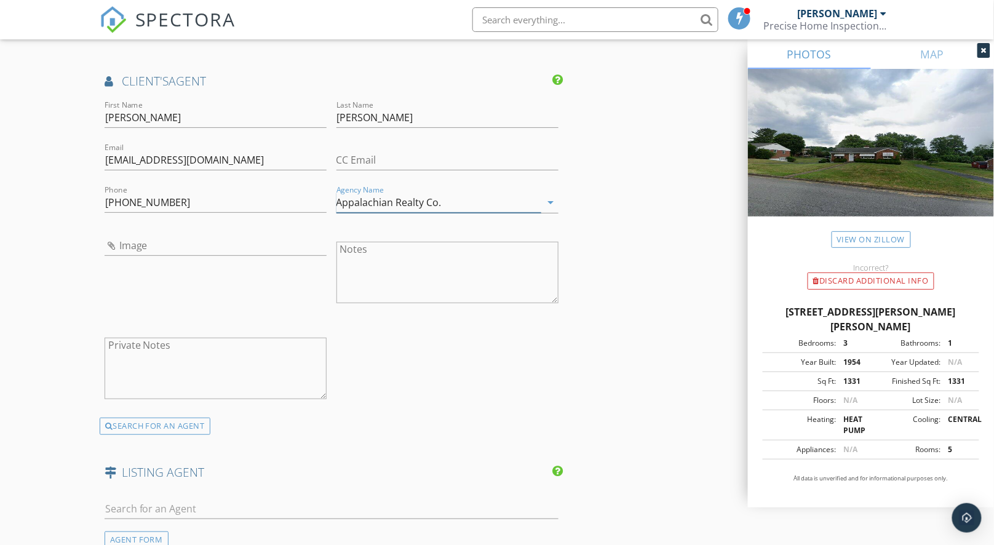
scroll to position [1591, 0]
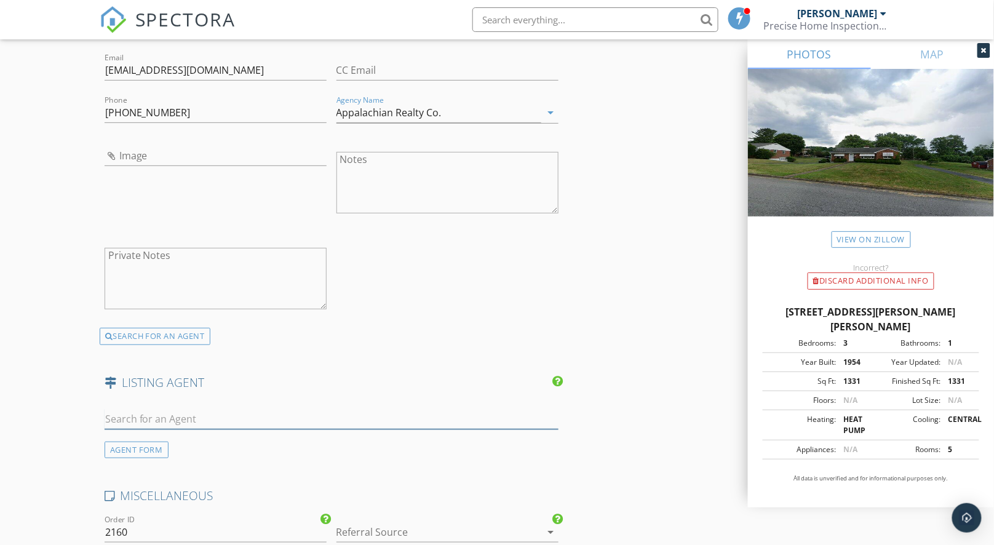
click at [207, 418] on input "text" at bounding box center [332, 419] width 454 height 20
paste input "Shawn Banks Brokered by Property Executives"
type input "Shawn Banks Brokered by Property Executives"
click at [267, 442] on div "No results found. Click to add a new Agent" at bounding box center [202, 446] width 185 height 15
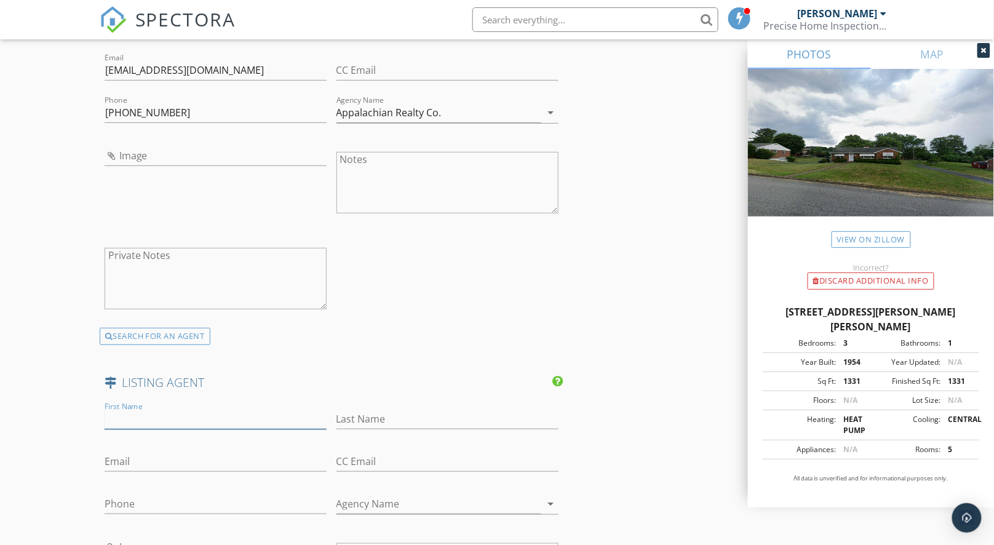
click at [206, 418] on input "First Name" at bounding box center [216, 419] width 222 height 20
paste input "Shawn Banks Brokered by Property Executives"
click at [149, 411] on input "Shawn Banks Brokered by Property Executives" at bounding box center [216, 419] width 222 height 20
type input "Shawn Banks Brokered by Property Executives"
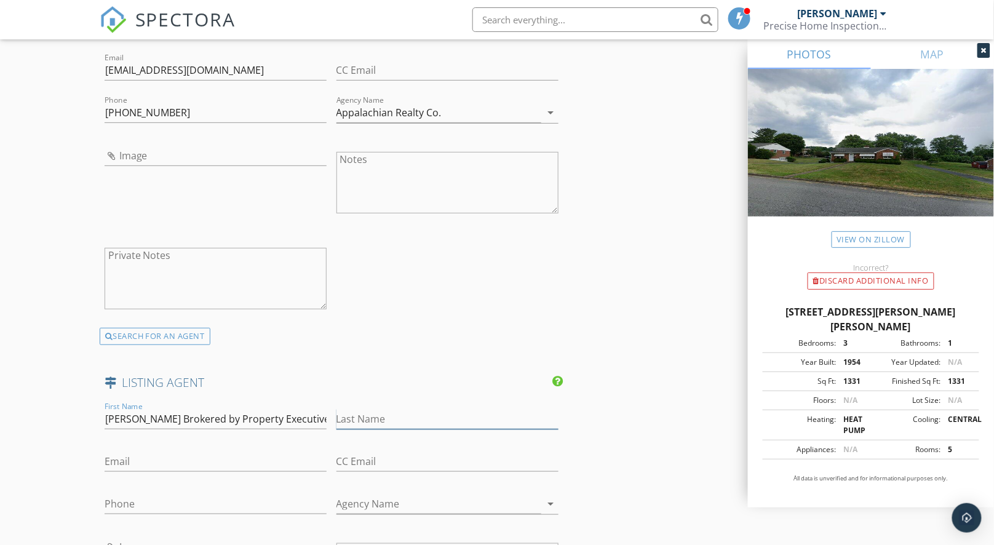
click at [379, 414] on input "Last Name" at bounding box center [448, 419] width 222 height 20
paste input "Banks"
type input "Banks"
drag, startPoint x: 228, startPoint y: 414, endPoint x: 319, endPoint y: 415, distance: 91.7
click at [319, 416] on input "Shawn Banks Brokered by Property Executives" at bounding box center [216, 419] width 222 height 20
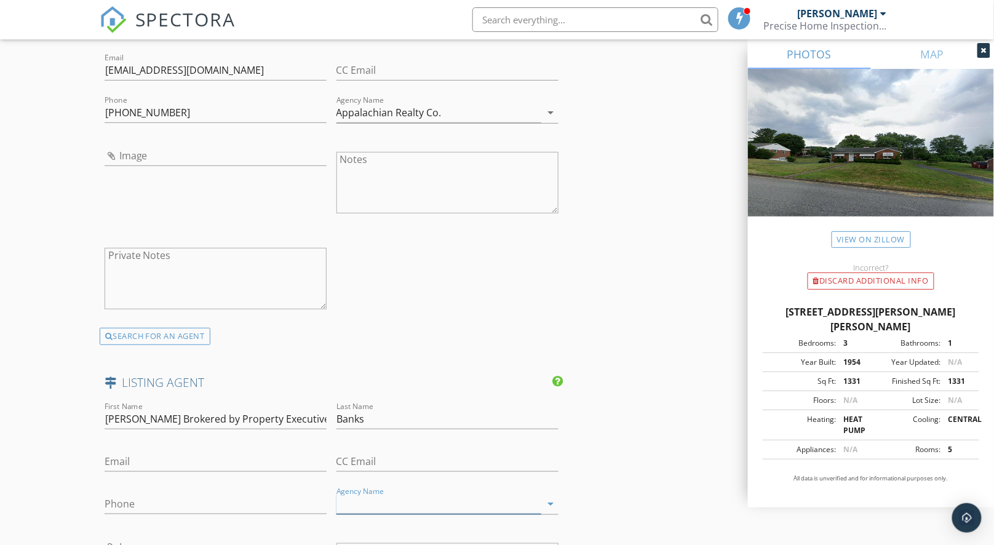
click at [372, 498] on input "Agency Name" at bounding box center [439, 504] width 205 height 20
paste input "Property Executives"
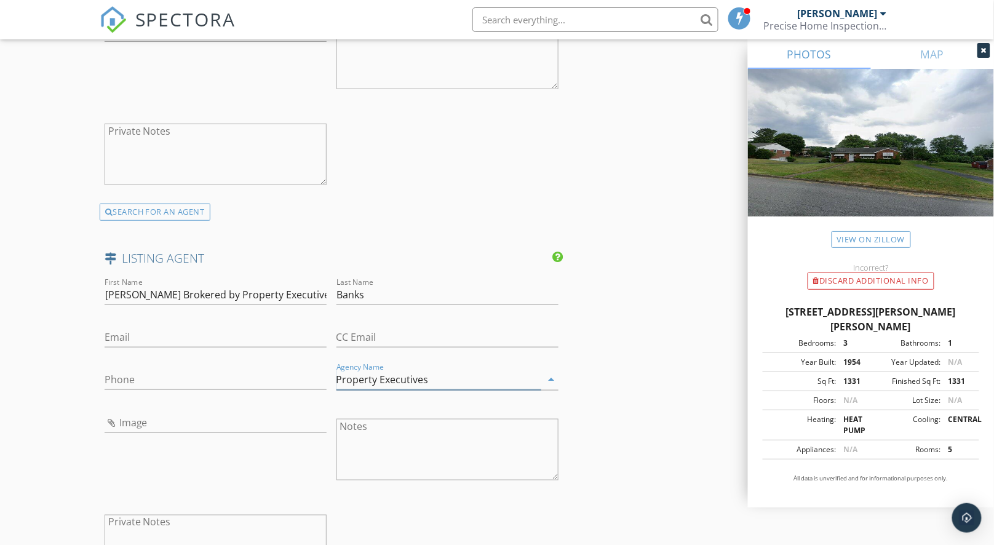
scroll to position [1794, 0]
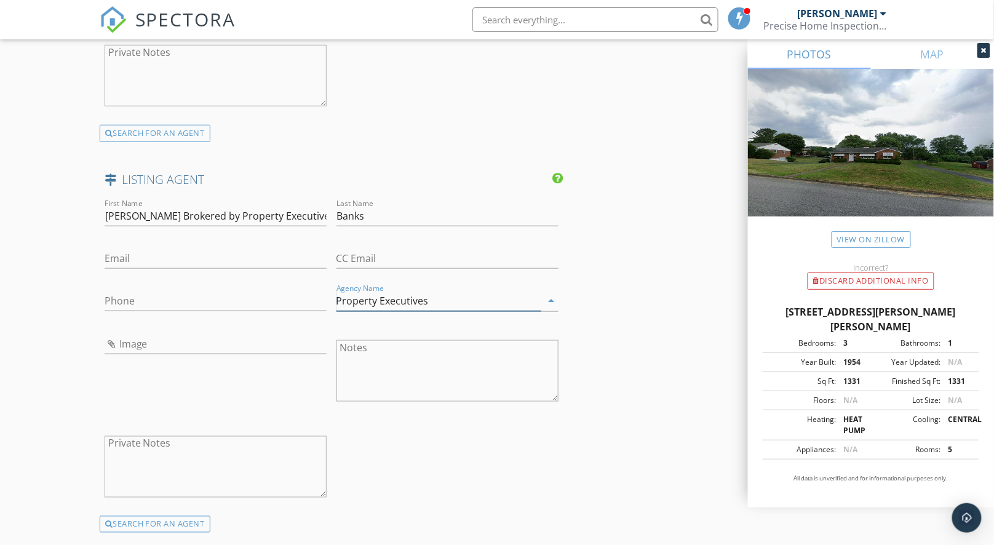
type input "Property Executives"
drag, startPoint x: 321, startPoint y: 209, endPoint x: 141, endPoint y: 207, distance: 180.3
click at [141, 207] on input "Shawn Banks Brokered by Property Executives" at bounding box center [216, 216] width 222 height 20
type input "Shawn"
click at [214, 253] on input "Email" at bounding box center [216, 259] width 222 height 20
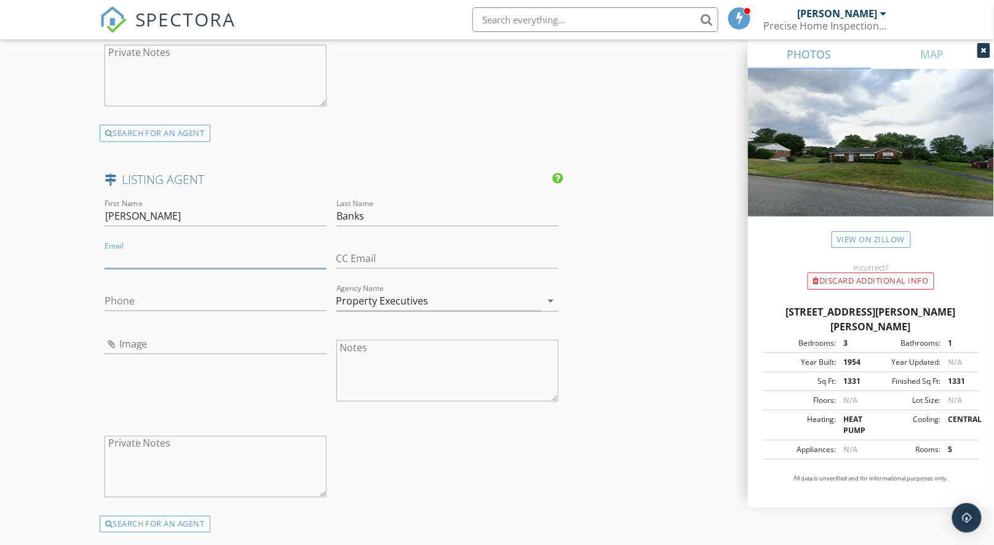
paste input "[EMAIL_ADDRESS][DOMAIN_NAME]"
type input "[EMAIL_ADDRESS][DOMAIN_NAME]"
click at [175, 302] on input "Phone" at bounding box center [216, 301] width 222 height 20
paste input "[PHONE_NUMBER]"
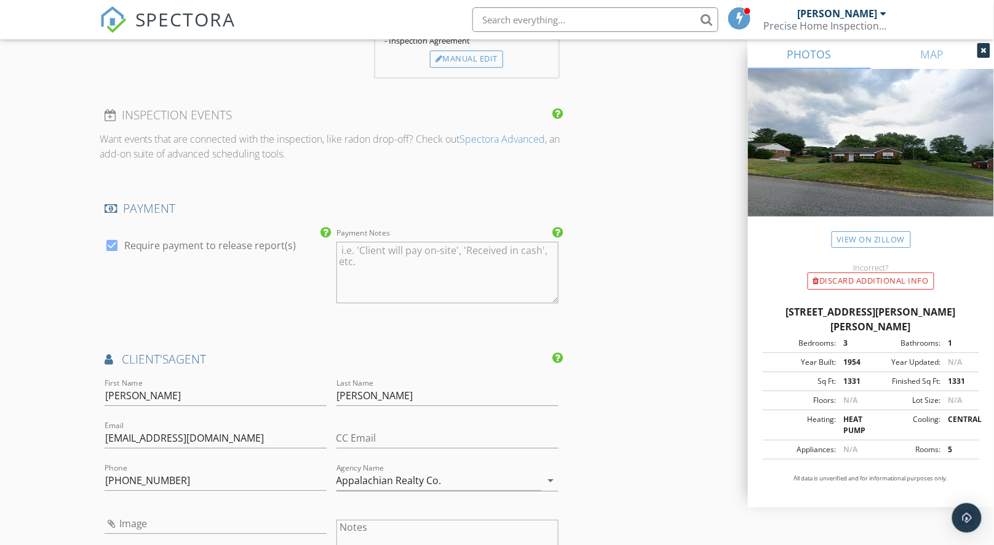
scroll to position [964, 0]
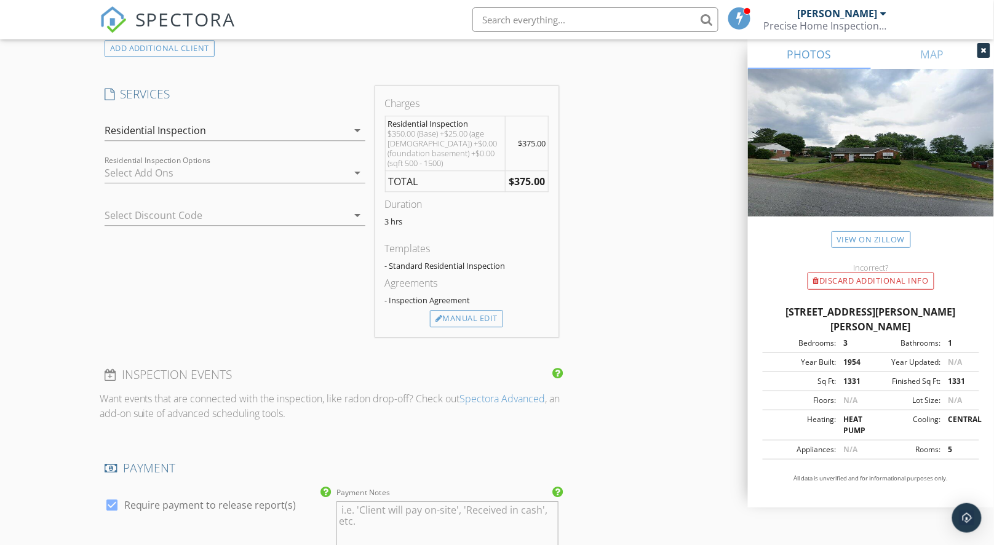
type input "[PHONE_NUMBER]"
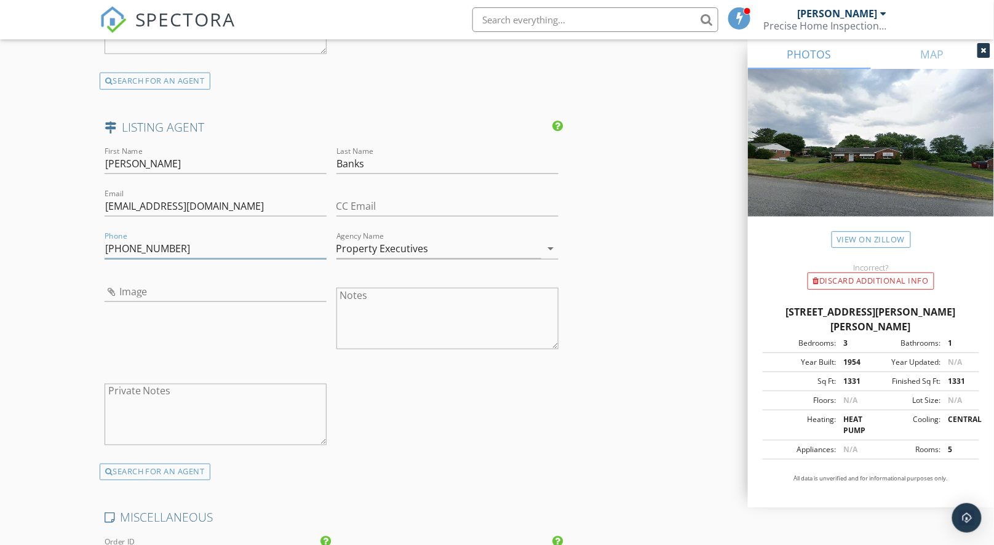
scroll to position [2017, 0]
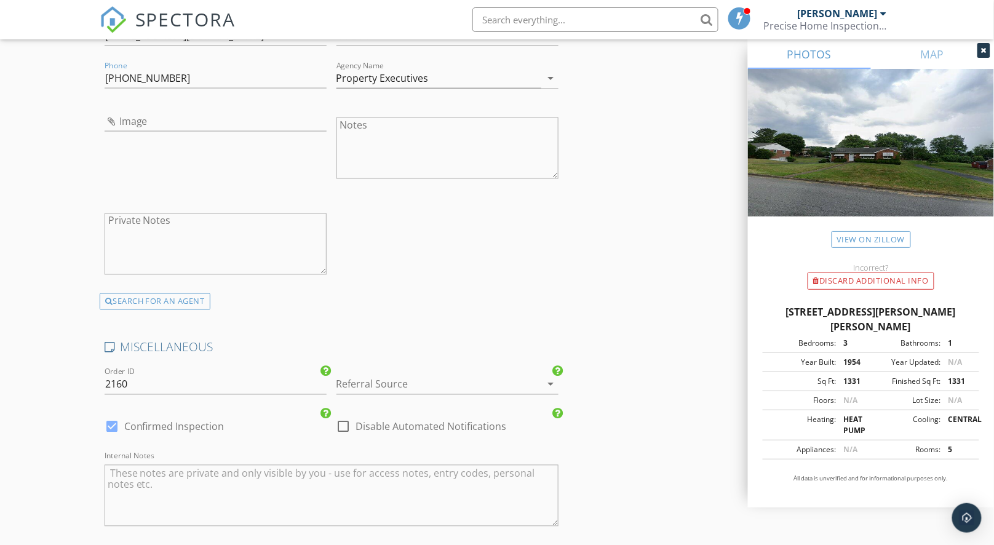
click at [486, 380] on div at bounding box center [431, 385] width 188 height 20
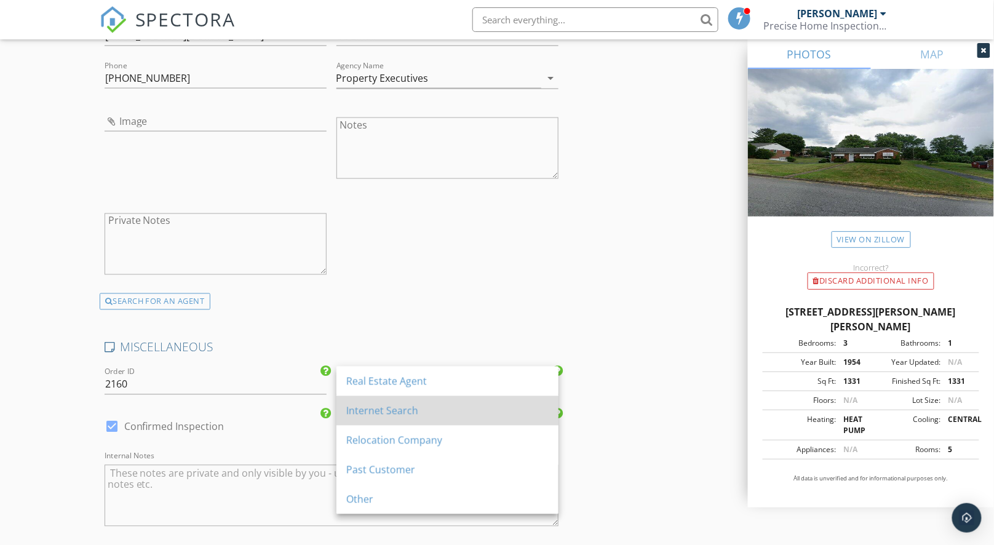
click at [481, 404] on div "Internet Search" at bounding box center [447, 411] width 202 height 15
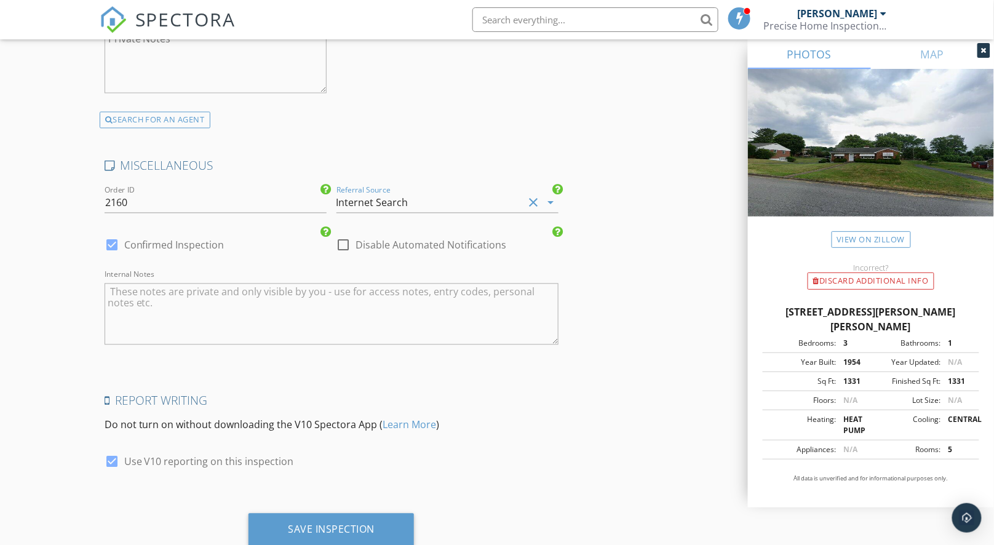
scroll to position [2231, 0]
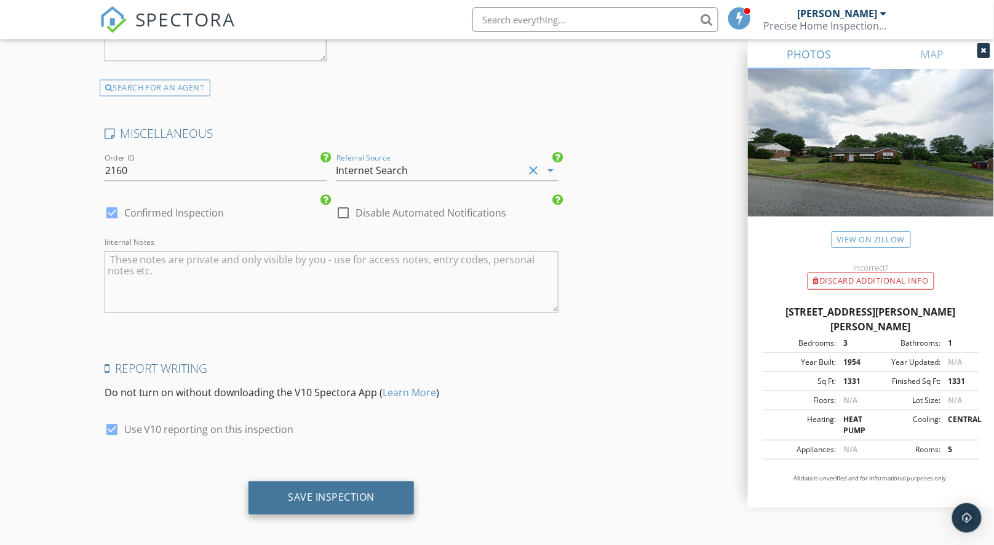
click at [375, 491] on div "Save Inspection" at bounding box center [332, 498] width 166 height 33
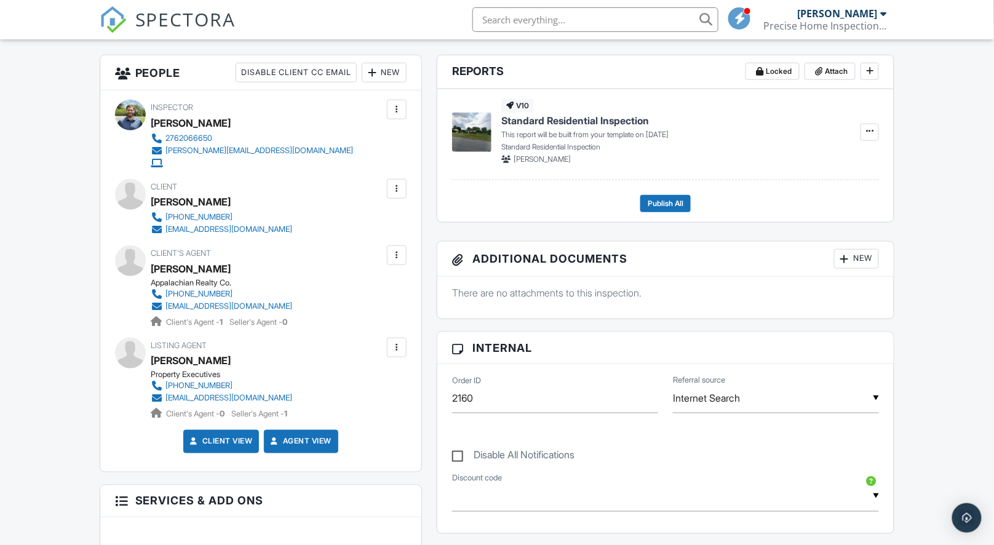
click at [404, 252] on div at bounding box center [397, 256] width 20 height 20
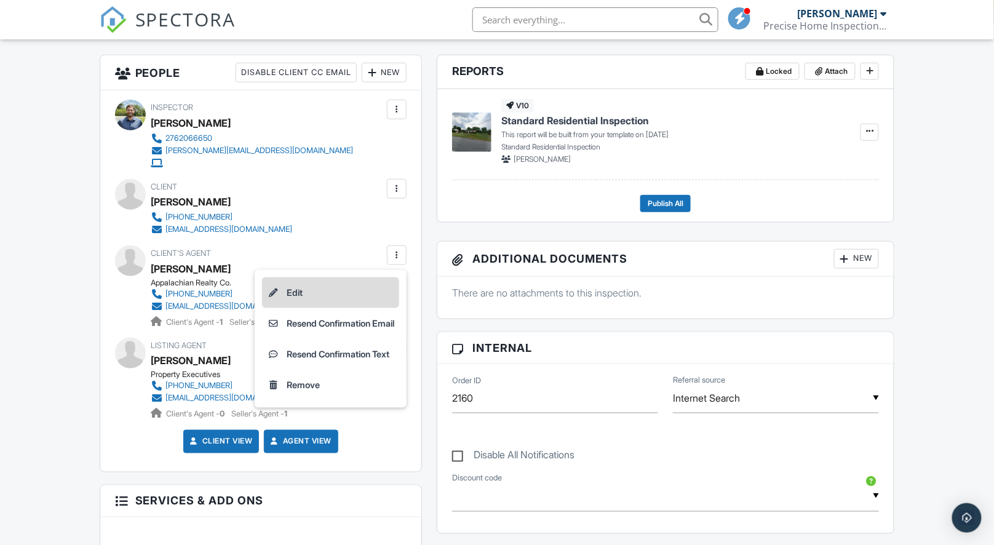
click at [308, 291] on li "Edit" at bounding box center [330, 293] width 137 height 31
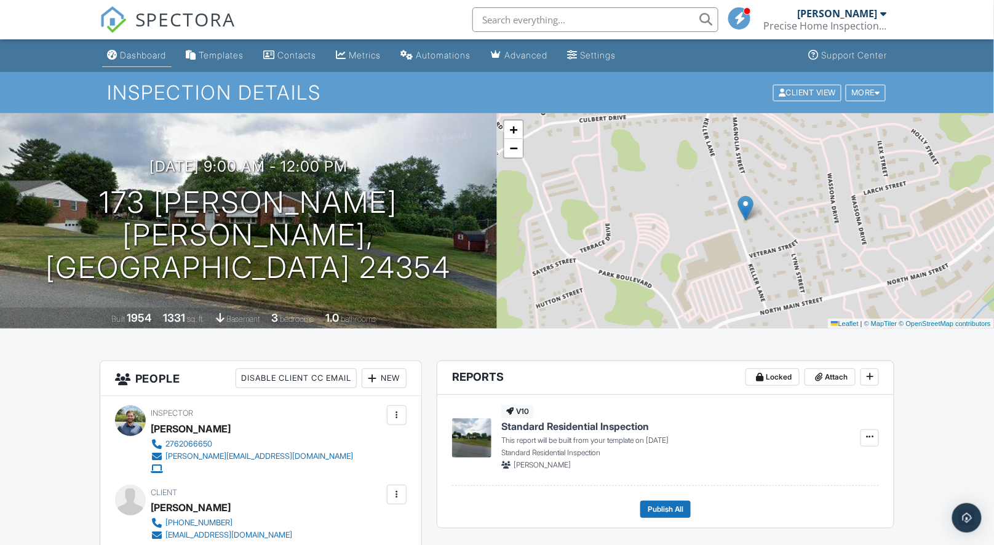
click at [153, 57] on div "Dashboard" at bounding box center [143, 55] width 47 height 10
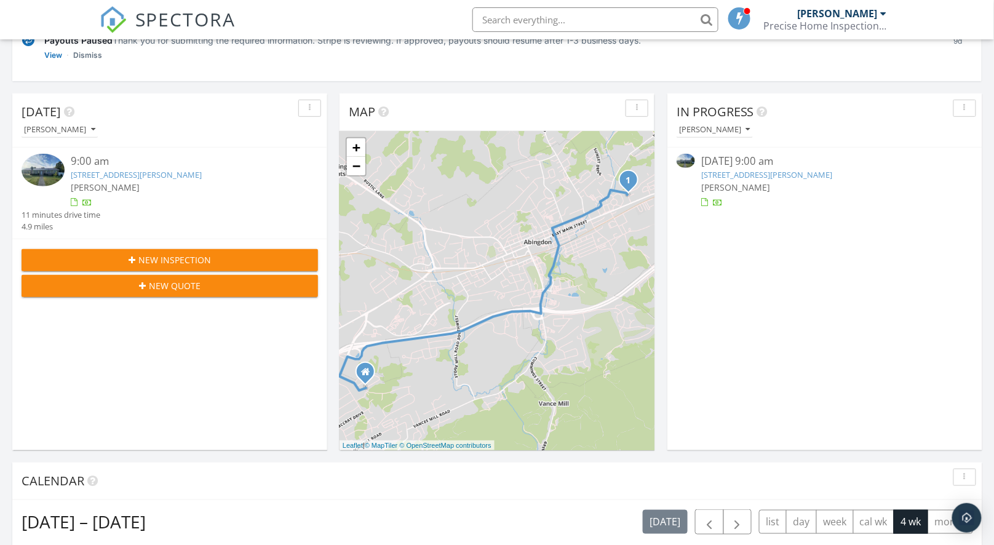
scroll to position [196, 0]
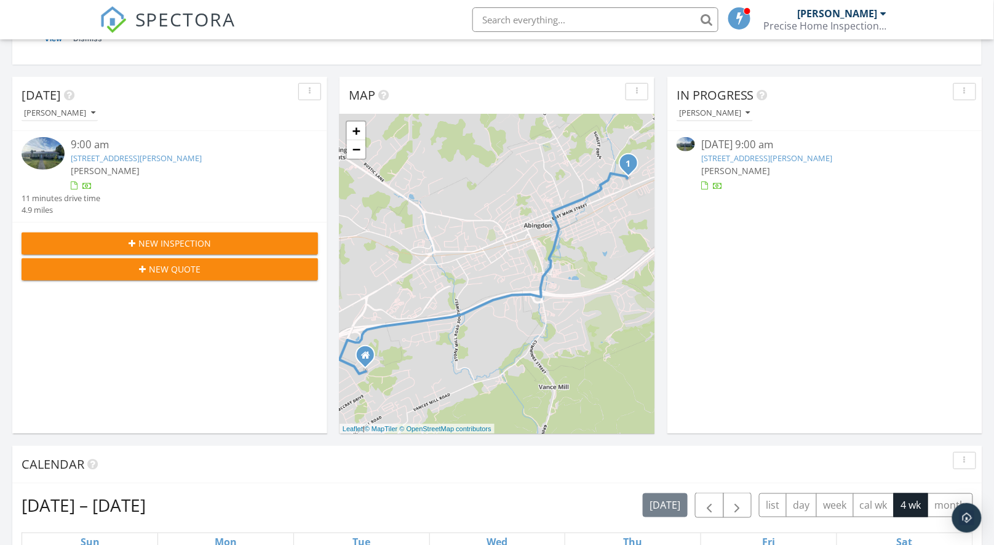
click at [686, 143] on img at bounding box center [686, 144] width 18 height 14
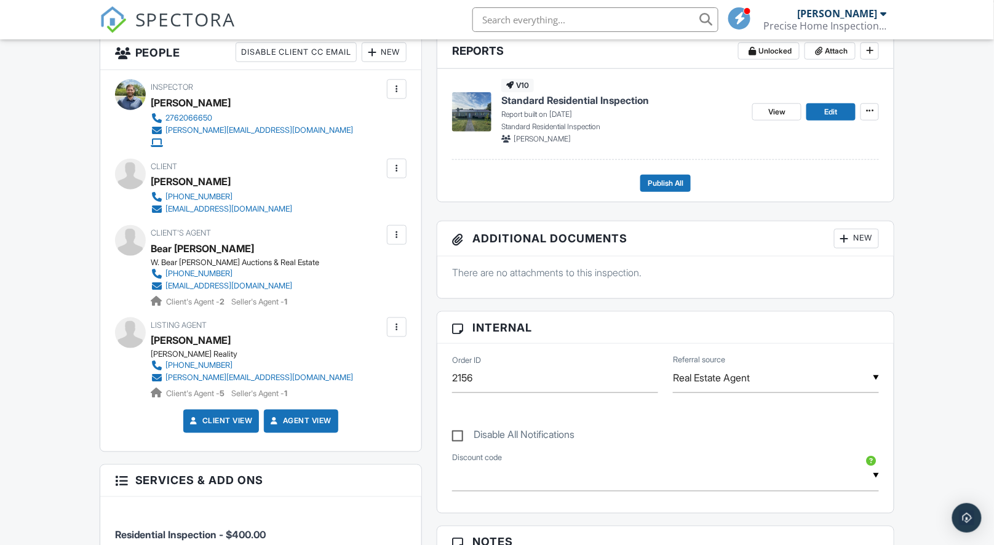
scroll to position [326, 0]
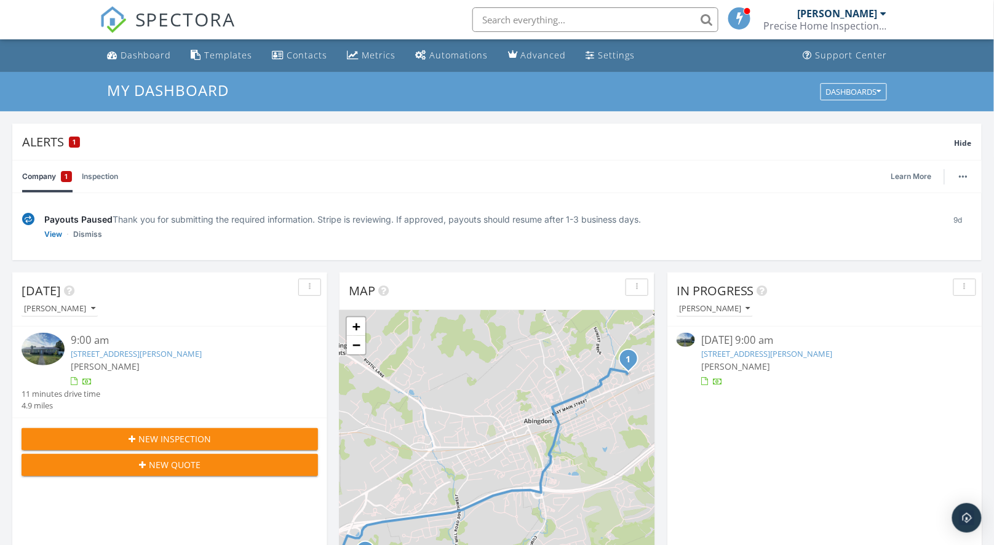
click at [968, 284] on div "button" at bounding box center [965, 287] width 12 height 9
click at [948, 325] on link "Refresh" at bounding box center [953, 315] width 64 height 30
click at [753, 349] on link "610 Thompson Dr, Abingdon, VA 24210" at bounding box center [767, 353] width 131 height 11
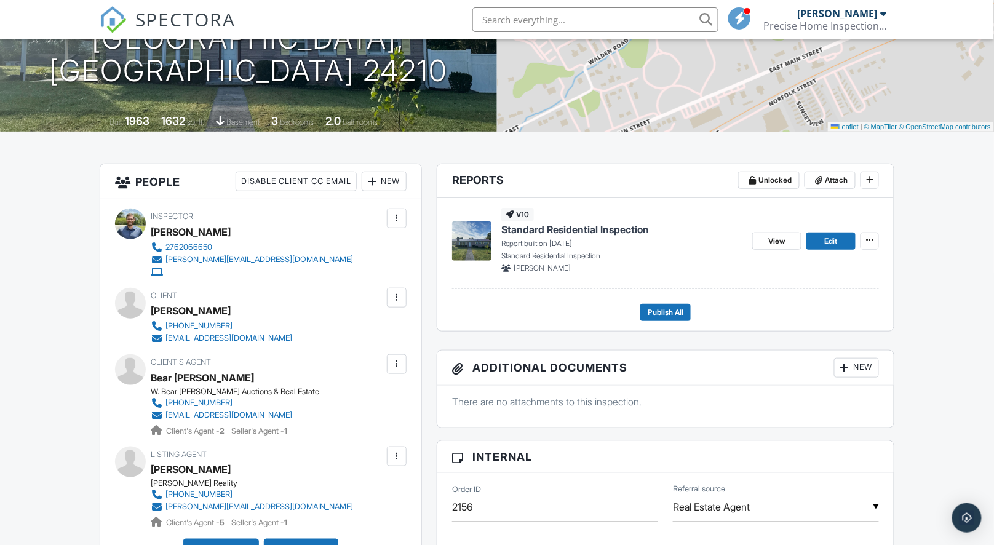
scroll to position [129, 0]
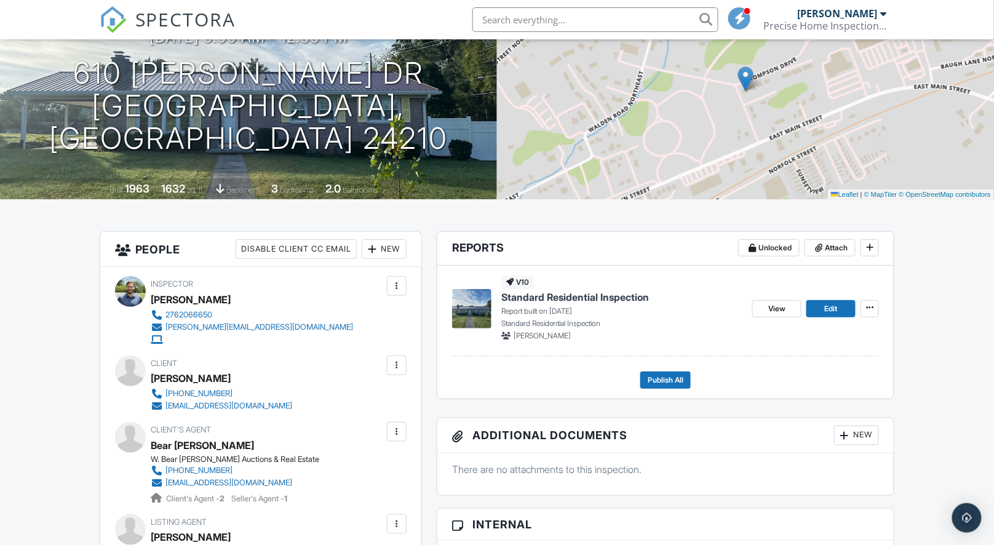
click at [487, 318] on img at bounding box center [471, 308] width 39 height 39
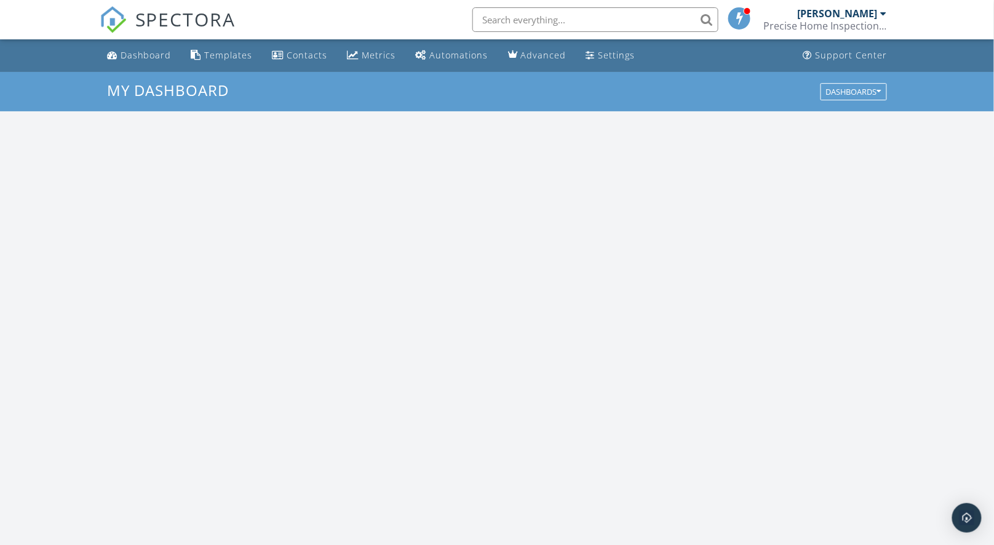
scroll to position [1142, 1016]
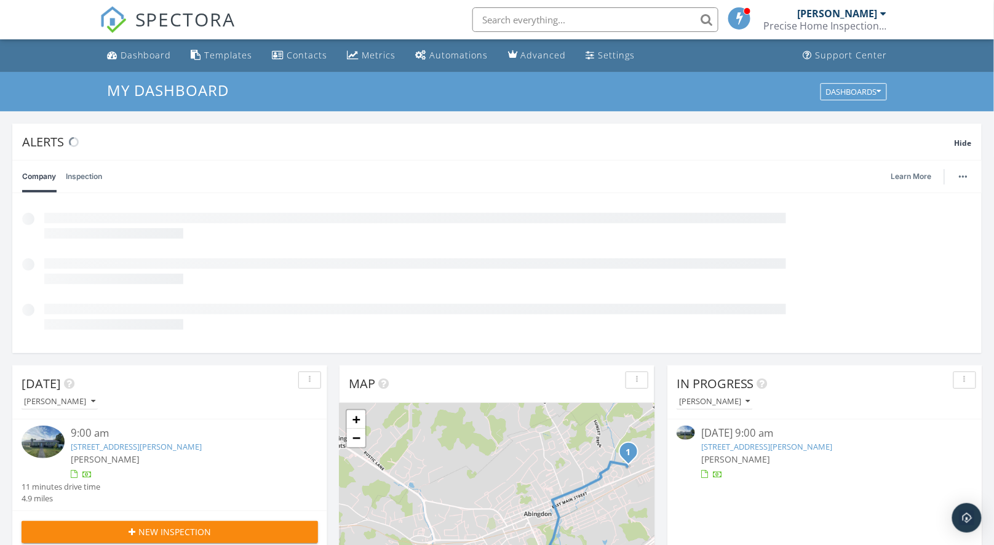
click at [759, 446] on link "[STREET_ADDRESS][PERSON_NAME]" at bounding box center [767, 446] width 131 height 11
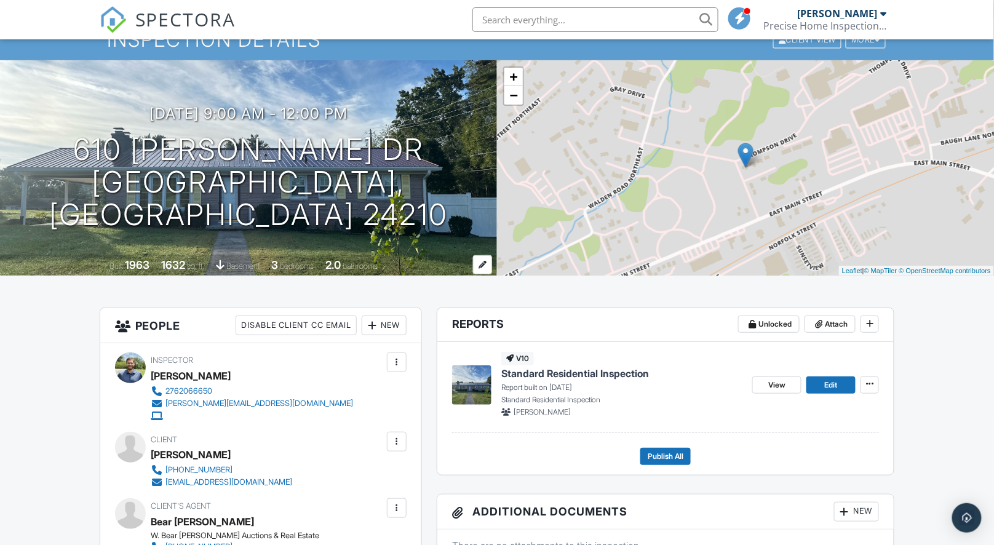
scroll to position [62, 0]
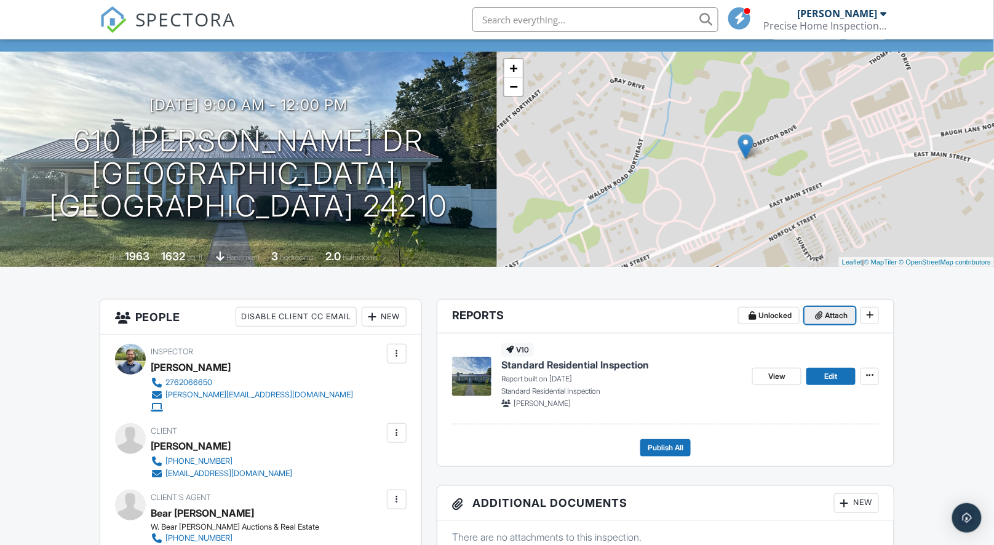
click at [830, 314] on span "Attach" at bounding box center [836, 316] width 23 height 12
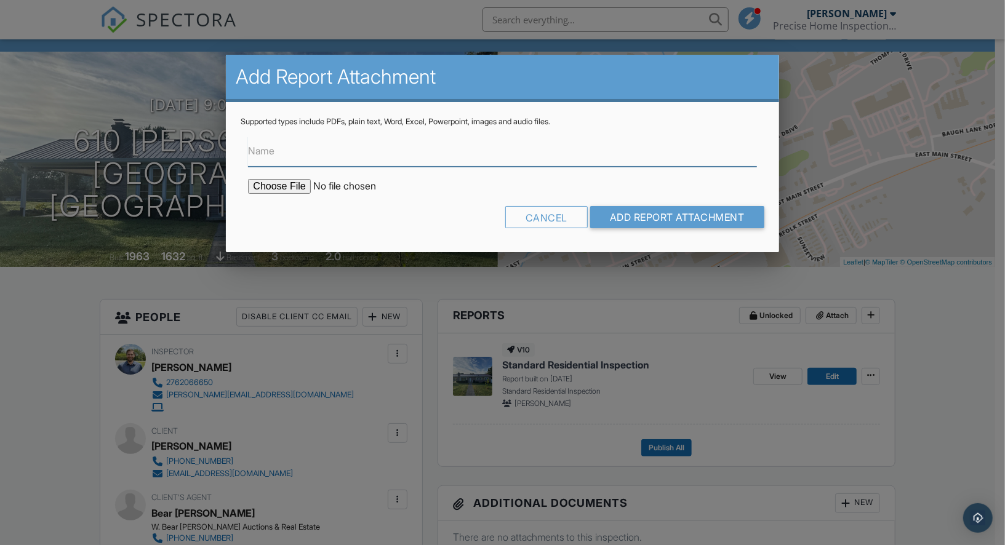
click at [310, 157] on input "Name" at bounding box center [502, 152] width 508 height 30
click at [666, 348] on div at bounding box center [502, 279] width 1005 height 682
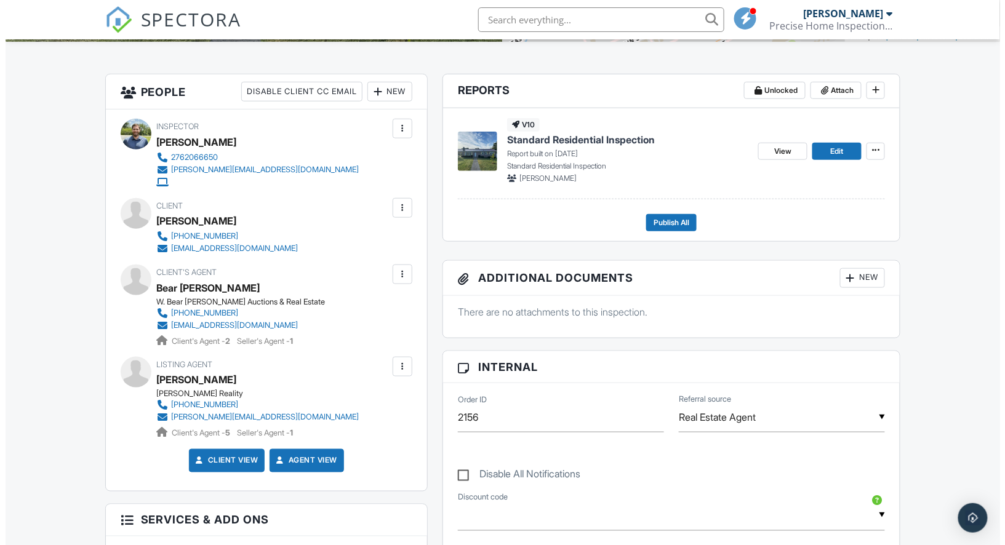
scroll to position [345, 0]
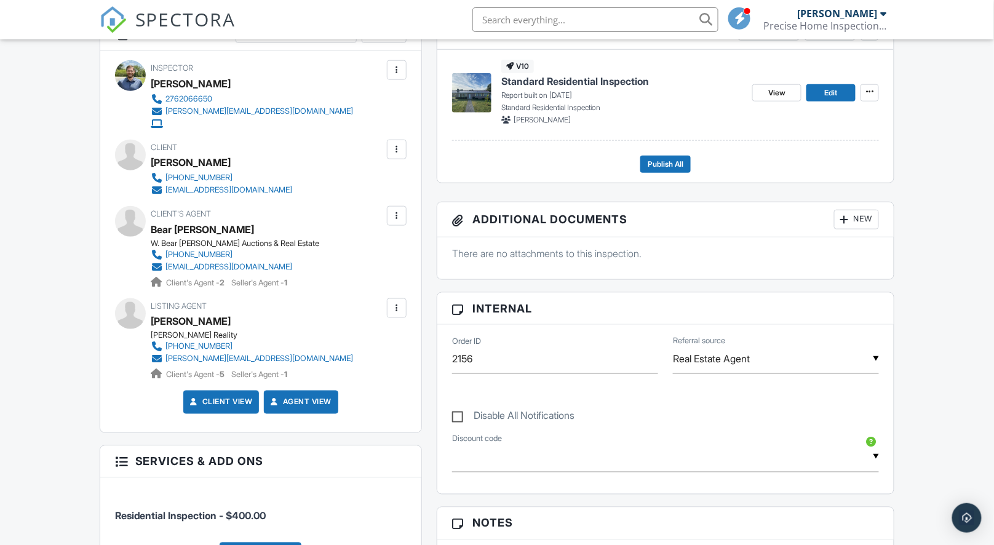
click at [854, 212] on div "New" at bounding box center [856, 220] width 45 height 20
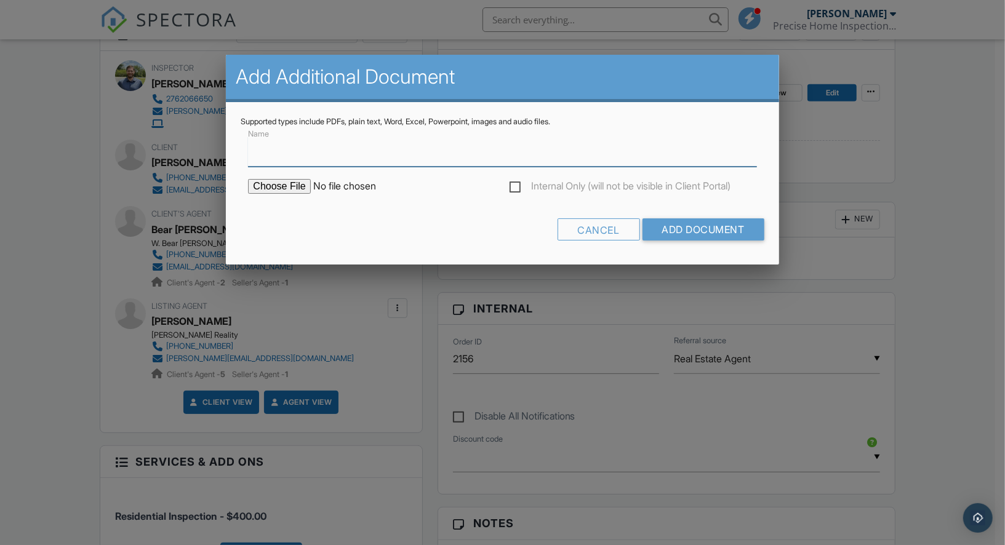
click at [355, 162] on input "Name" at bounding box center [502, 152] width 508 height 30
click at [290, 155] on input "Signed Radon Agreement" at bounding box center [502, 152] width 508 height 30
type input "Signed Inspection Agreement"
click at [517, 190] on label "Internal Only (will not be visible in Client Portal)" at bounding box center [620, 187] width 221 height 15
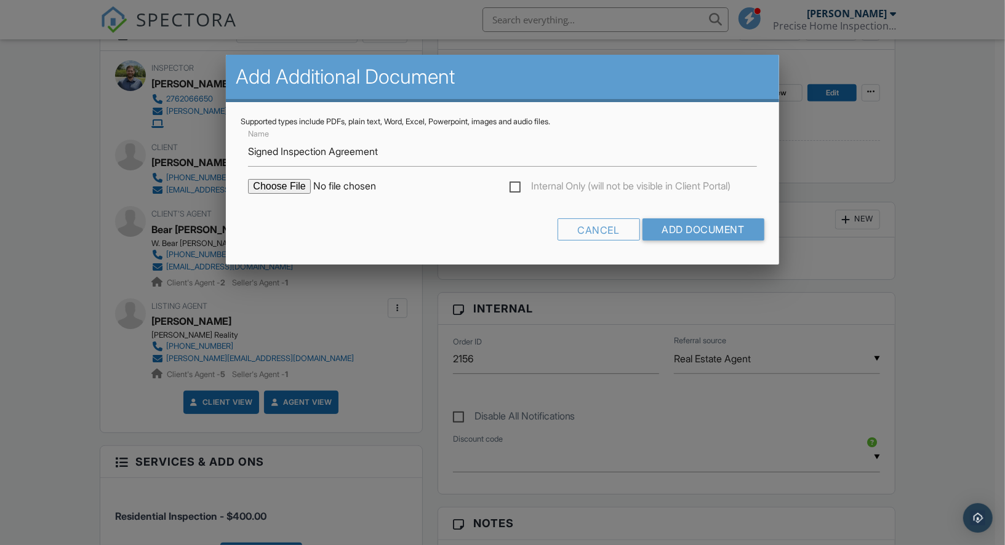
click at [517, 190] on input "Internal Only (will not be visible in Client Portal)" at bounding box center [514, 188] width 8 height 8
checkbox input "true"
click at [298, 187] on input "file" at bounding box center [352, 186] width 209 height 15
type input "C:\fakepath\610 Thompson Dr Abingdon VA.pdf"
click at [706, 222] on input "Add Document" at bounding box center [703, 229] width 122 height 22
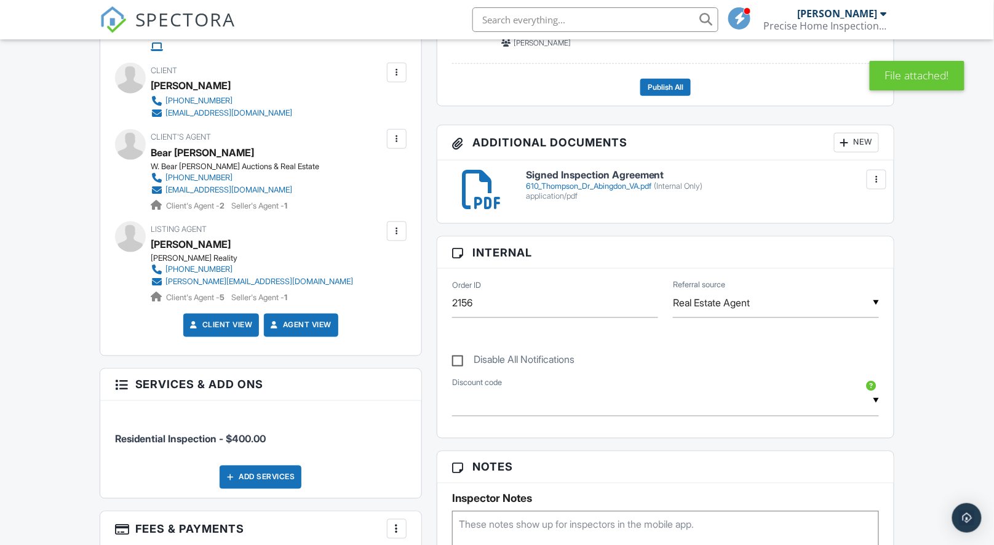
click at [540, 182] on div "610_Thompson_Dr_Abingdon_VA.pdf (Internal Only)" at bounding box center [702, 187] width 353 height 10
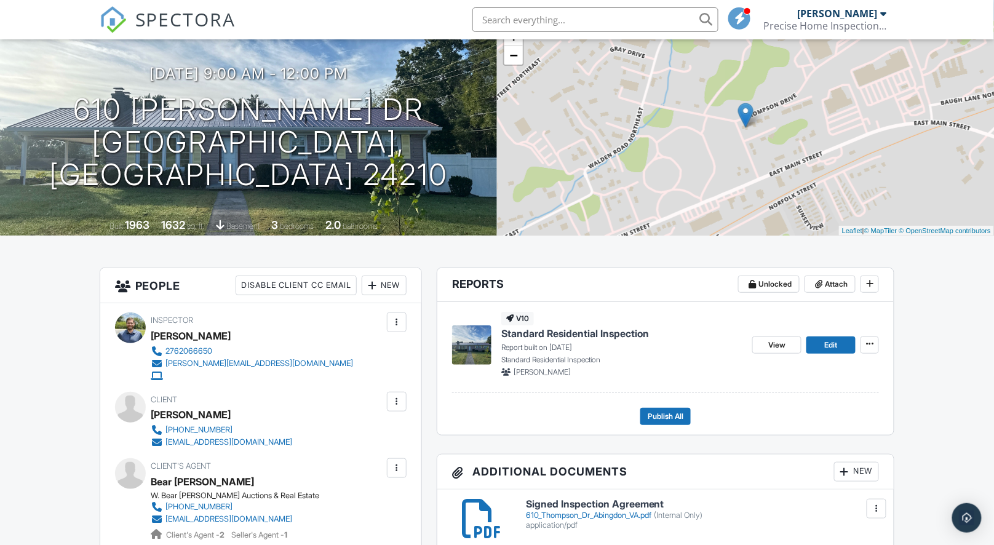
scroll to position [94, 0]
